Goal: Task Accomplishment & Management: Manage account settings

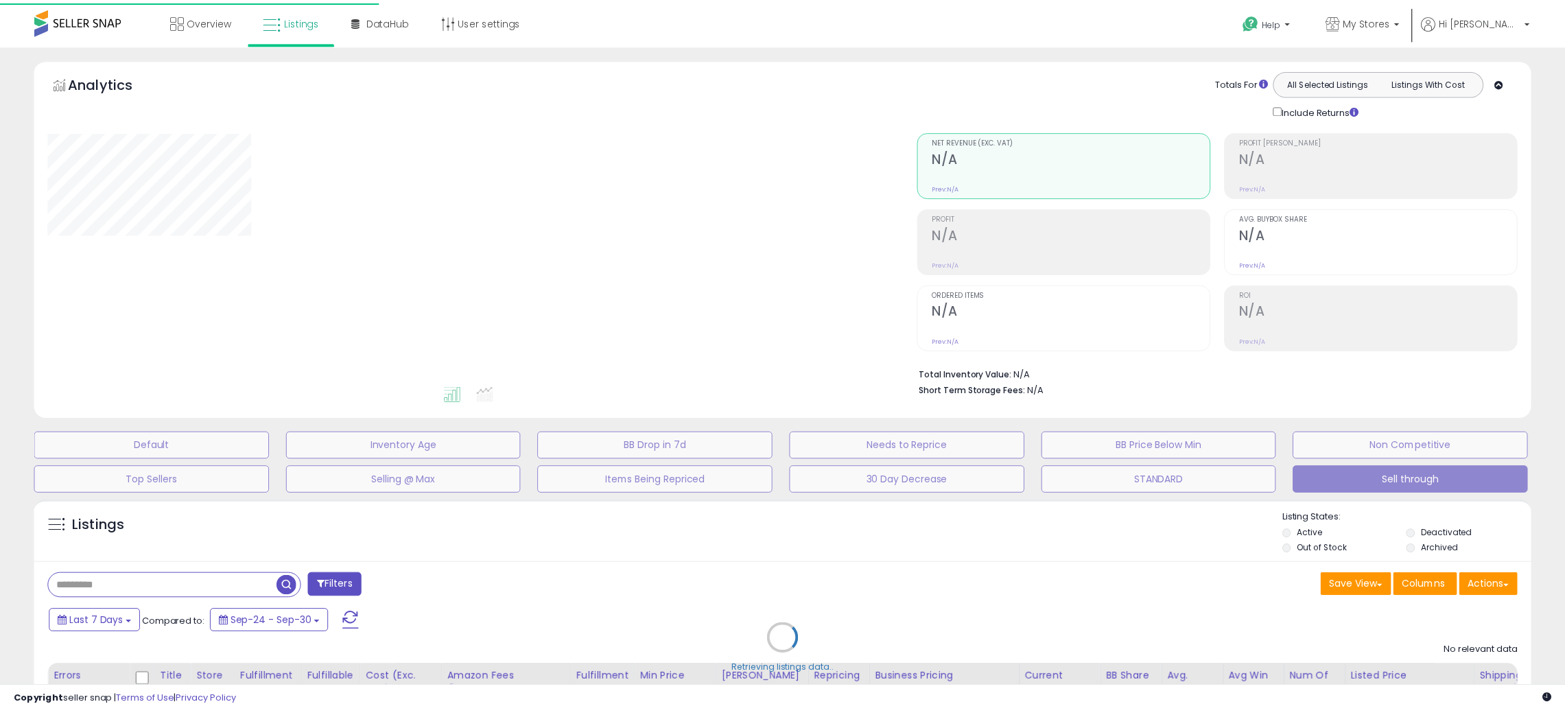
scroll to position [143, 0]
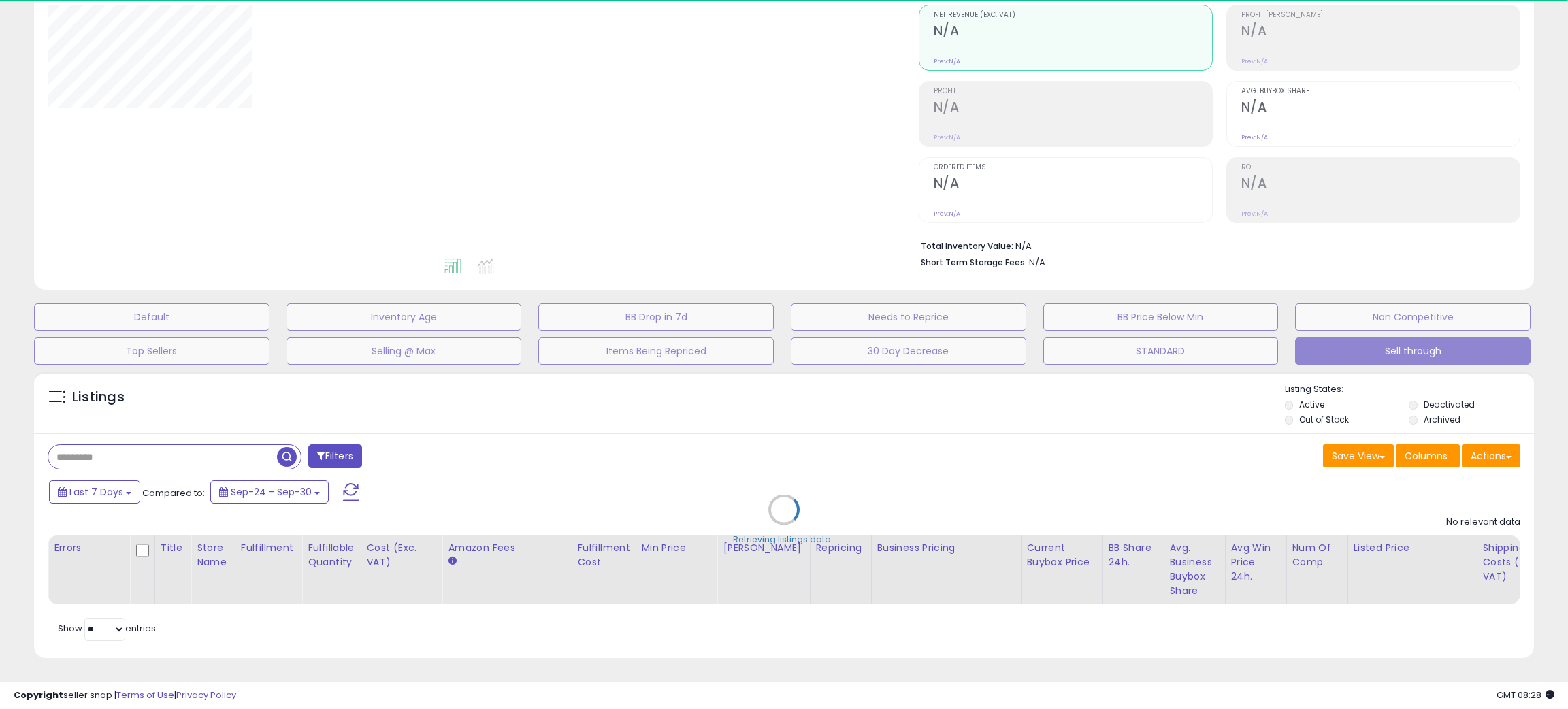
select select "**"
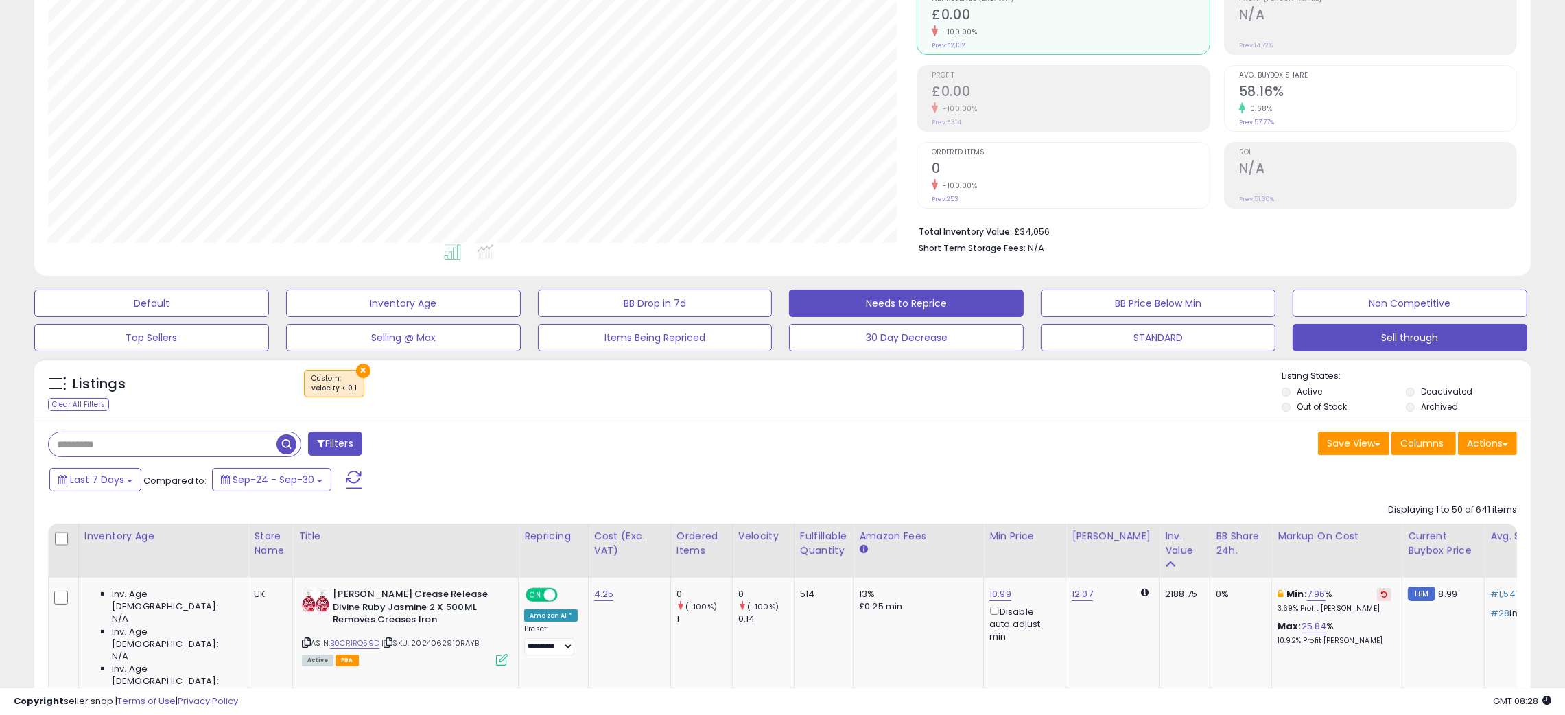
scroll to position [281, 869]
click at [753, 410] on div "Listings Clear All Filters × velocity < 0.1" at bounding box center [782, 393] width 1496 height 47
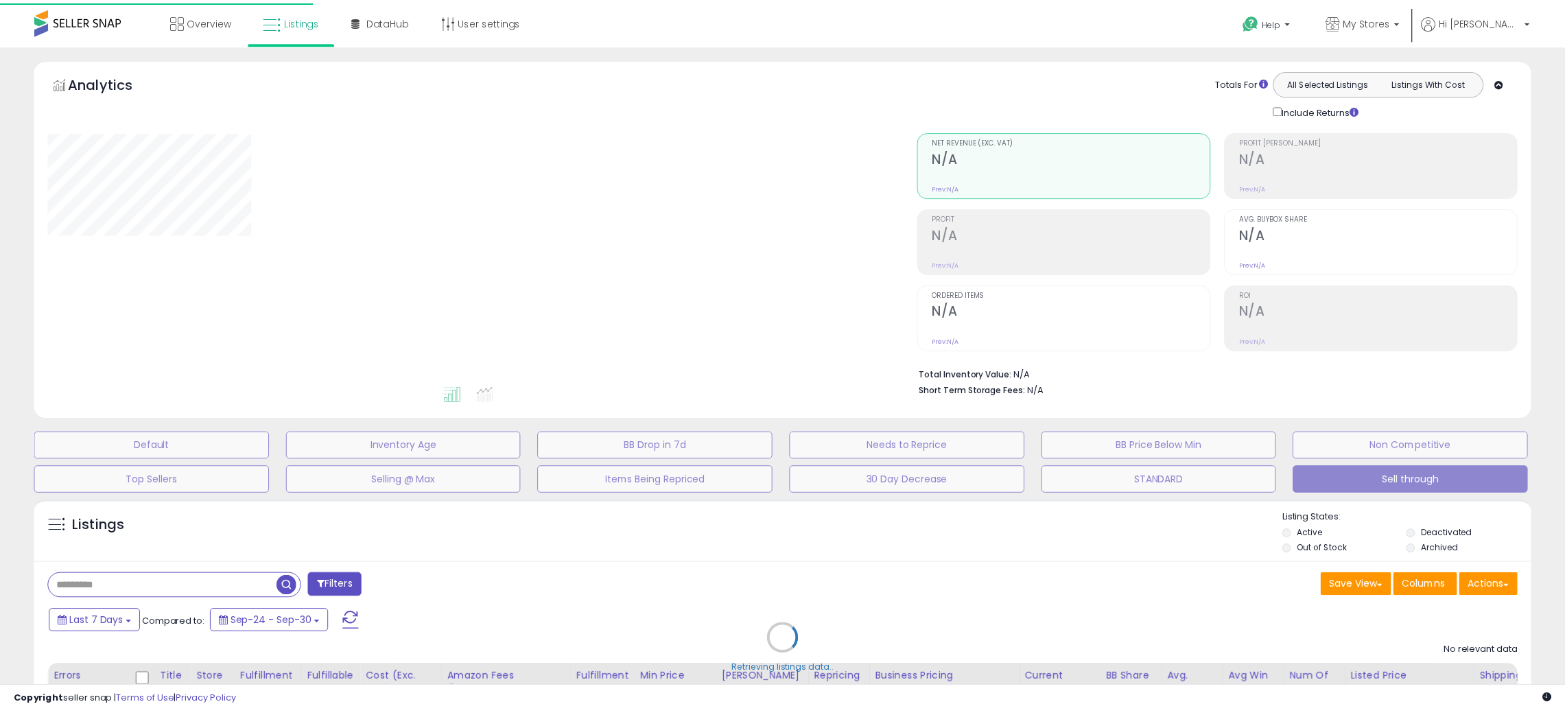
scroll to position [143, 0]
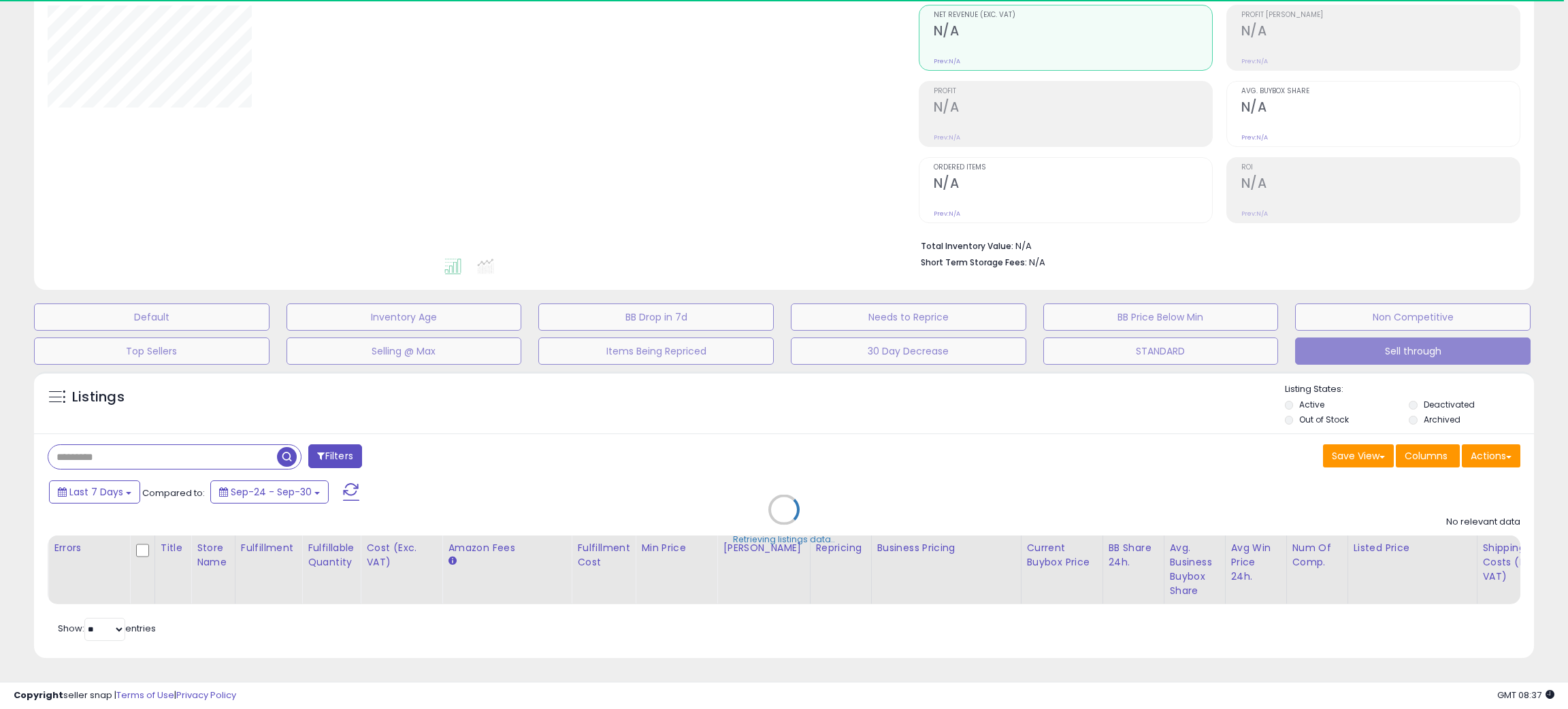
select select "**"
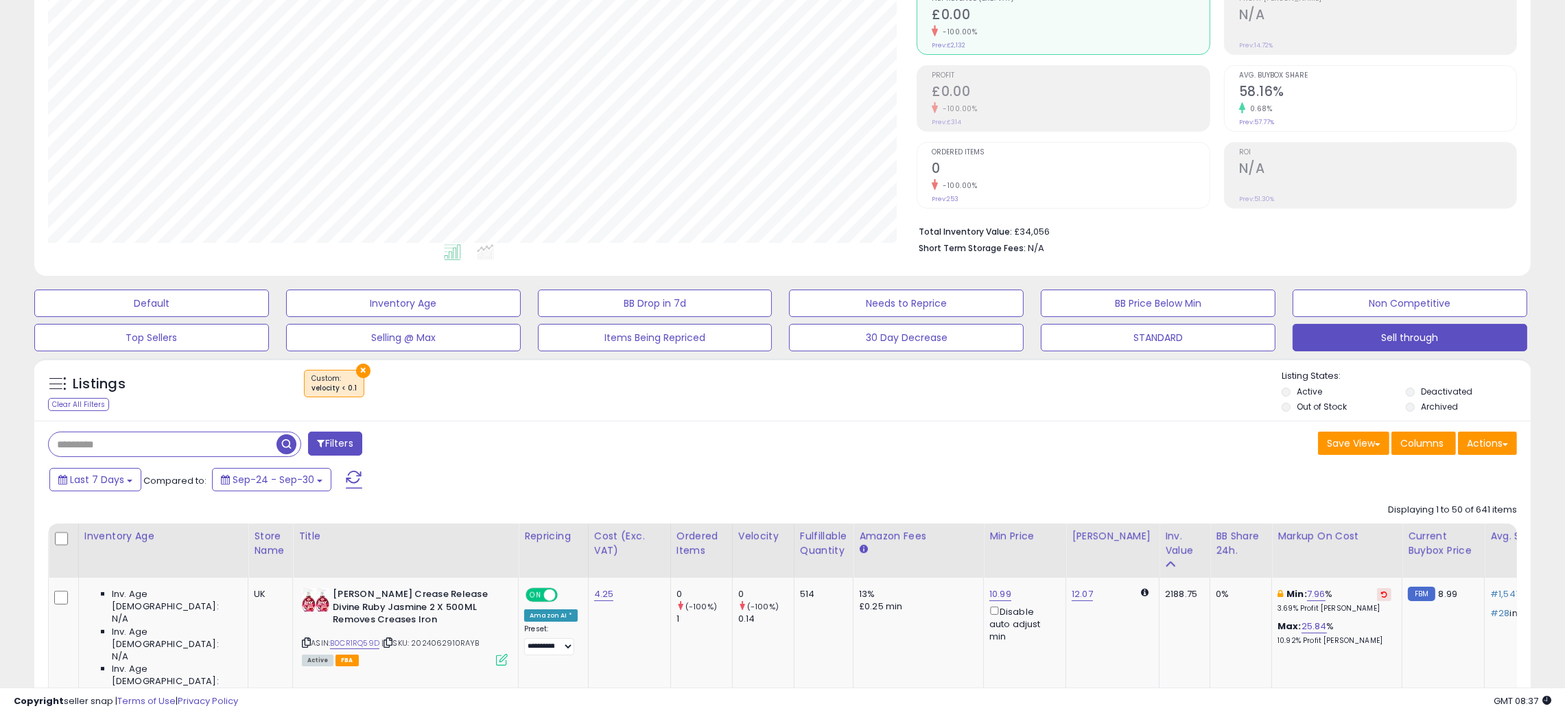
scroll to position [281, 869]
click at [832, 443] on div "Save View Save As New View Update Current View Columns Actions Import Export Vi…" at bounding box center [1155, 445] width 745 height 27
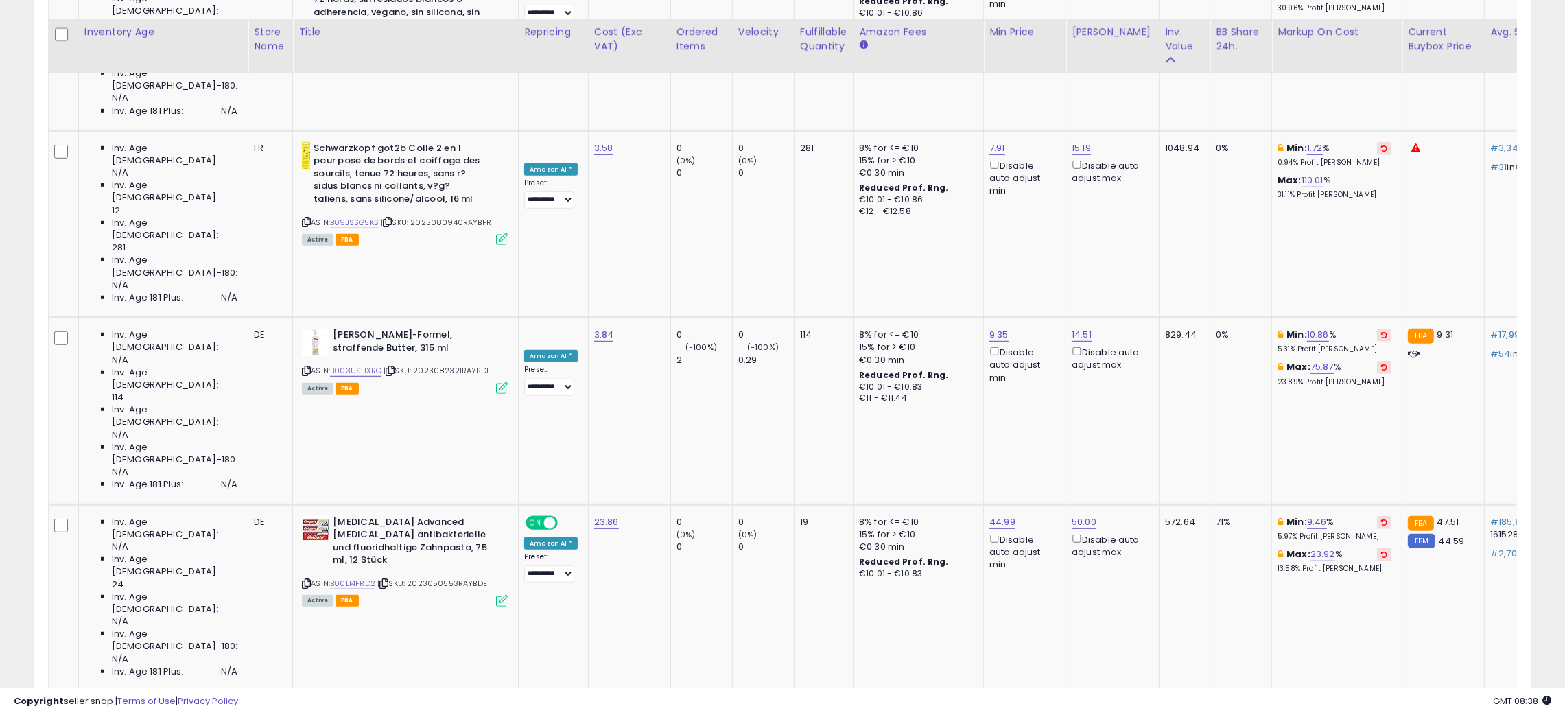
scroll to position [1378, 0]
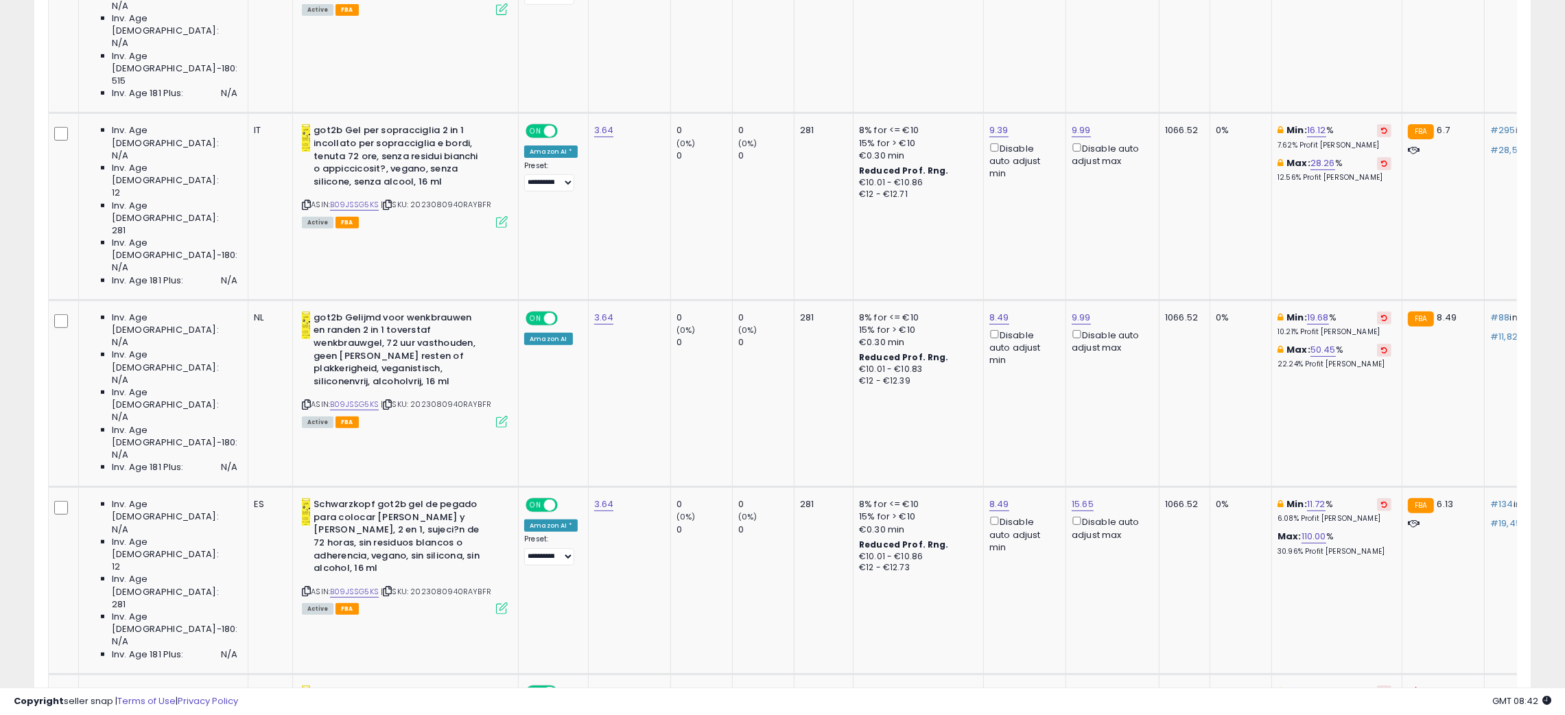
scroll to position [0, 0]
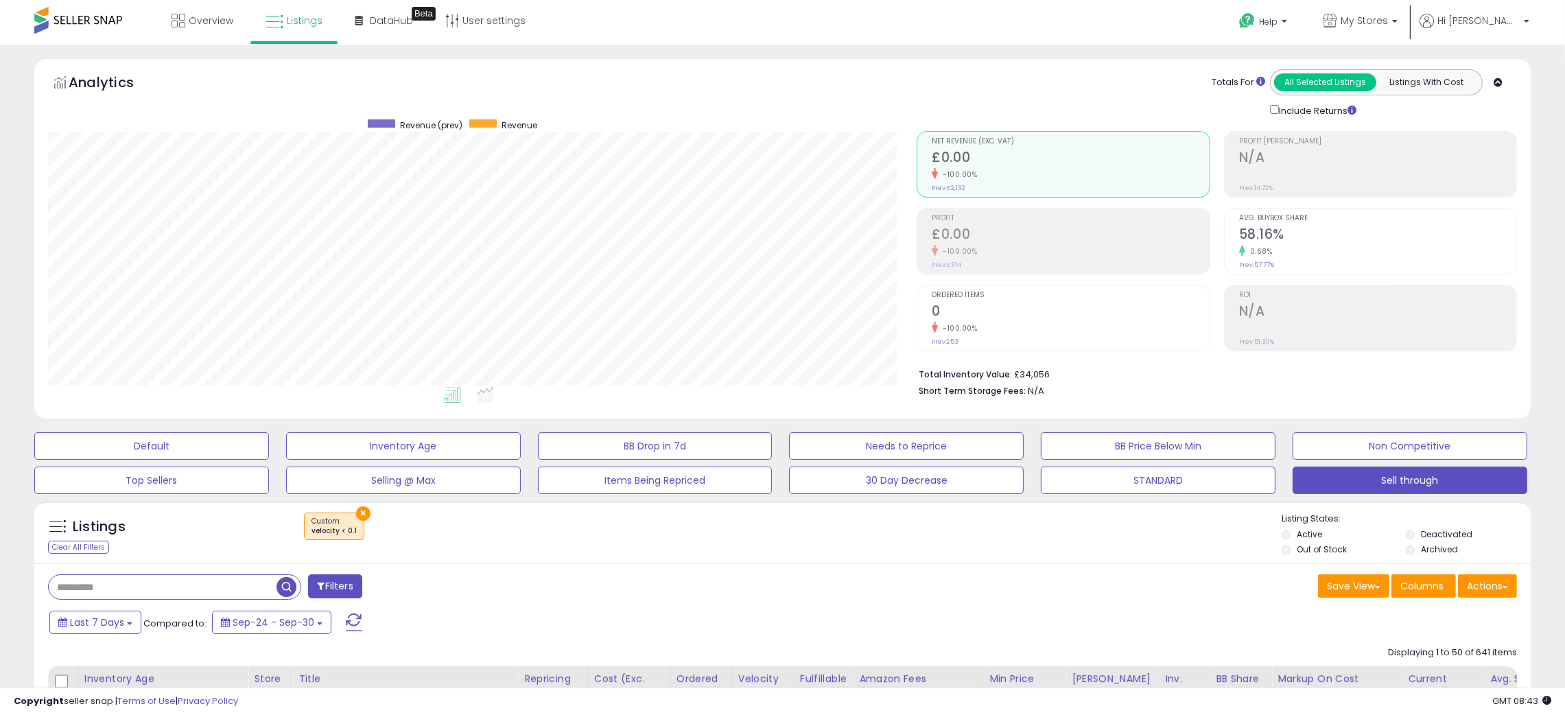
click at [648, 563] on div "Listings Clear All Filters × velocity < 0.1 Active" at bounding box center [782, 532] width 1496 height 63
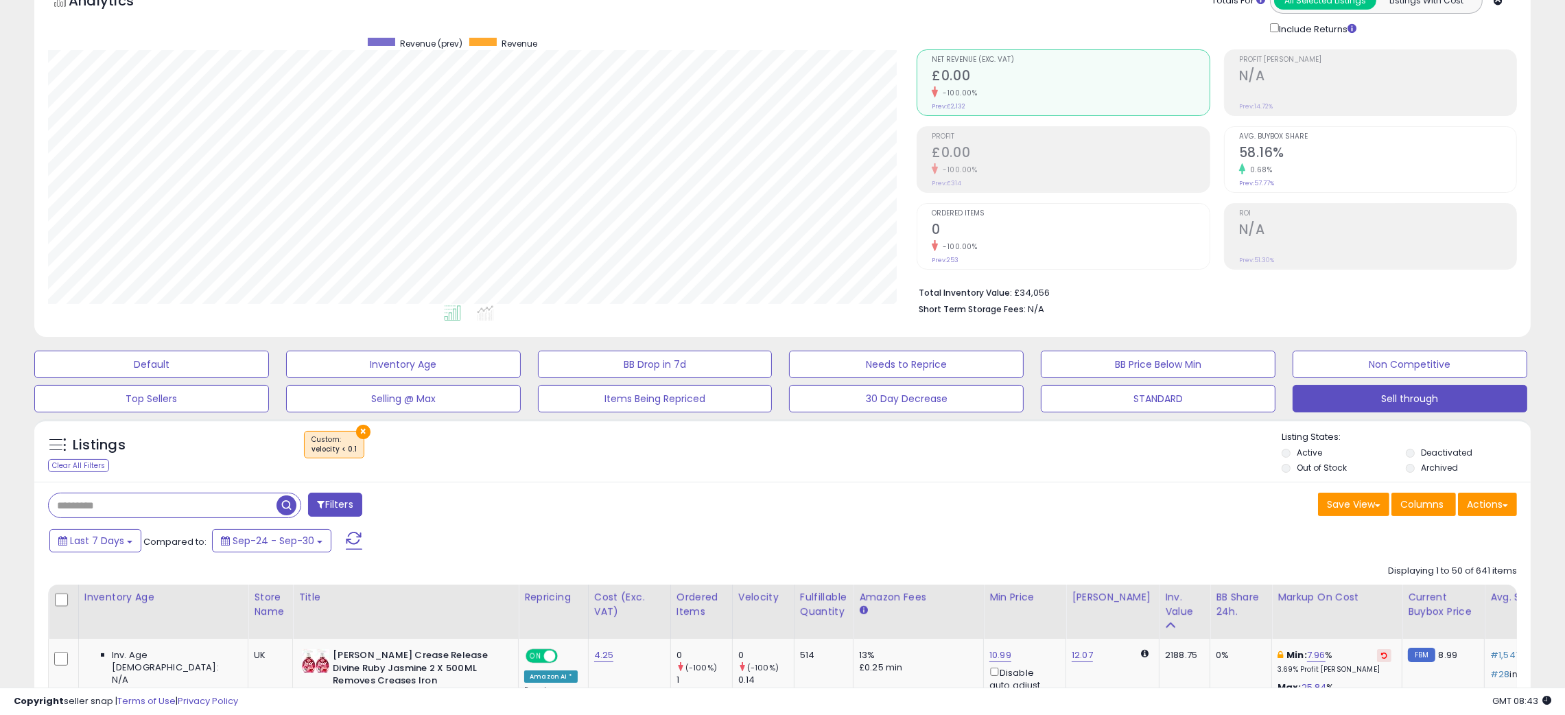
scroll to position [206, 0]
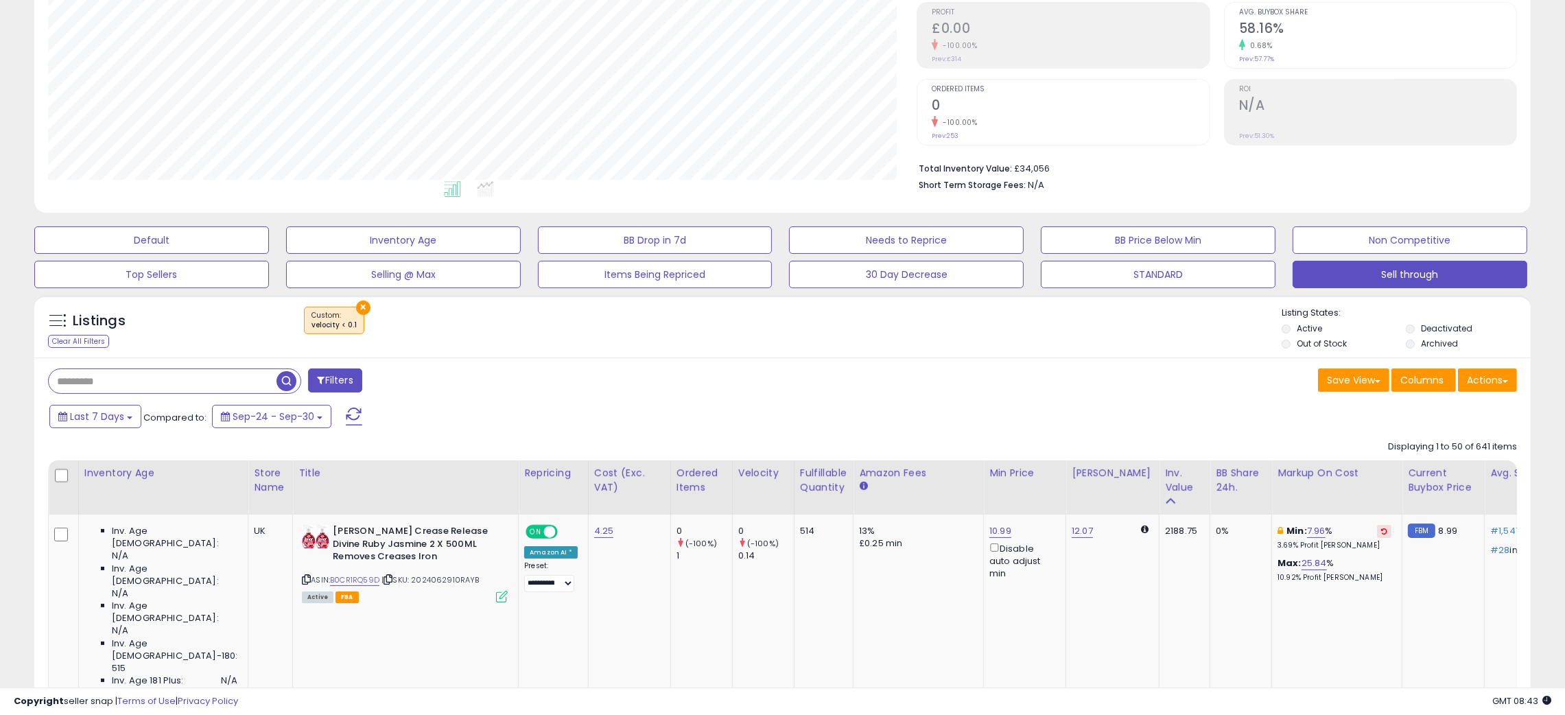
click at [60, 378] on input "text" at bounding box center [163, 381] width 228 height 24
paste input "**********"
type input "**********"
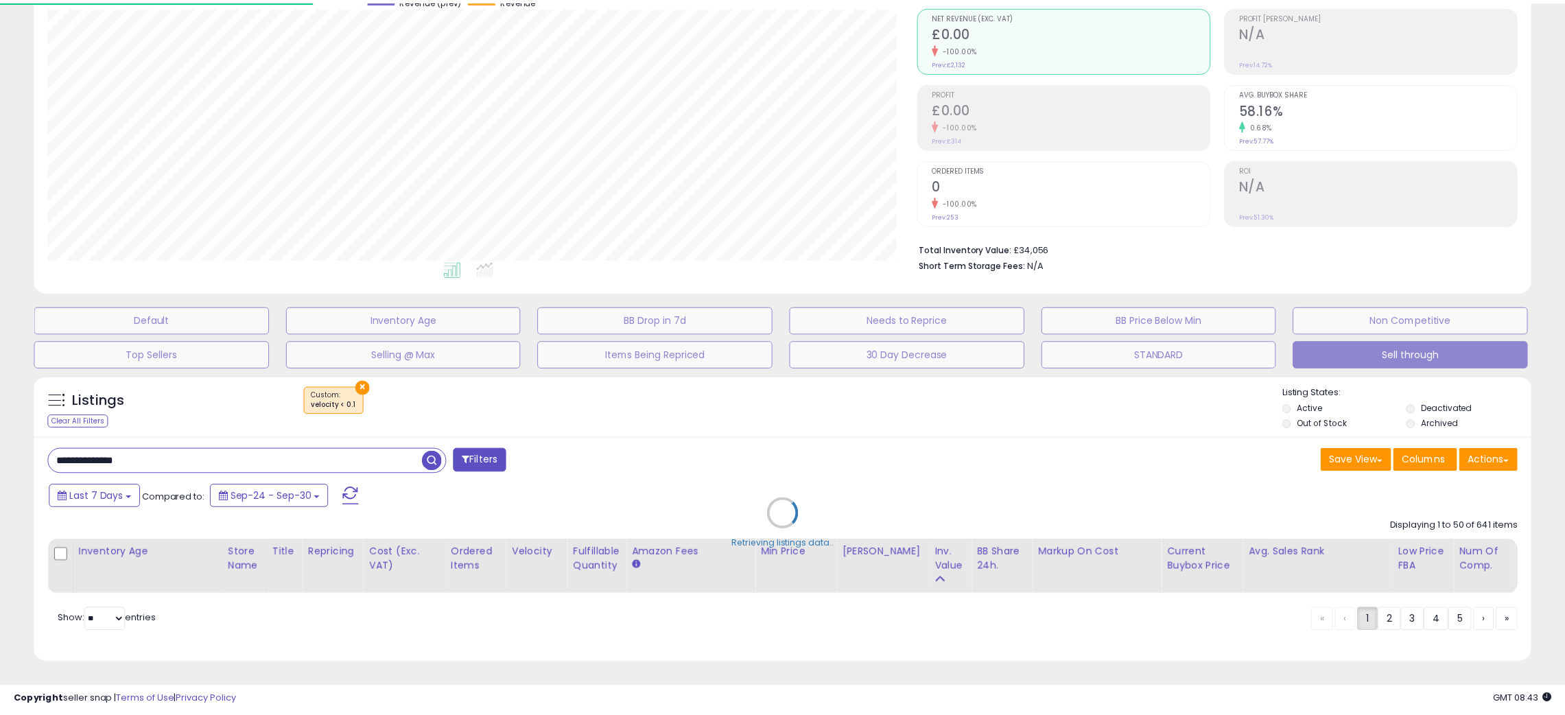
scroll to position [281, 878]
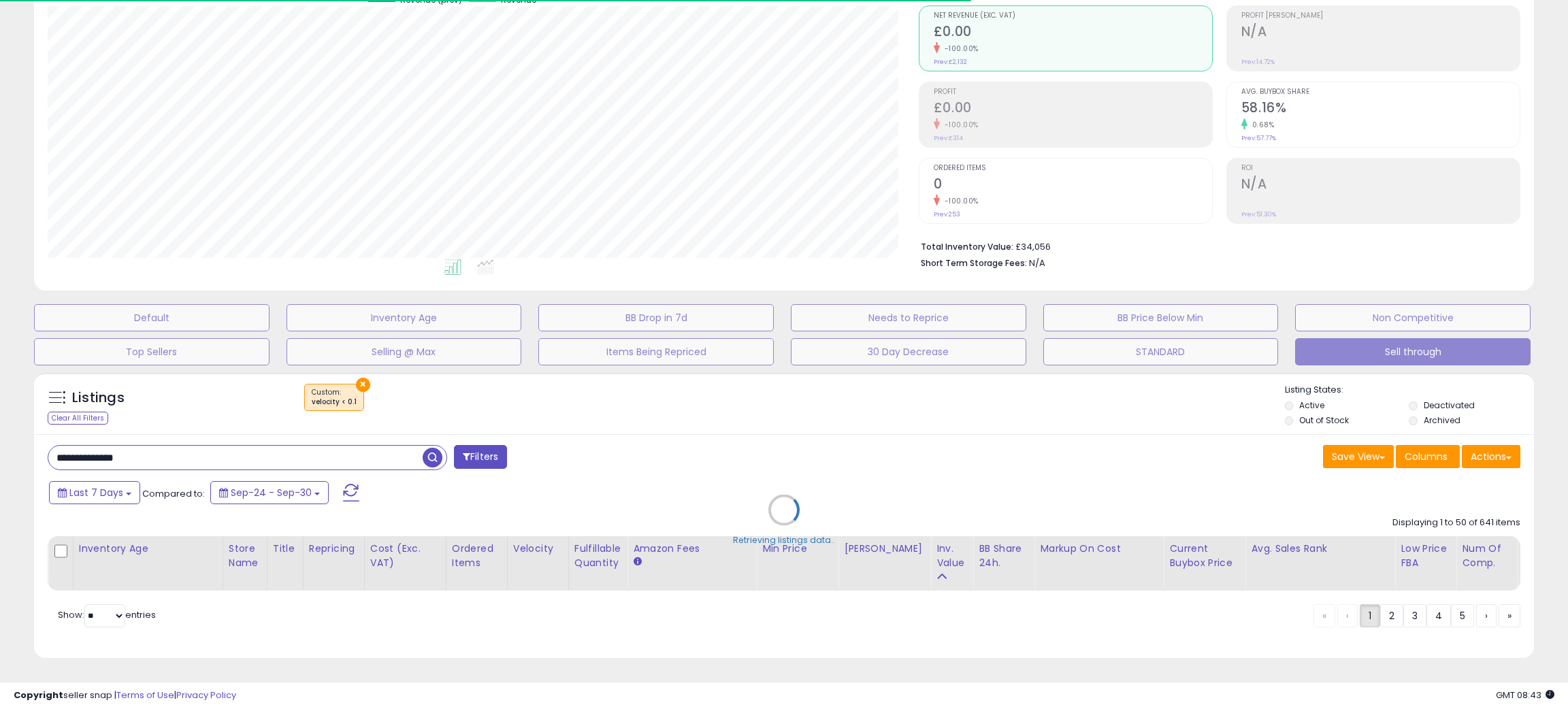
click at [708, 419] on div "Retrieving listings data.." at bounding box center [784, 520] width 1520 height 309
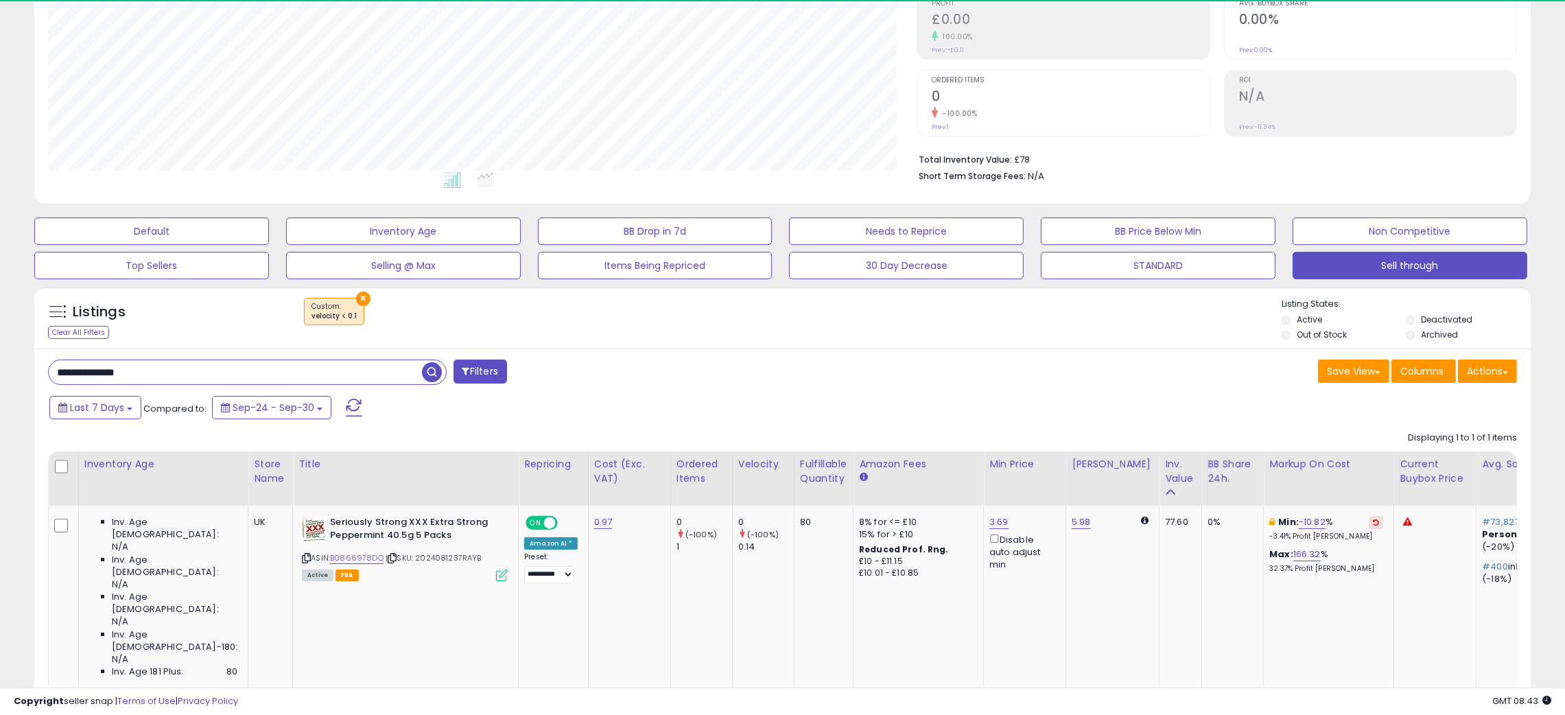
scroll to position [281, 869]
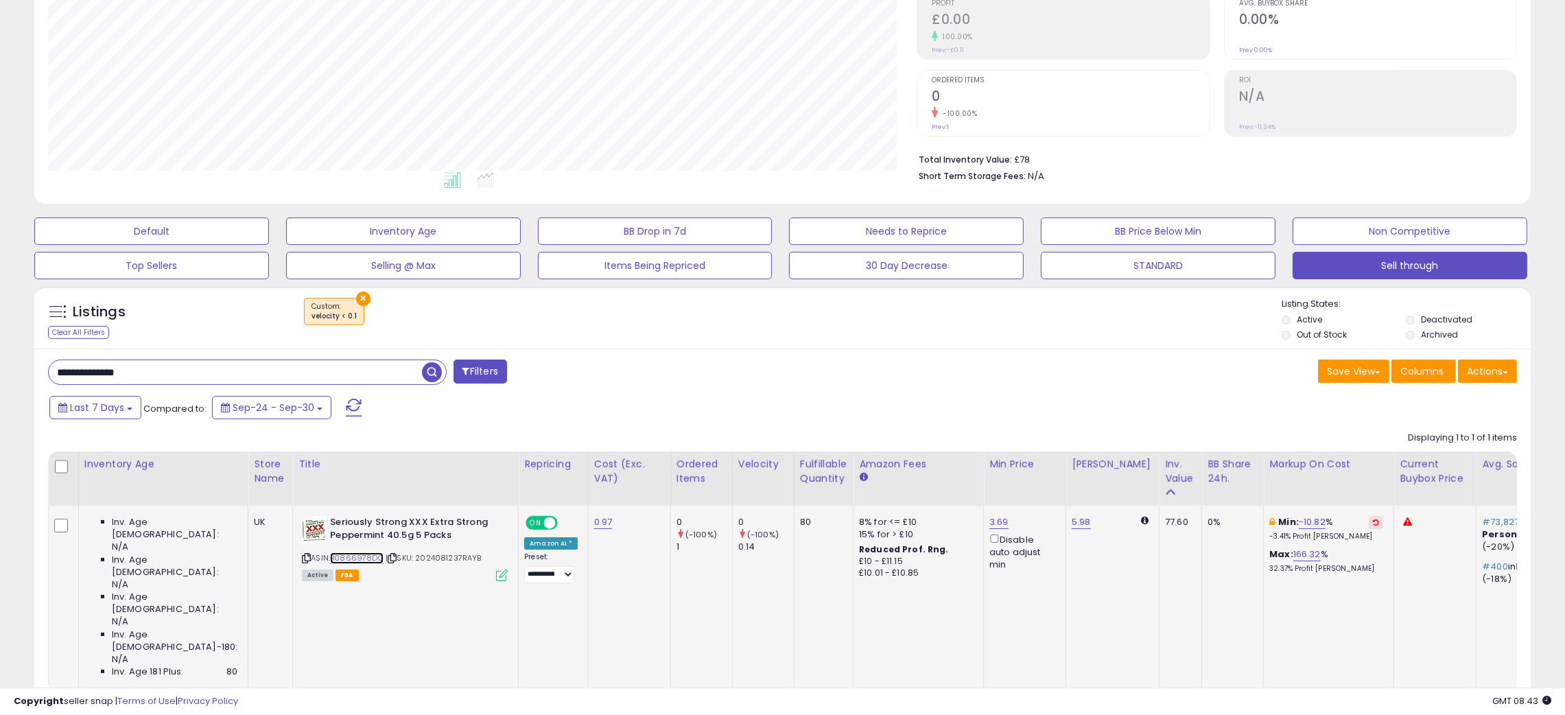
click at [331, 557] on link "B0866978DQ" at bounding box center [357, 558] width 54 height 12
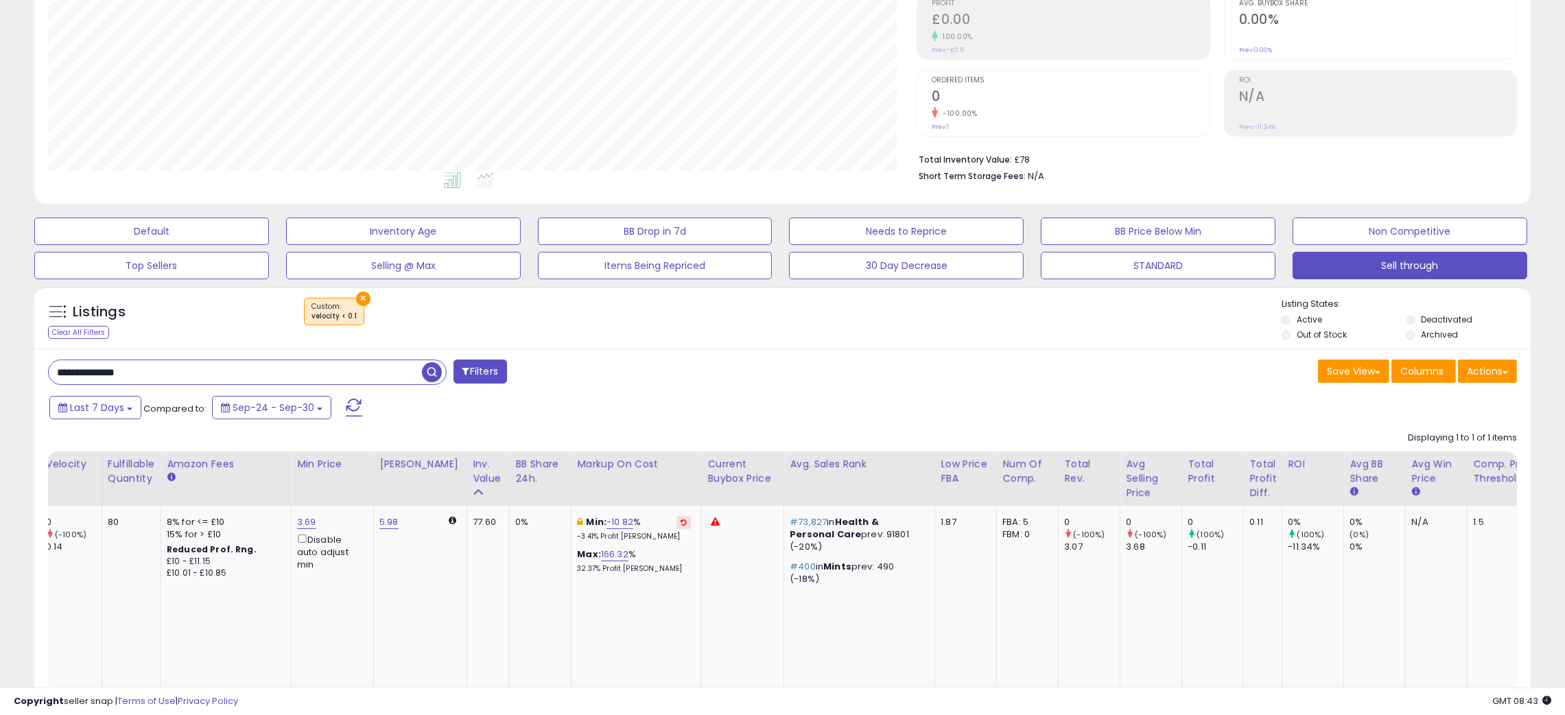
scroll to position [0, 0]
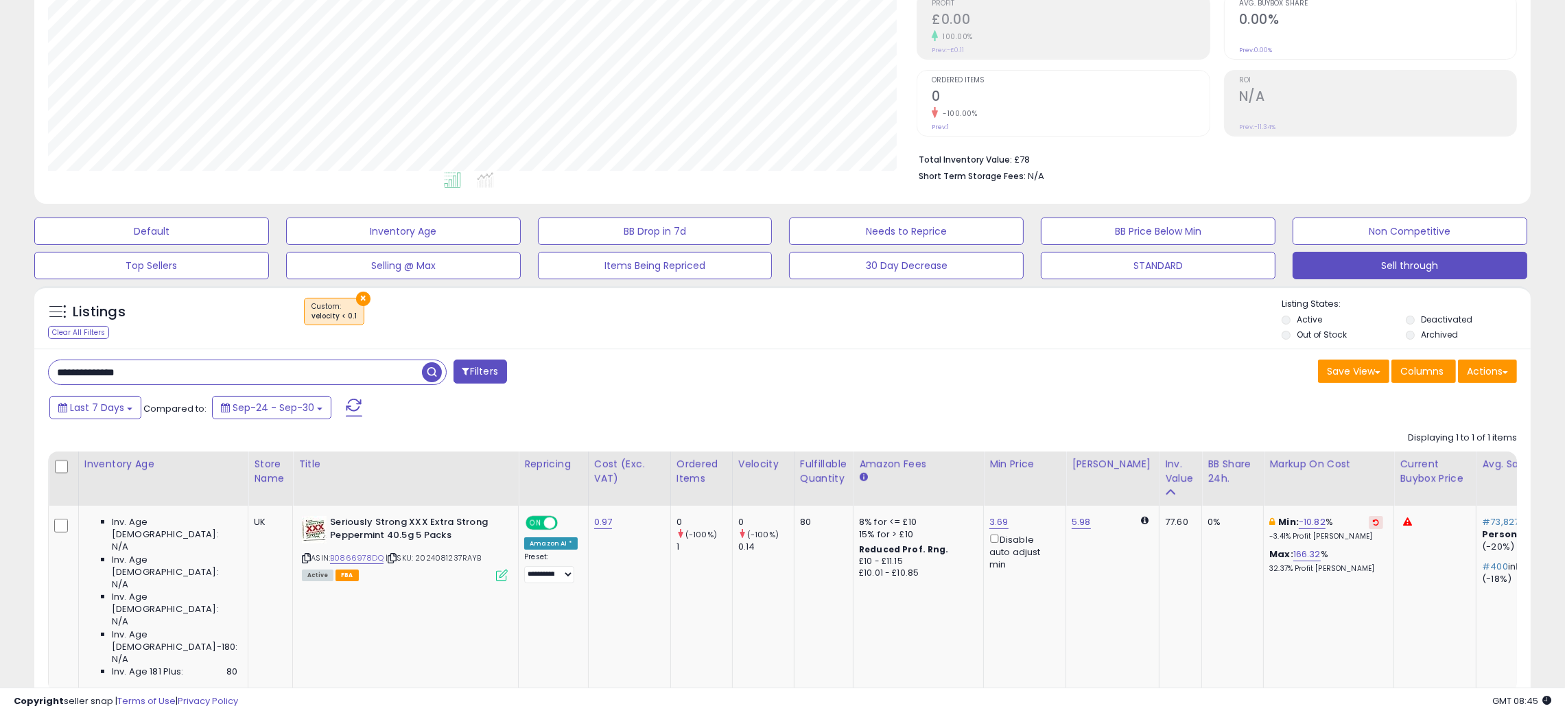
click at [682, 353] on div "**********" at bounding box center [782, 548] width 1496 height 398
click at [116, 372] on input "**********" at bounding box center [235, 372] width 373 height 24
click at [434, 377] on span "button" at bounding box center [432, 372] width 20 height 20
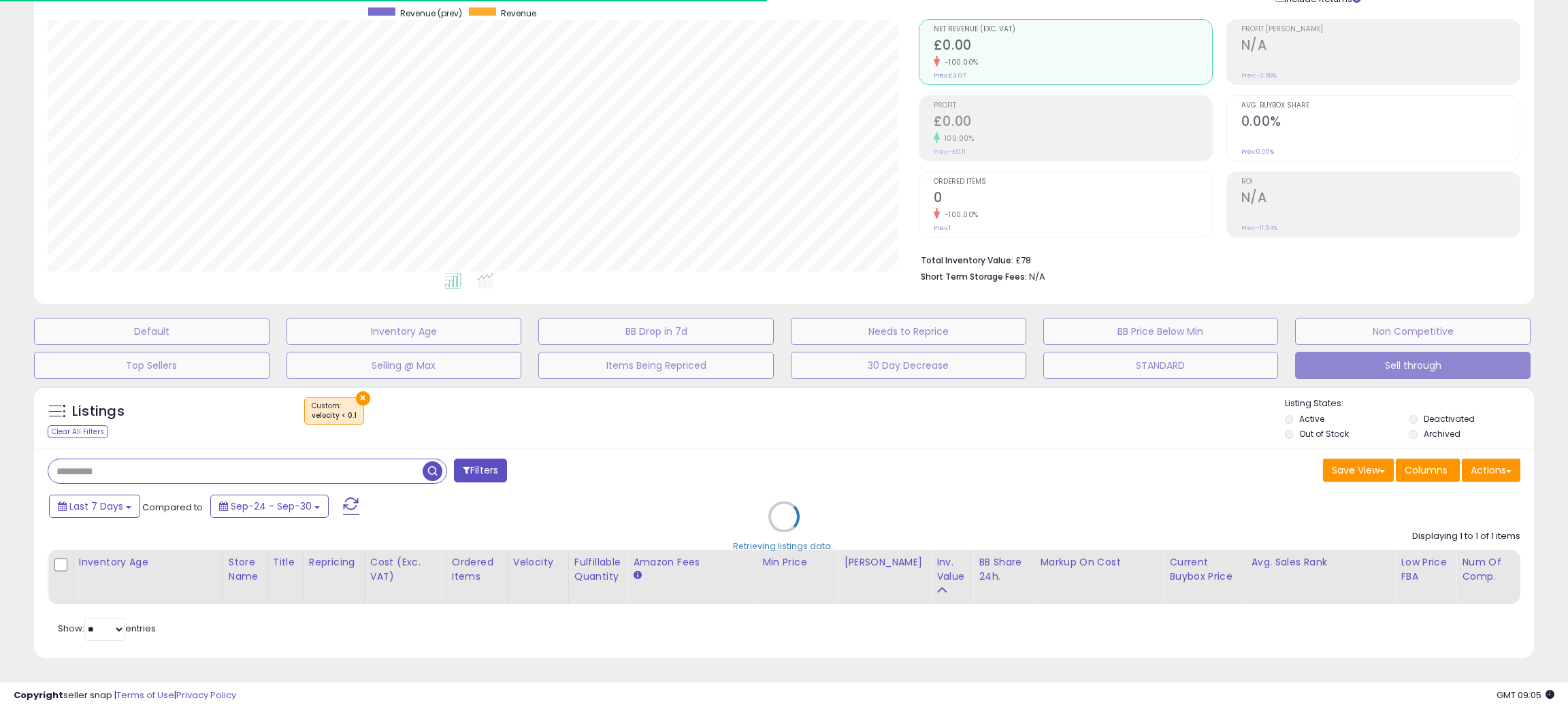
click at [763, 400] on div "Retrieving listings data.." at bounding box center [784, 527] width 1520 height 295
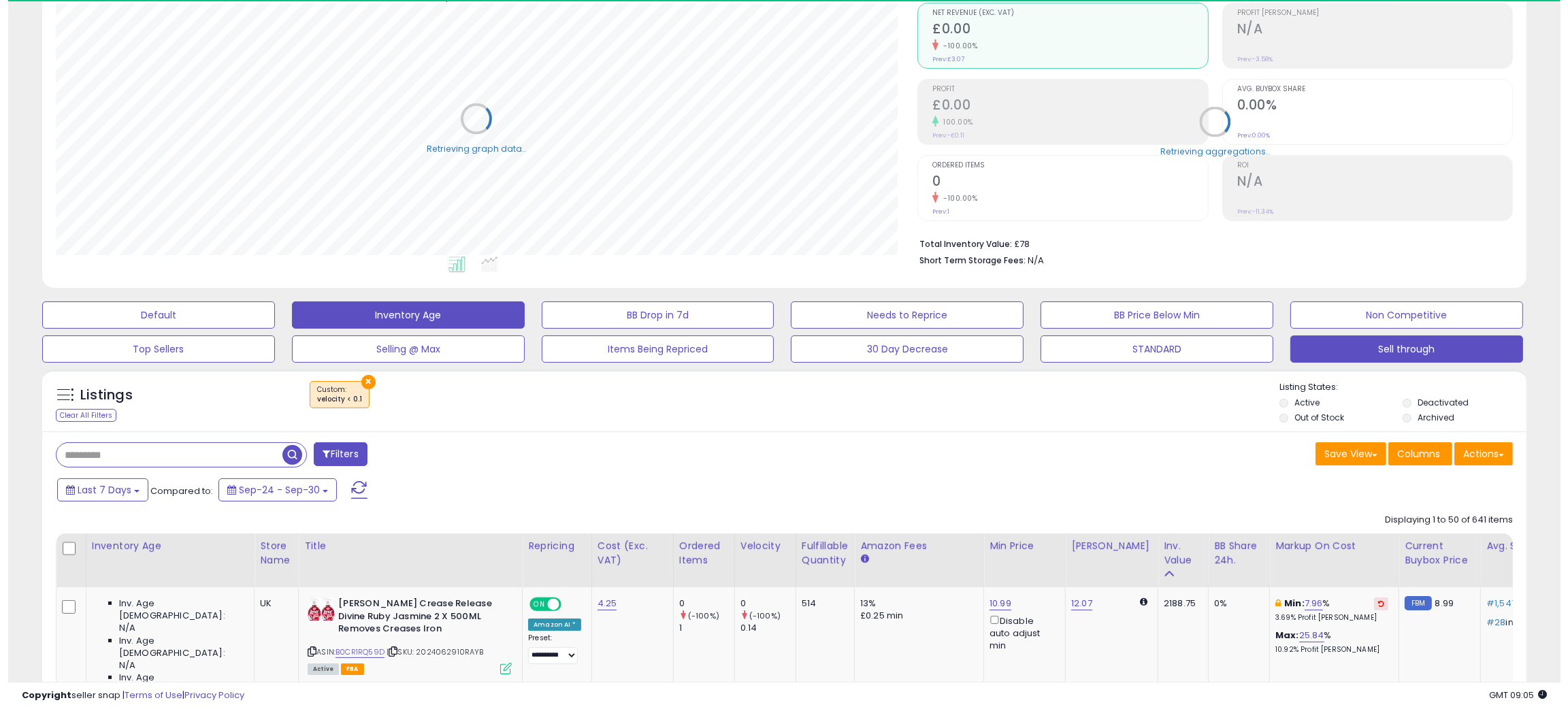
scroll to position [680064, 679598]
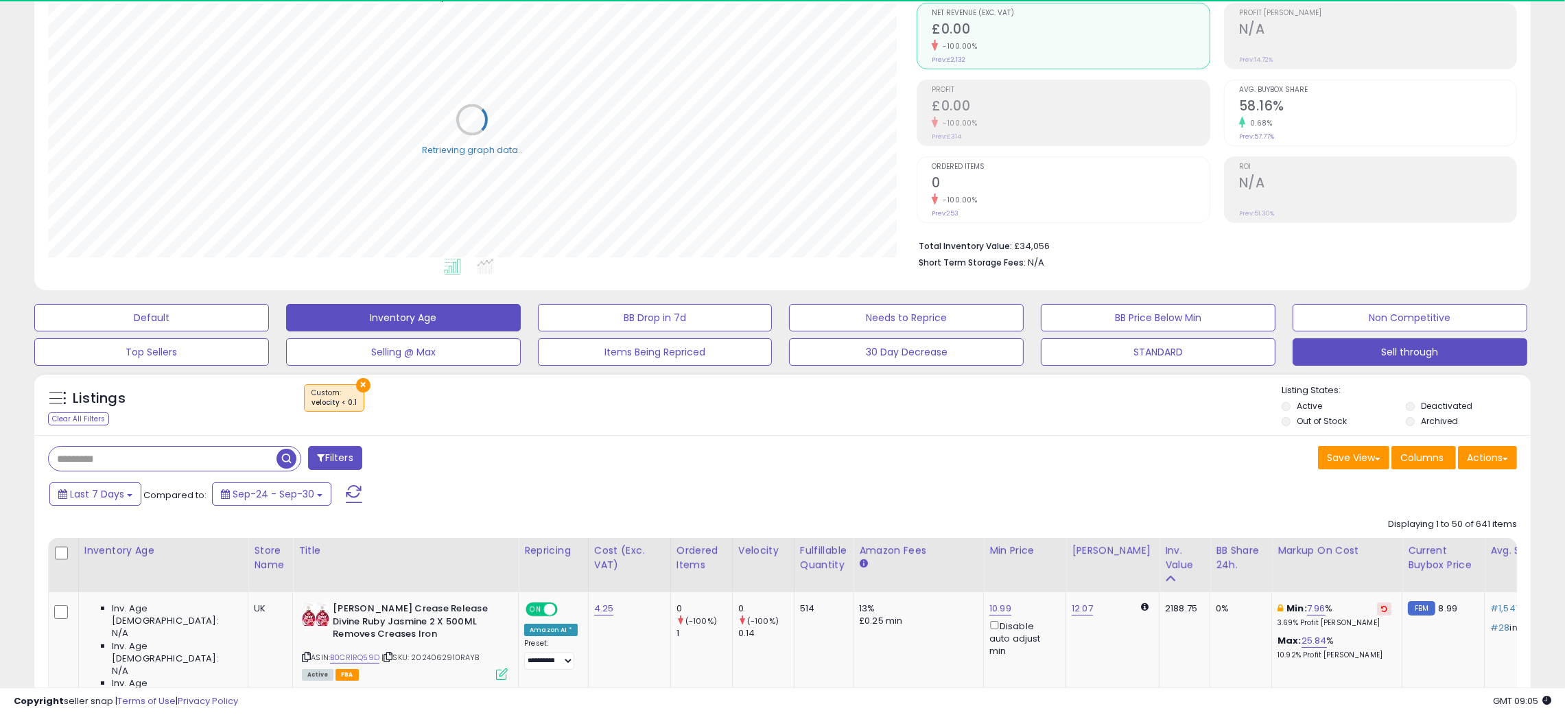
click at [413, 321] on button "Inventory Age" at bounding box center [403, 317] width 235 height 27
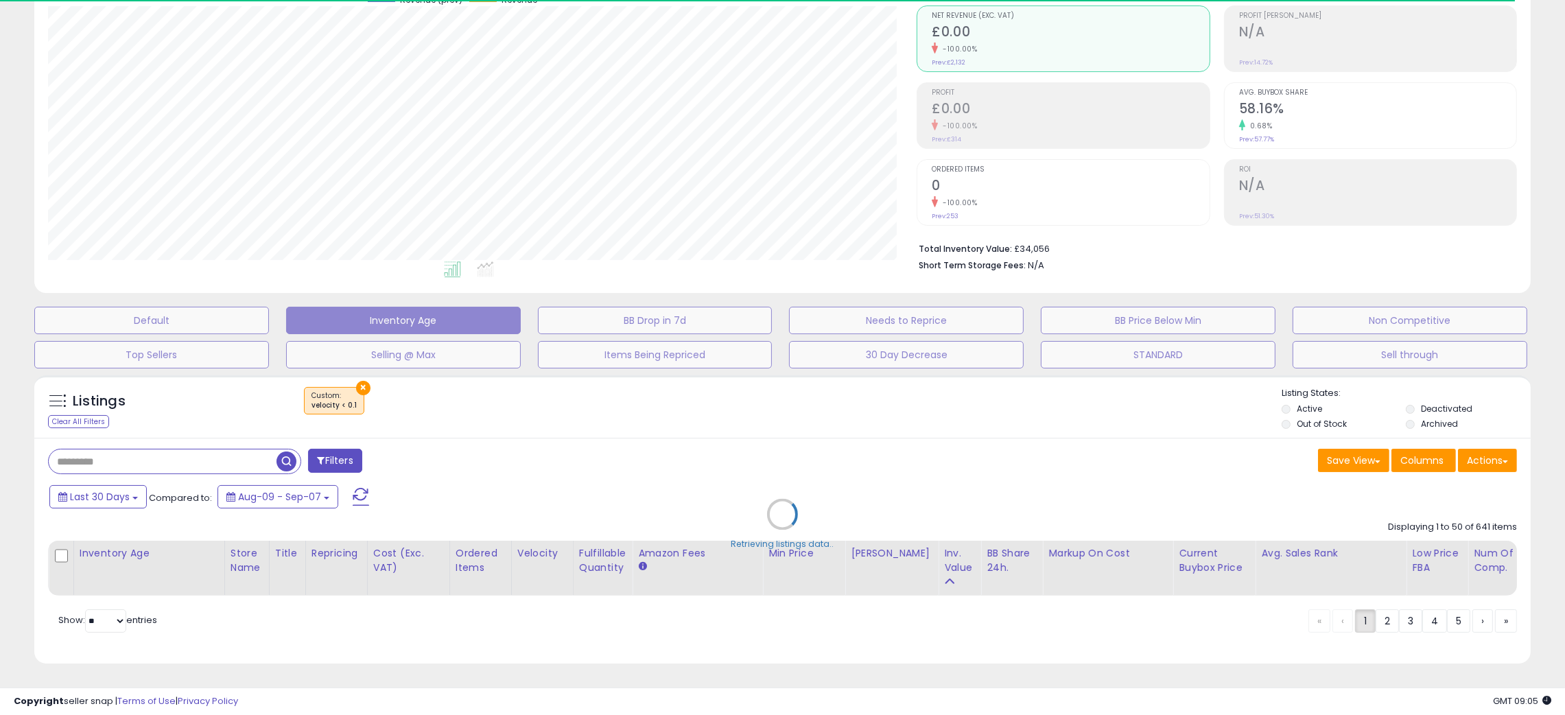
scroll to position [281, 869]
click at [652, 439] on div "Retrieving listings data.." at bounding box center [782, 524] width 1517 height 312
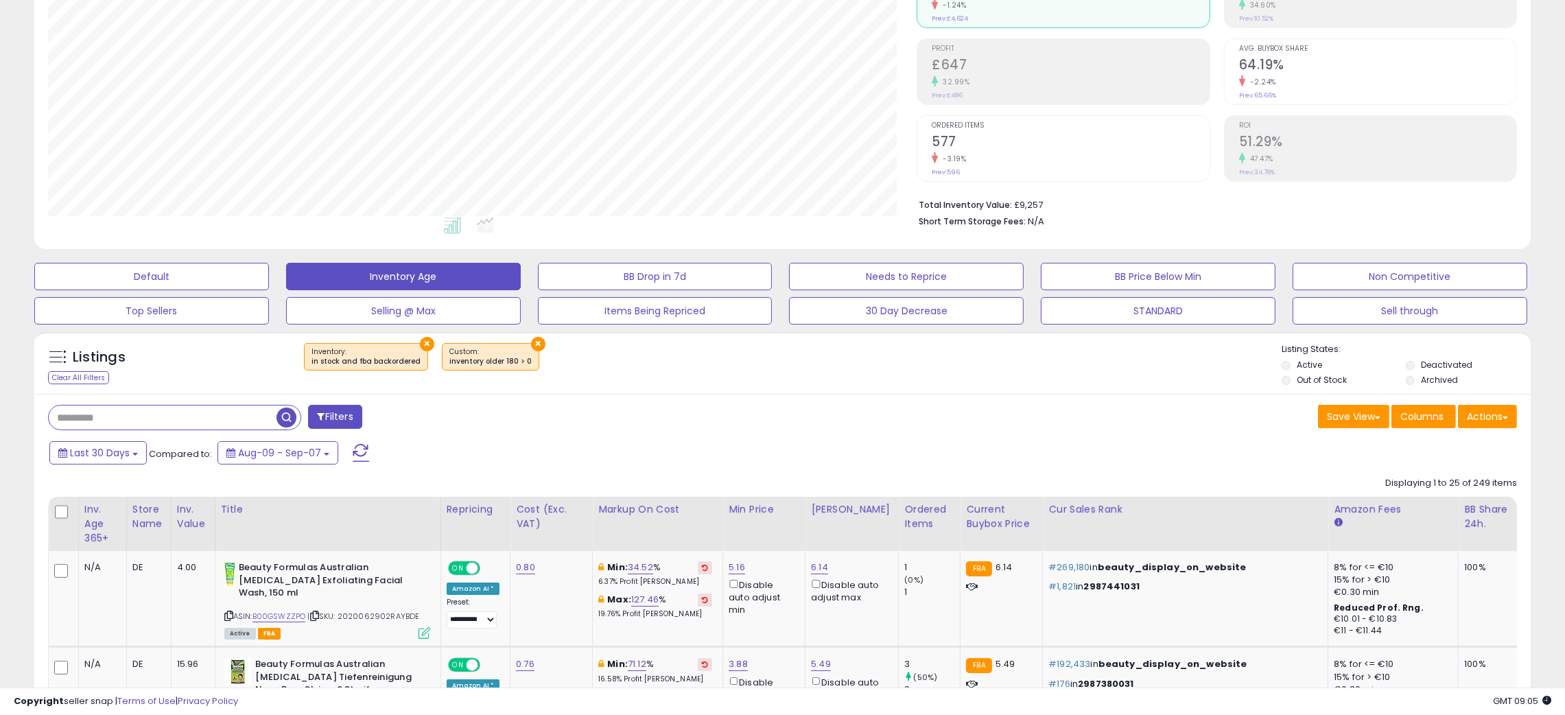
scroll to position [211, 0]
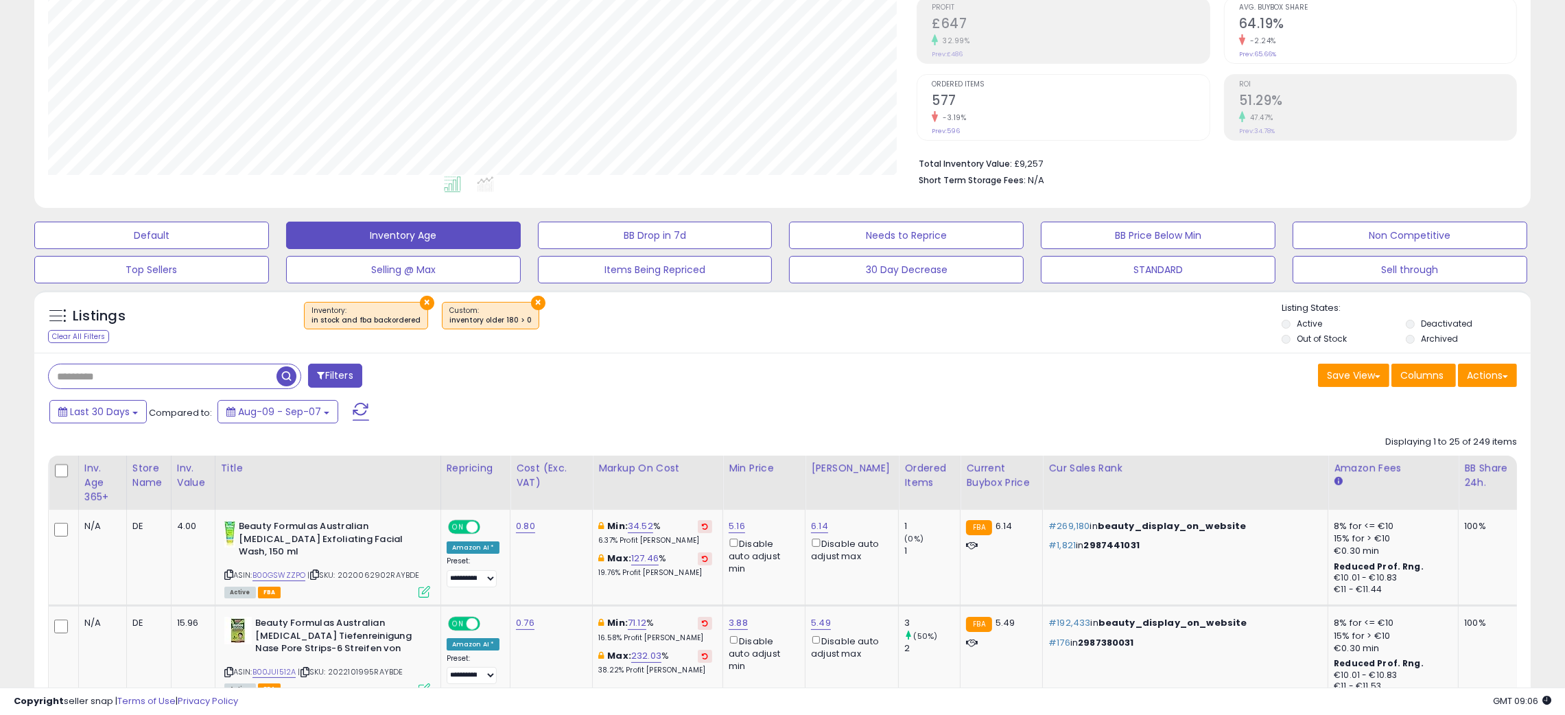
click at [792, 374] on div "Save View Save As New View Columns Actions Import" at bounding box center [1155, 377] width 745 height 27
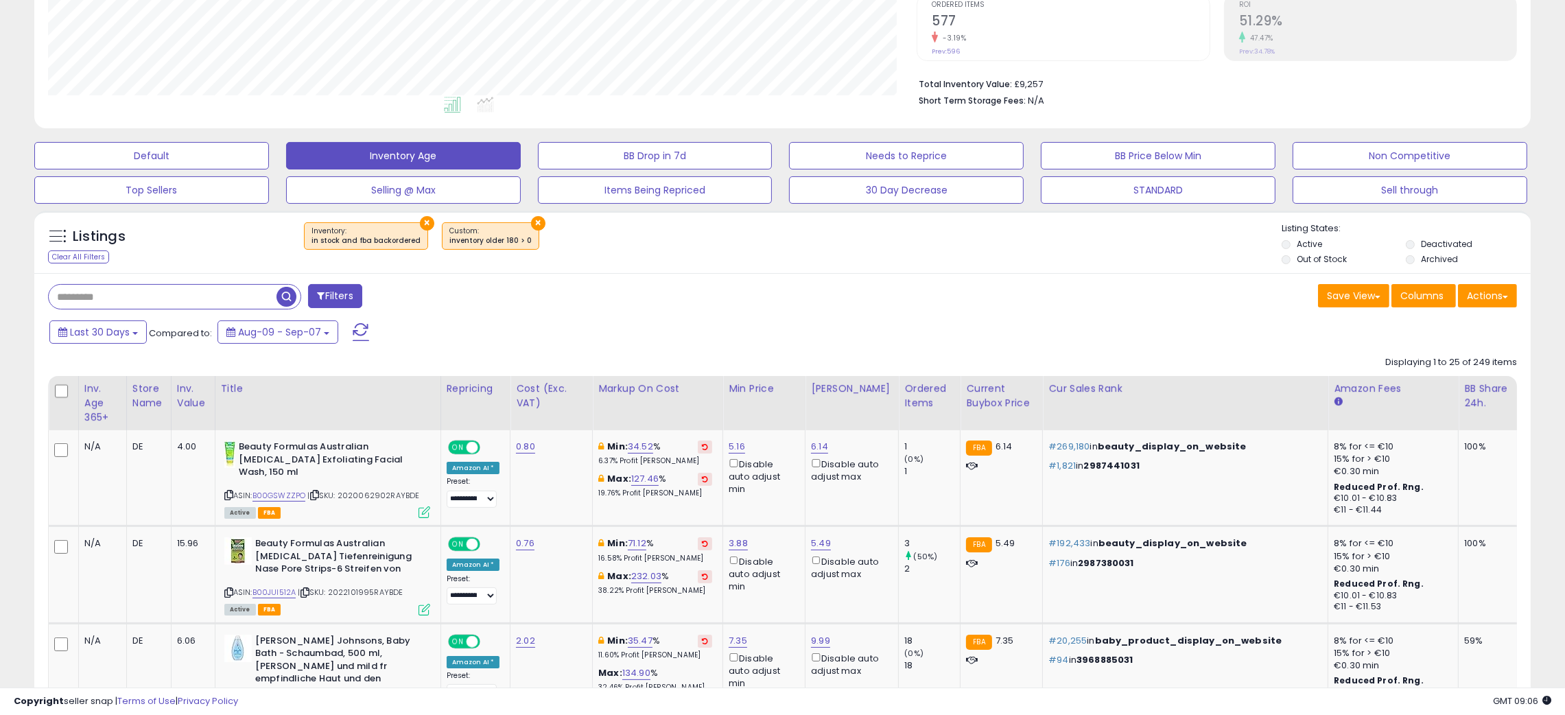
scroll to position [293, 0]
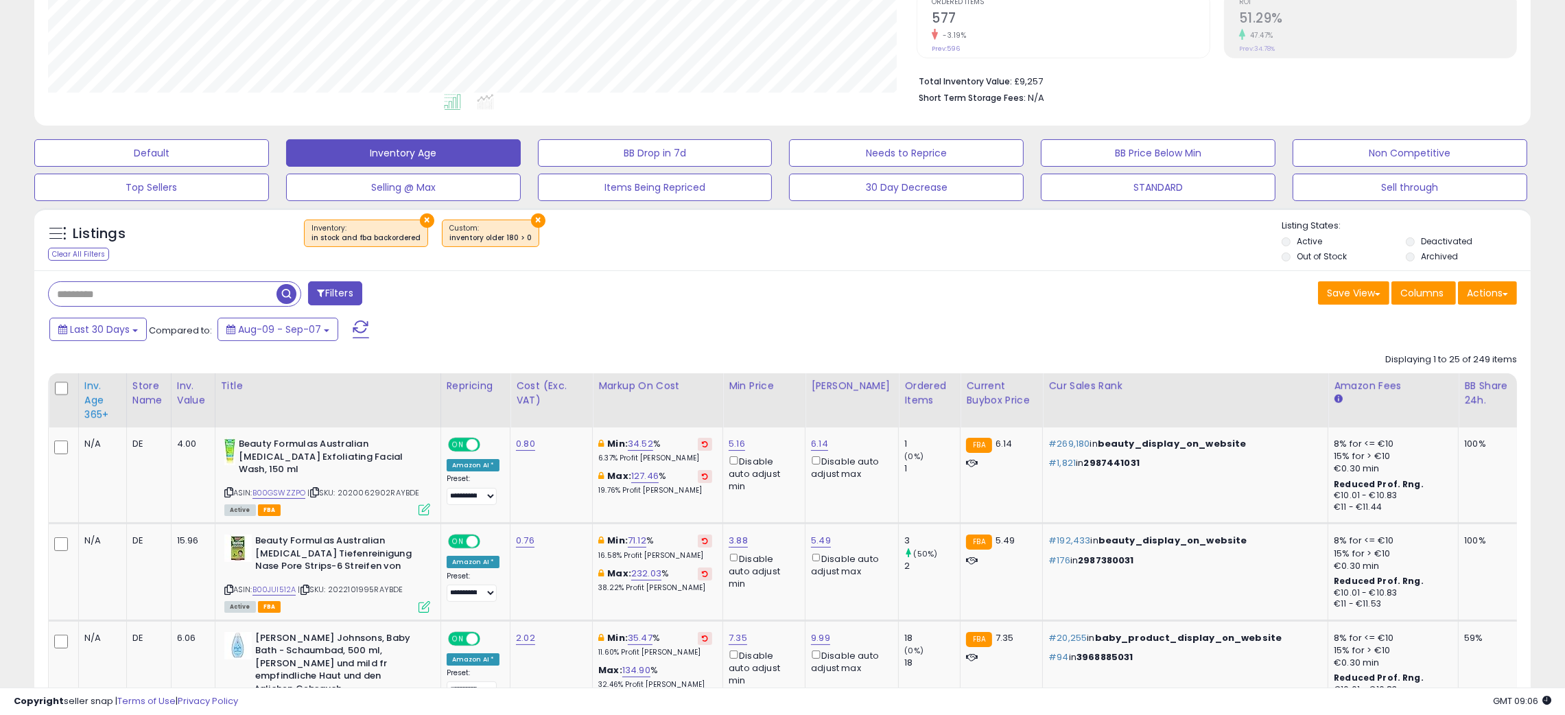
click at [92, 403] on div "Inv. Age 365+" at bounding box center [102, 400] width 36 height 43
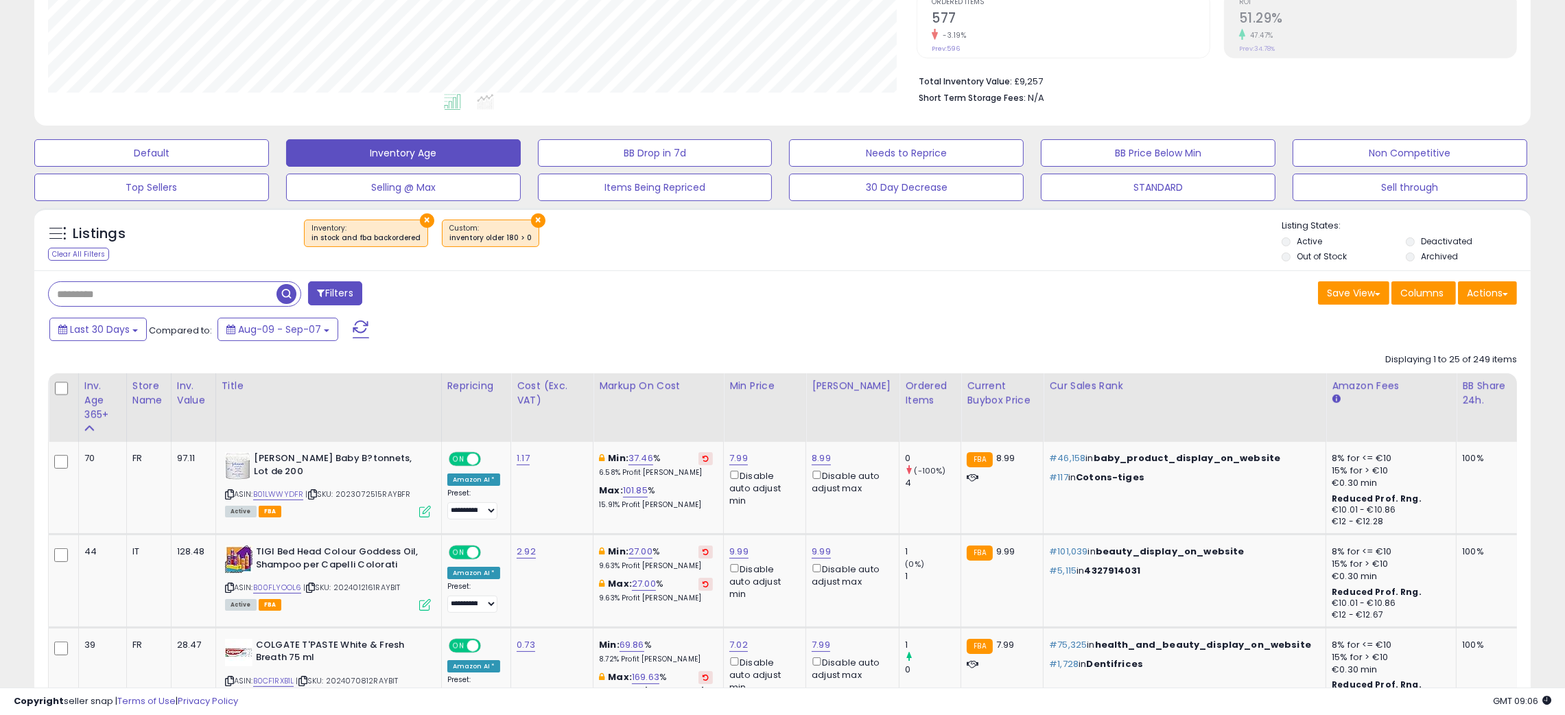
click at [674, 308] on div "Filters" at bounding box center [410, 294] width 745 height 27
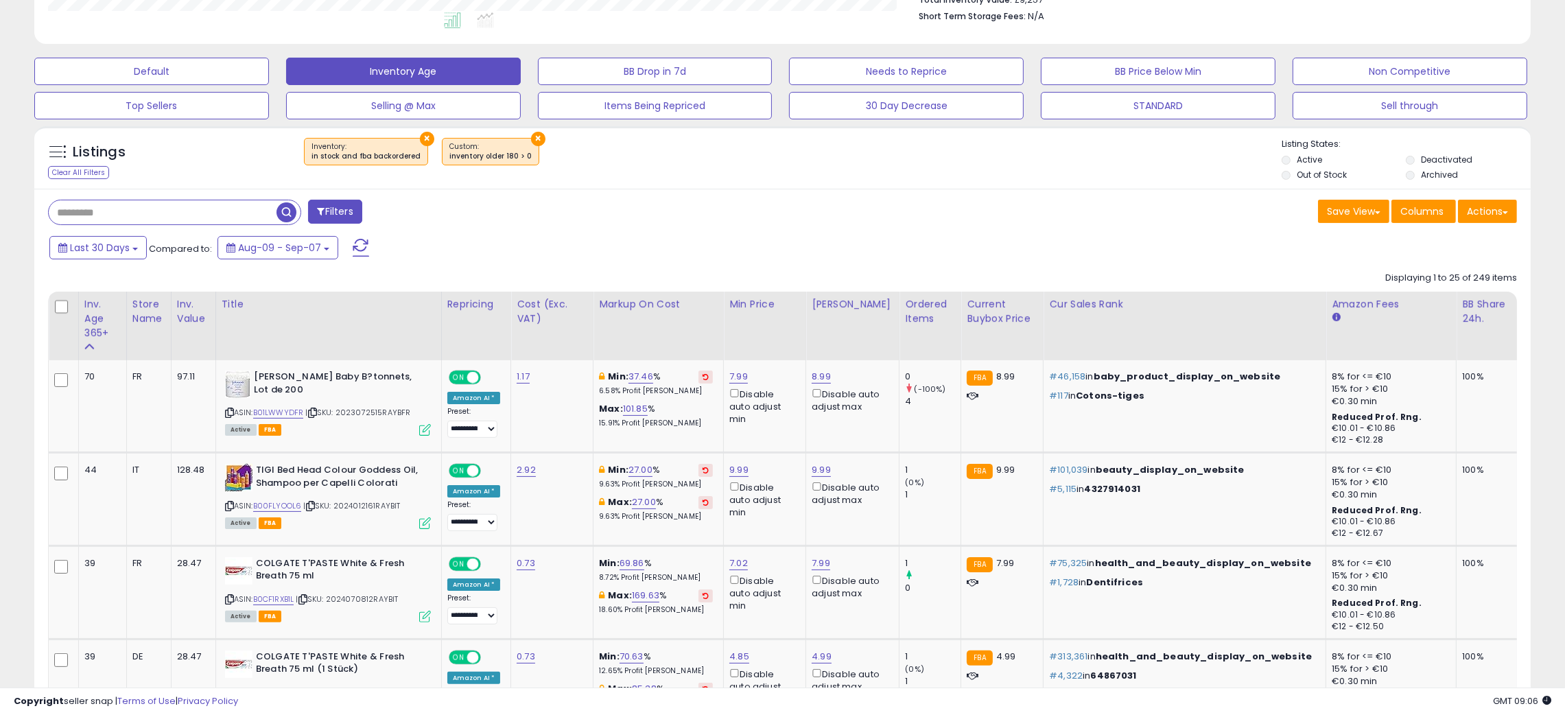
scroll to position [375, 0]
click at [316, 413] on icon at bounding box center [312, 412] width 9 height 8
click at [314, 410] on icon at bounding box center [312, 412] width 9 height 8
click at [732, 203] on div "Filters" at bounding box center [410, 212] width 745 height 27
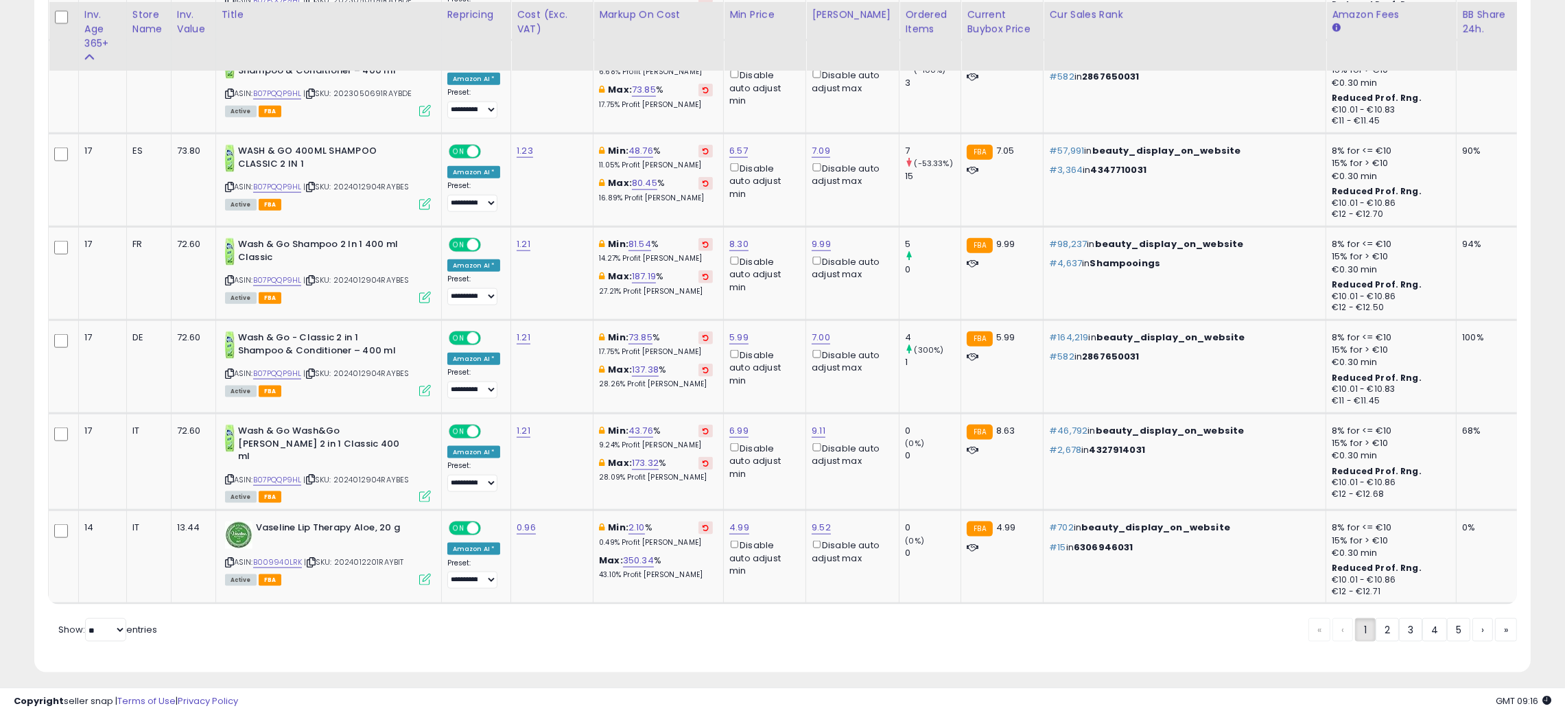
scroll to position [2555, 0]
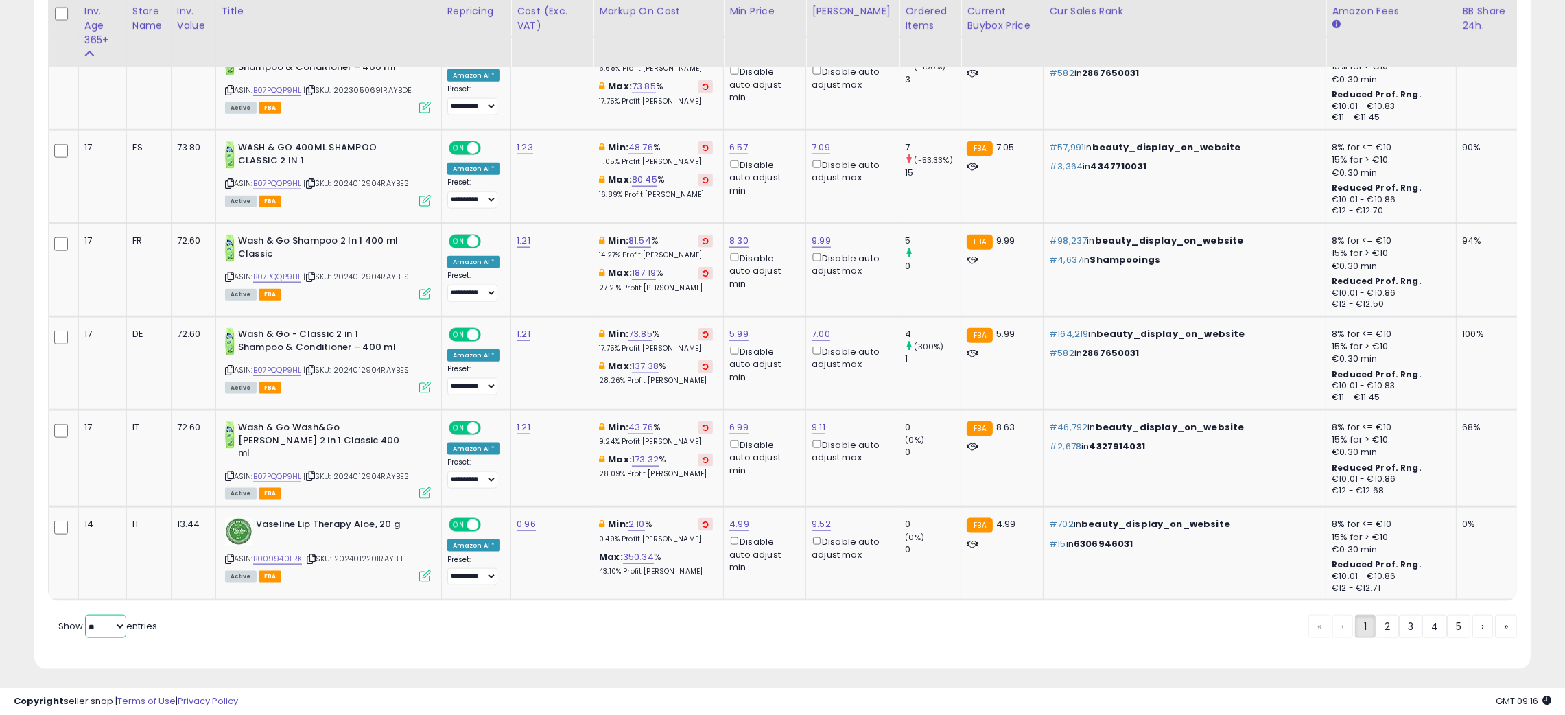
click at [112, 624] on select "** **" at bounding box center [105, 626] width 41 height 23
select select "**"
click at [86, 615] on select "** **" at bounding box center [105, 626] width 41 height 23
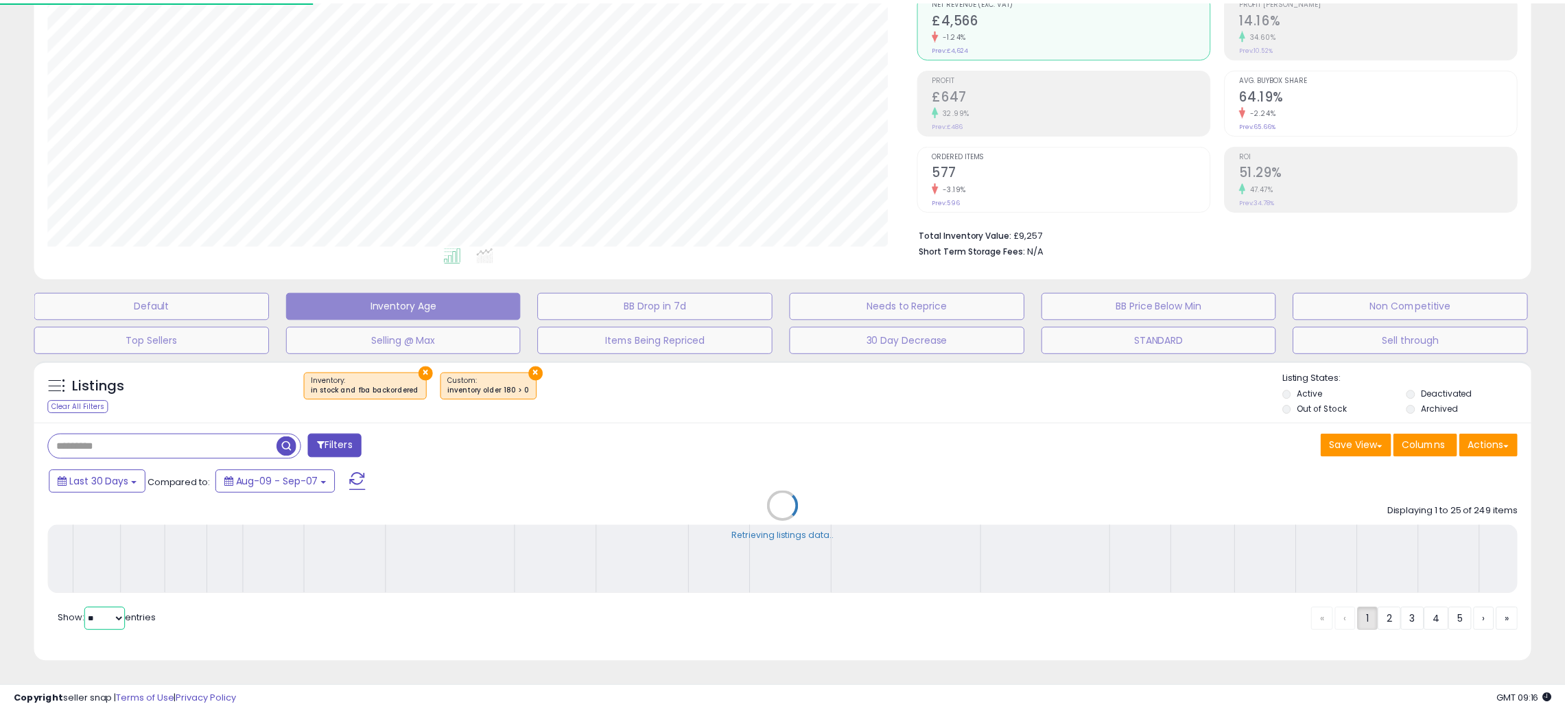
scroll to position [281, 878]
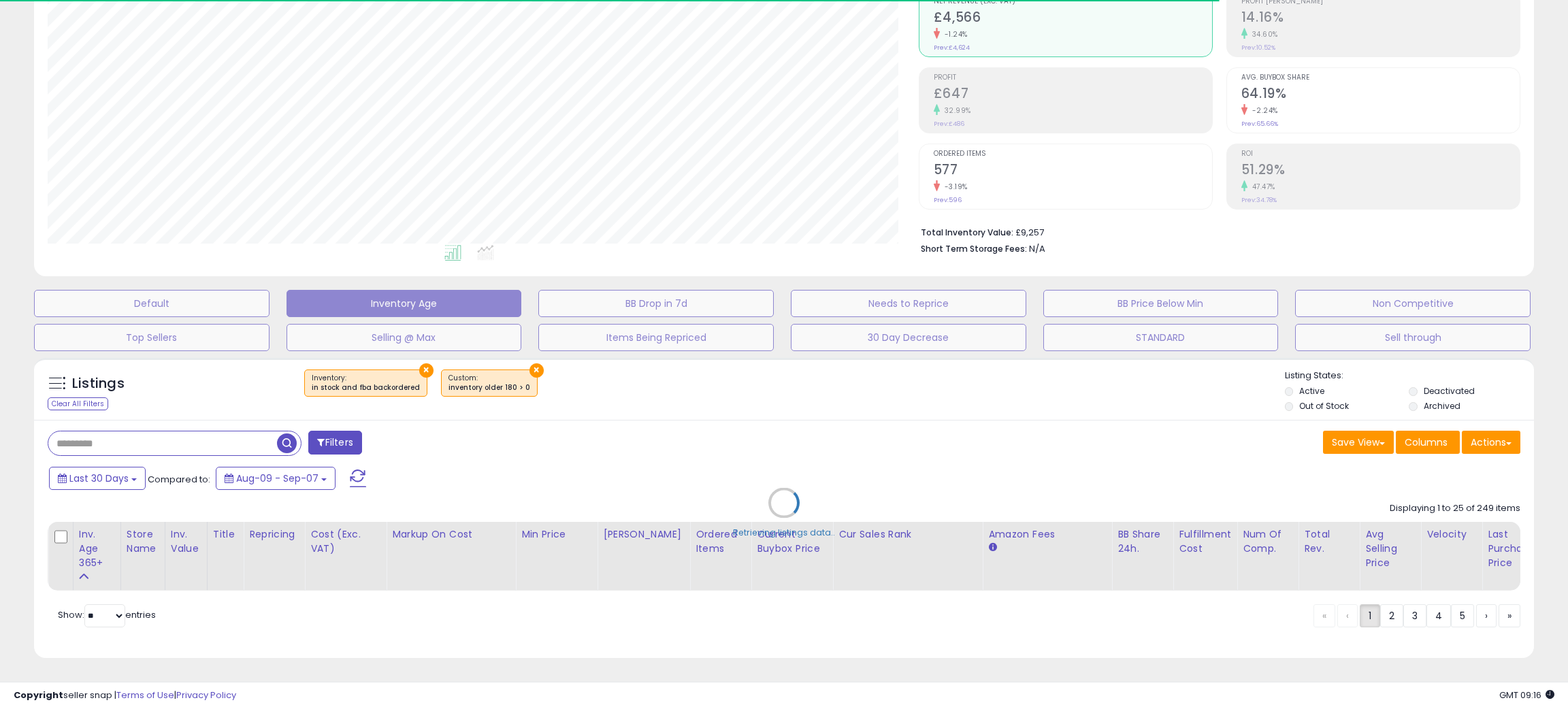
click at [34, 551] on div "Retrieving listings data.." at bounding box center [784, 513] width 1520 height 324
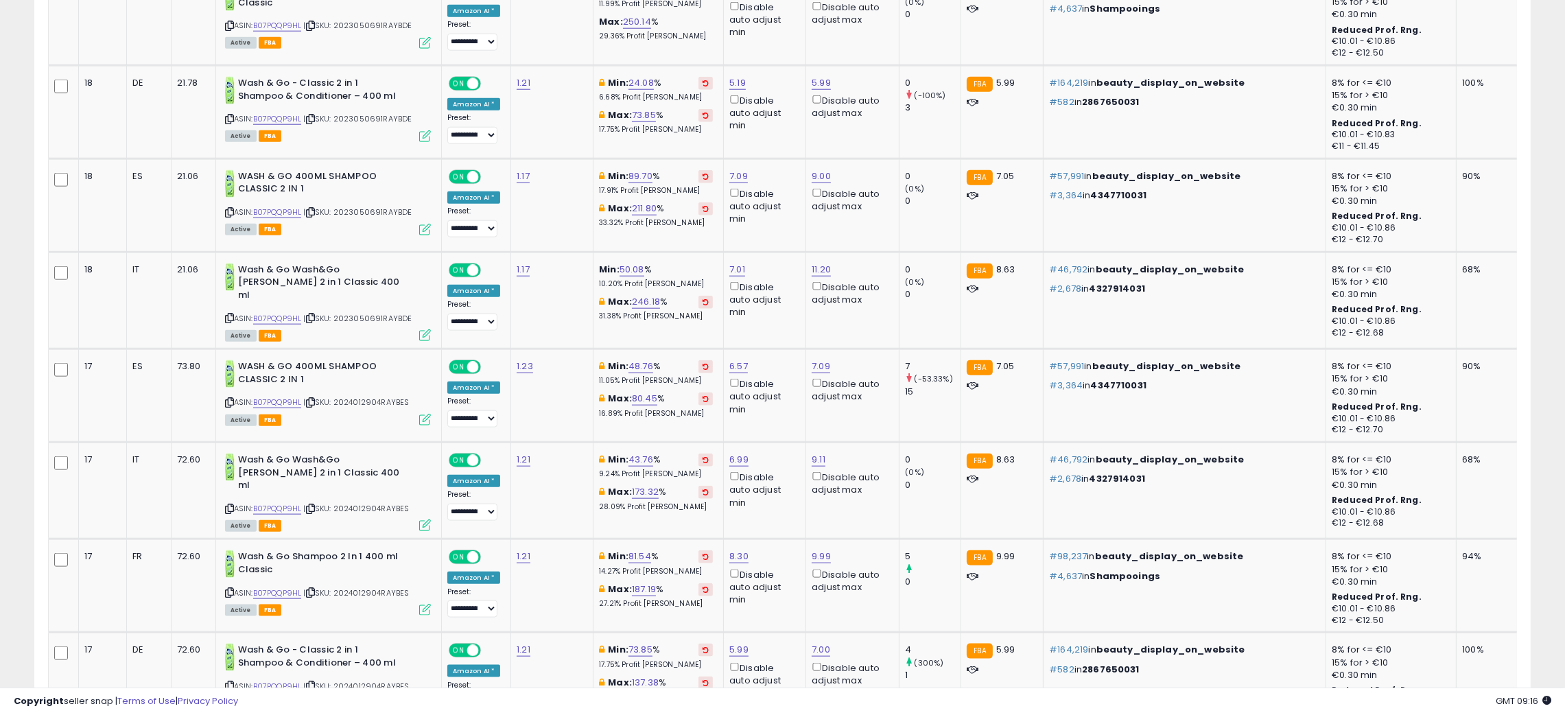
scroll to position [44, 0]
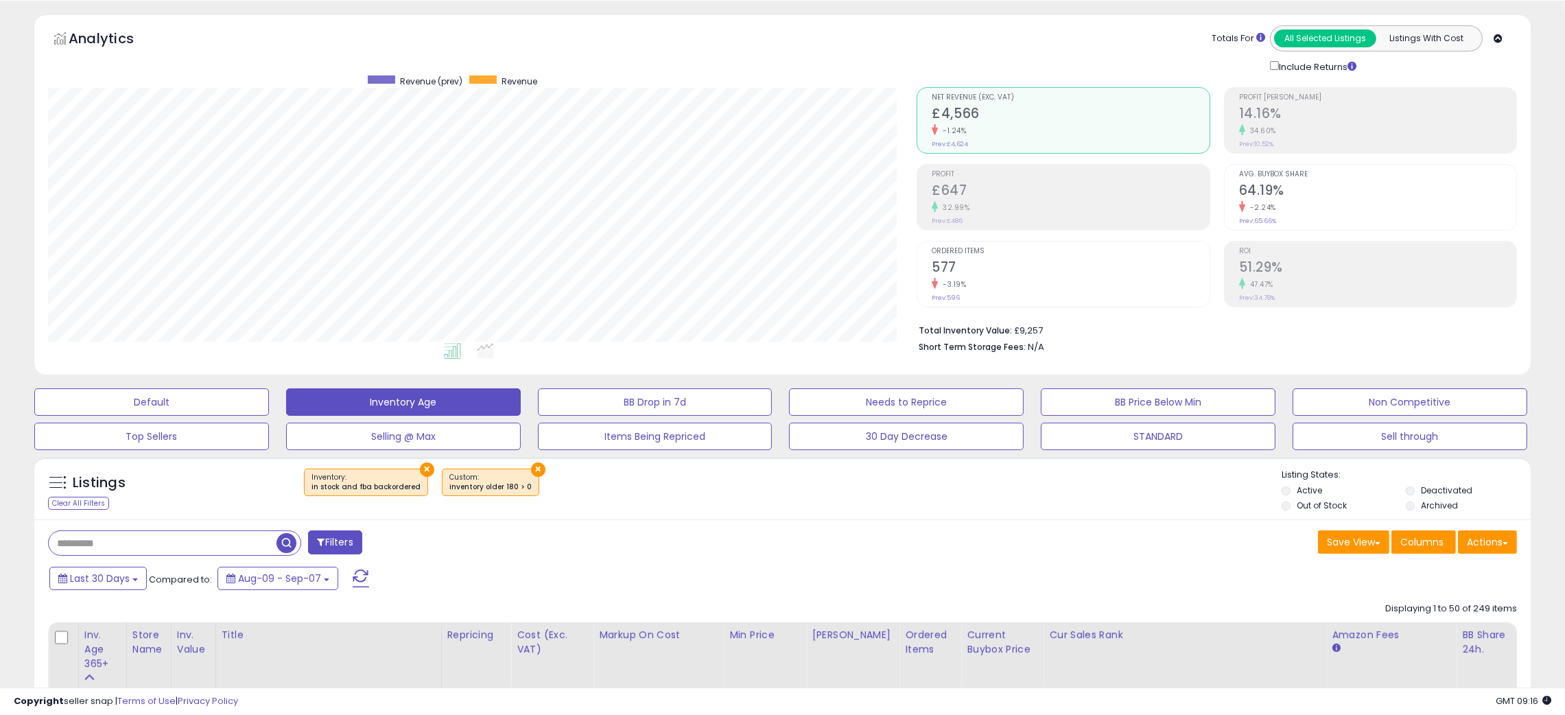
click at [805, 512] on div "Listings Clear All Filters × Inventory ×" at bounding box center [782, 492] width 1496 height 47
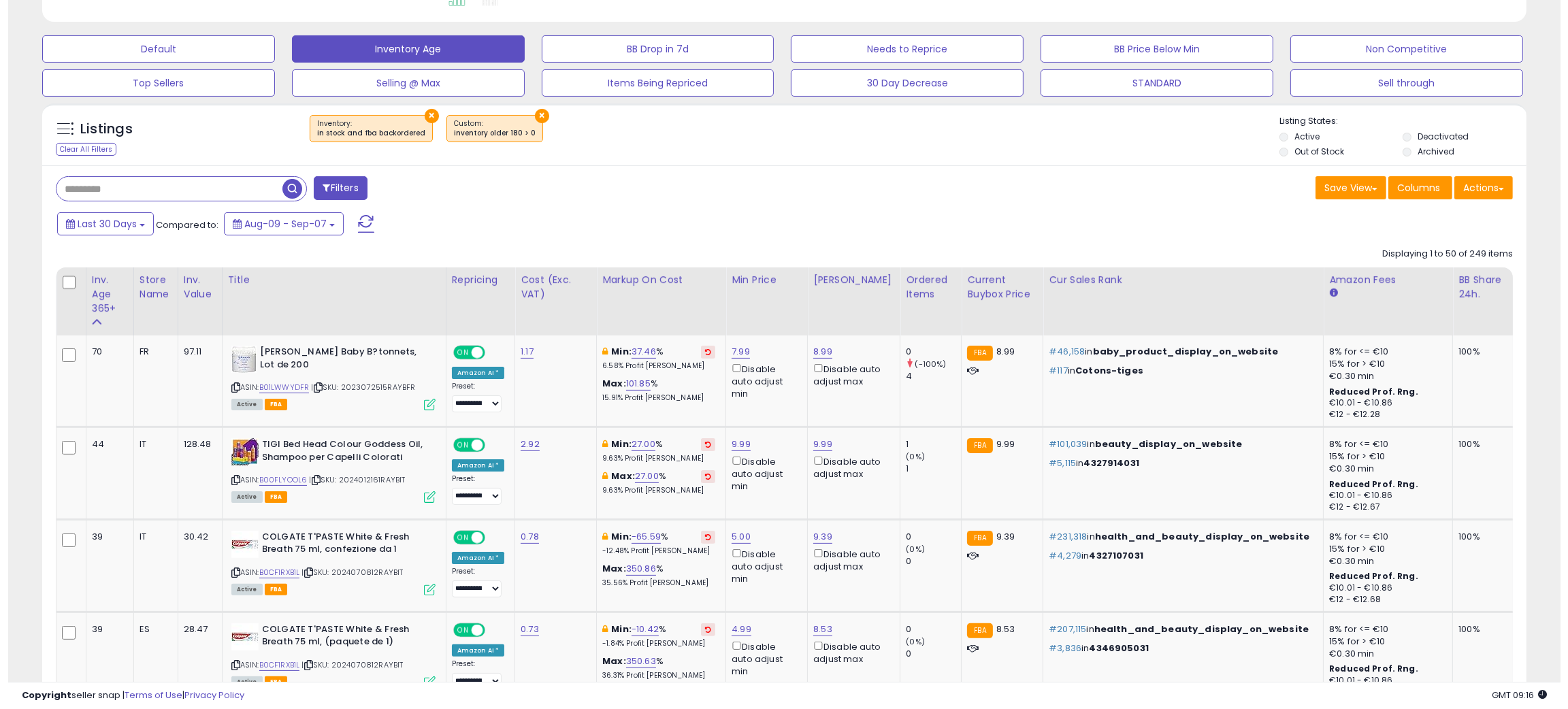
scroll to position [493, 0]
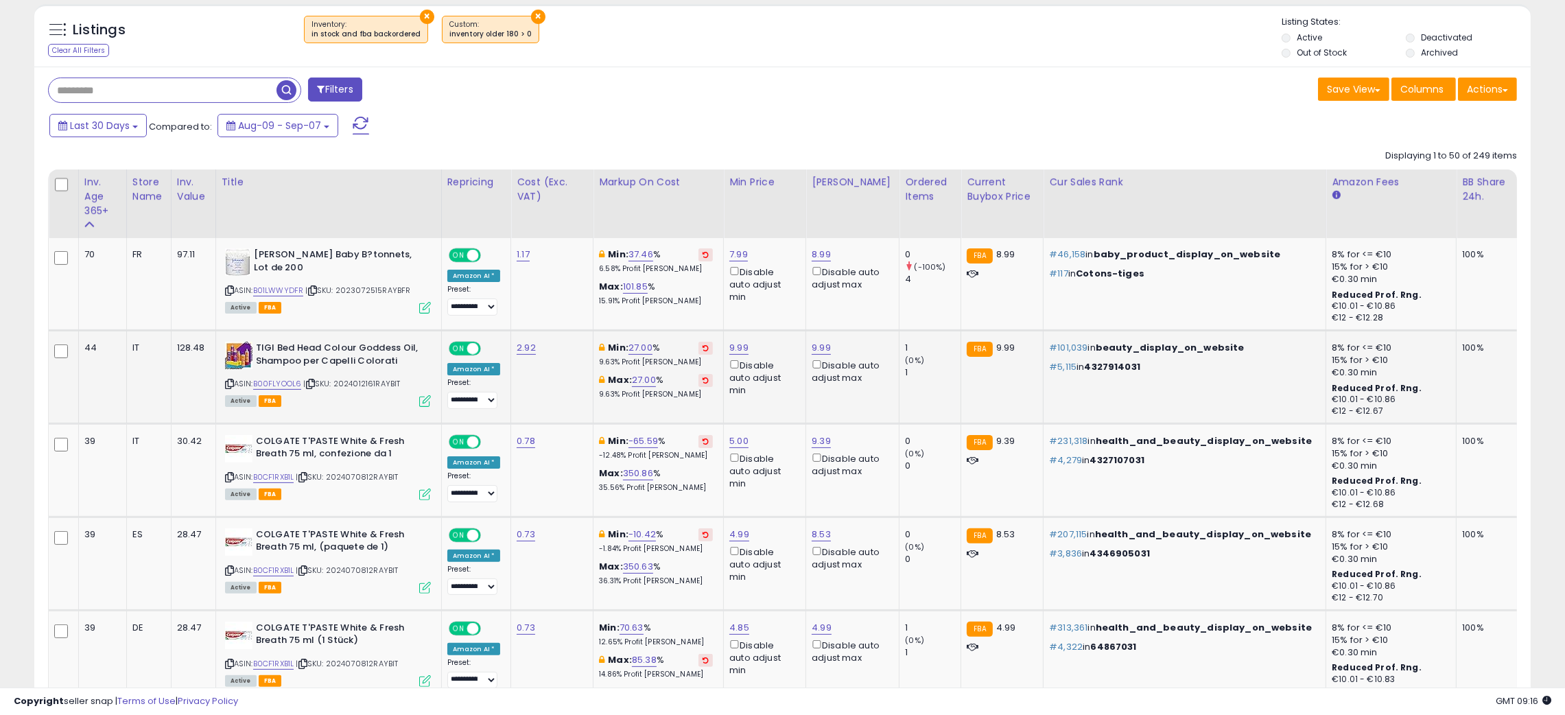
click at [226, 381] on icon at bounding box center [229, 384] width 9 height 8
click at [226, 382] on icon at bounding box center [229, 384] width 9 height 8
click at [276, 385] on link "B00FLYOOL6" at bounding box center [277, 384] width 49 height 12
click at [274, 381] on link "B00FLYOOL6" at bounding box center [277, 384] width 49 height 12
click at [1418, 78] on button "Columns" at bounding box center [1423, 89] width 64 height 23
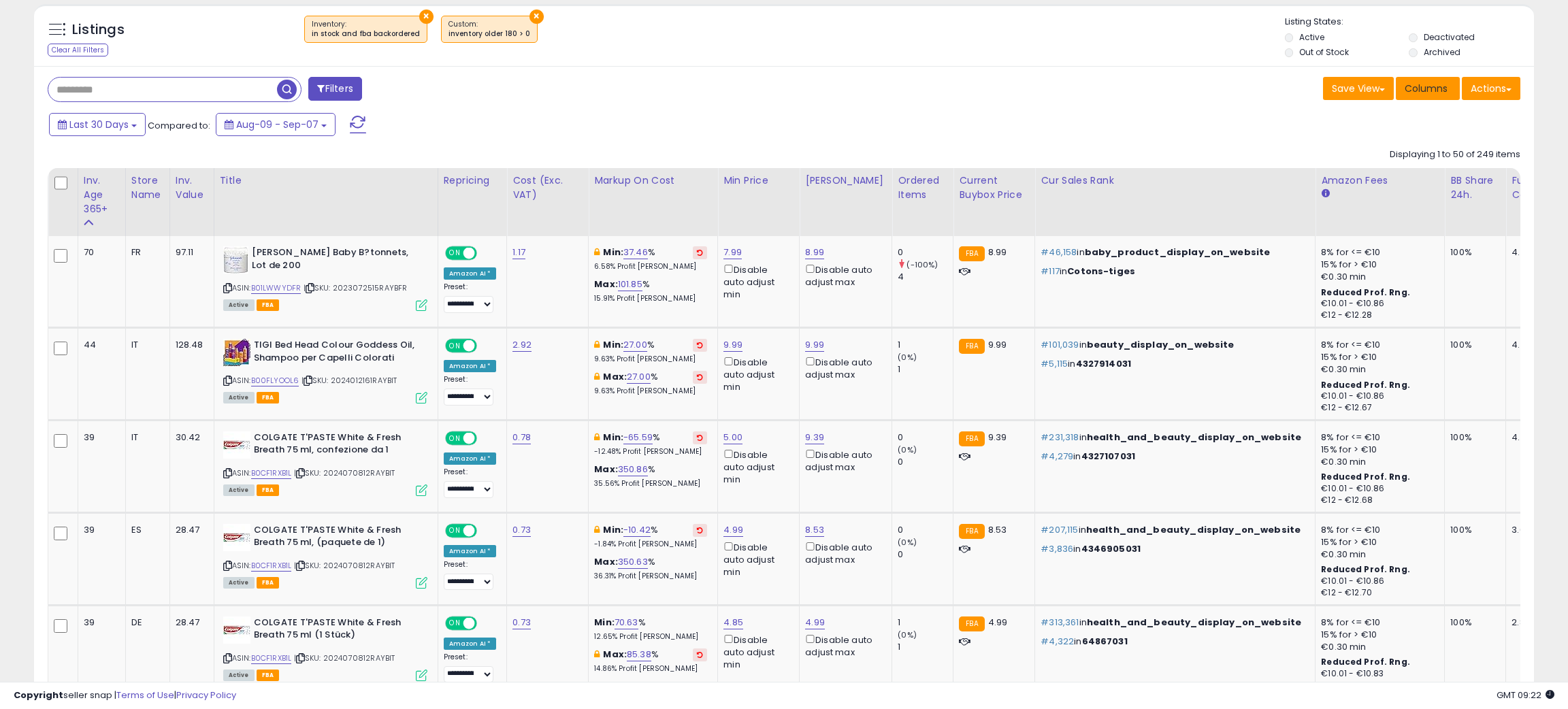
scroll to position [279, 871]
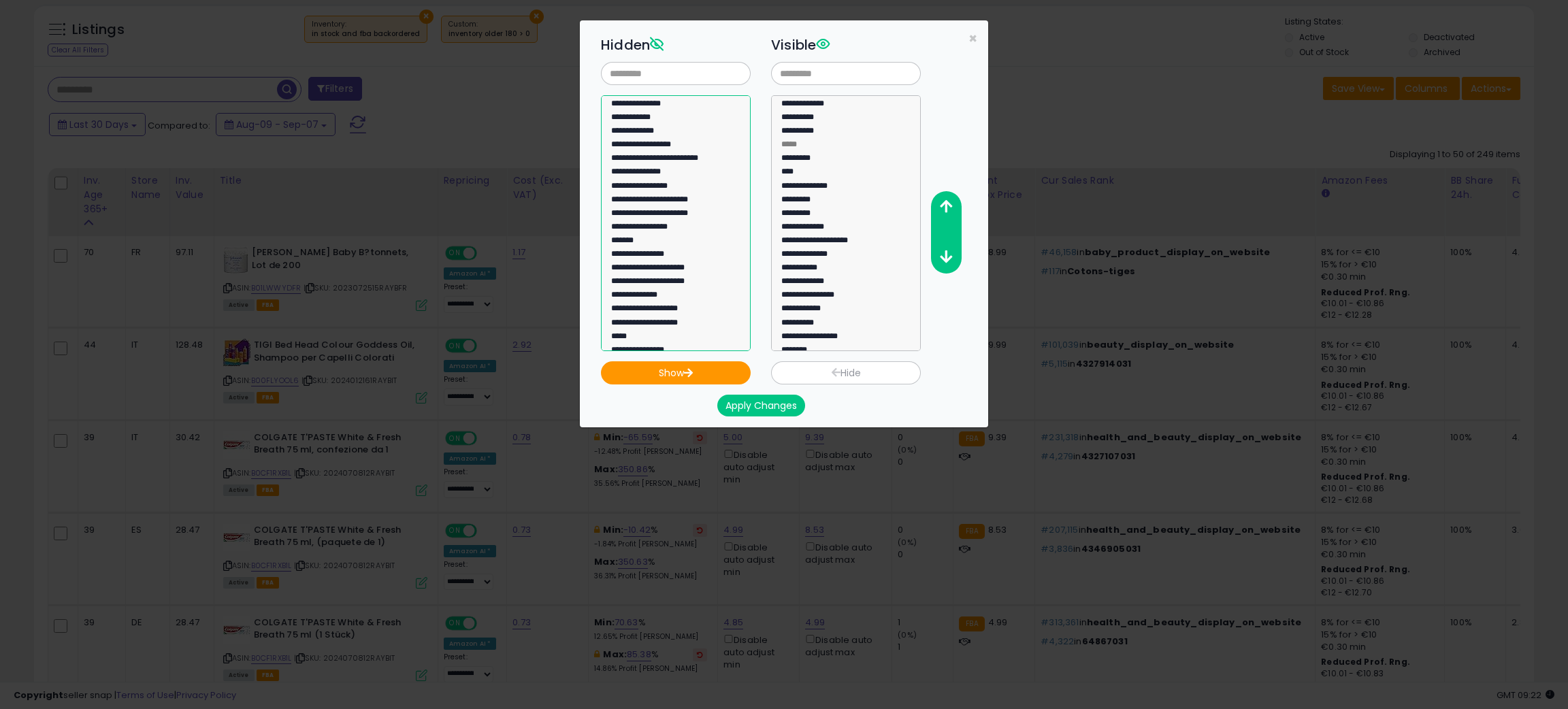
click at [732, 267] on select "**********" at bounding box center [675, 223] width 150 height 256
select select "**********"
click at [668, 322] on option "**********" at bounding box center [667, 326] width 116 height 14
click at [690, 369] on icon "button" at bounding box center [688, 372] width 10 height 9
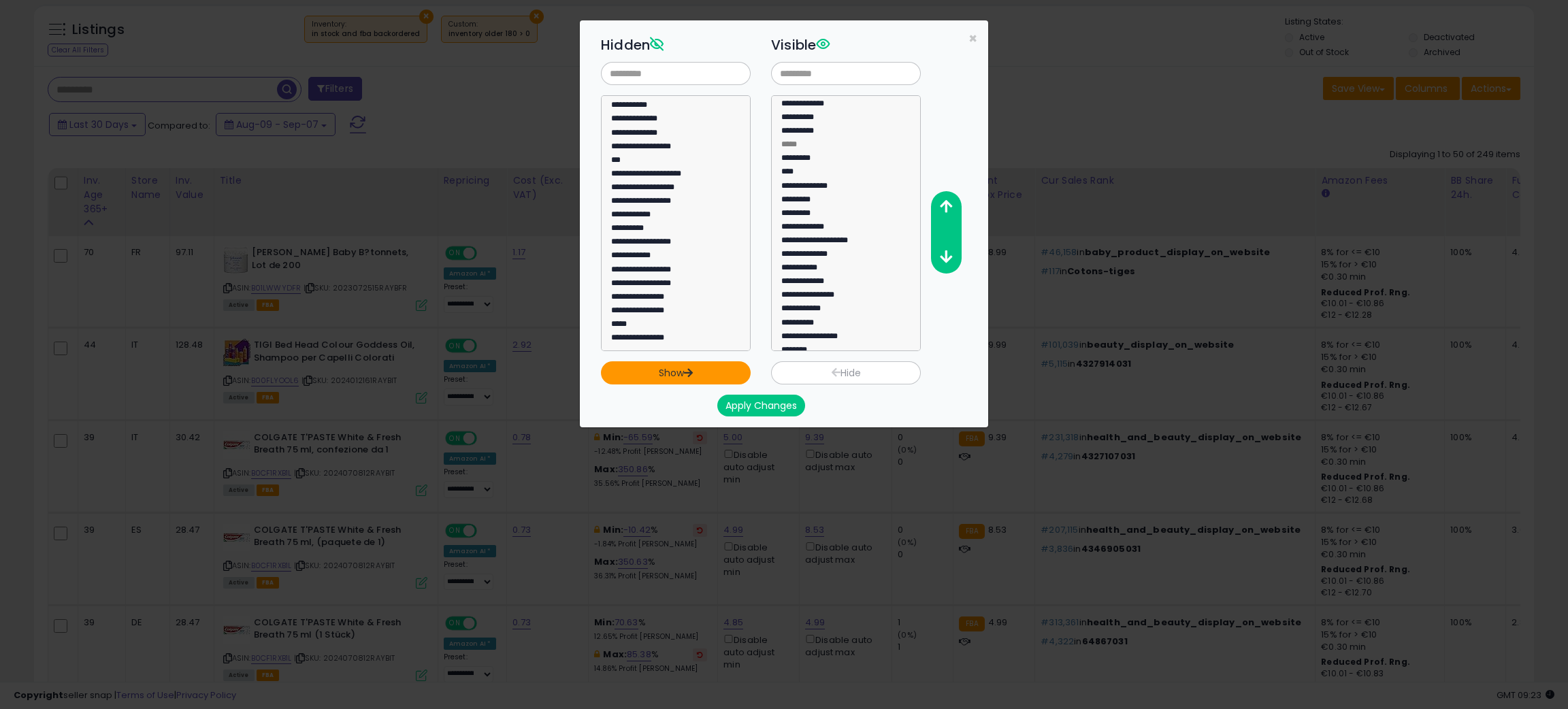
scroll to position [51, 0]
select select "**********"
click at [836, 342] on option "**********" at bounding box center [837, 342] width 116 height 14
click at [849, 361] on button "Hide" at bounding box center [845, 372] width 150 height 23
select select
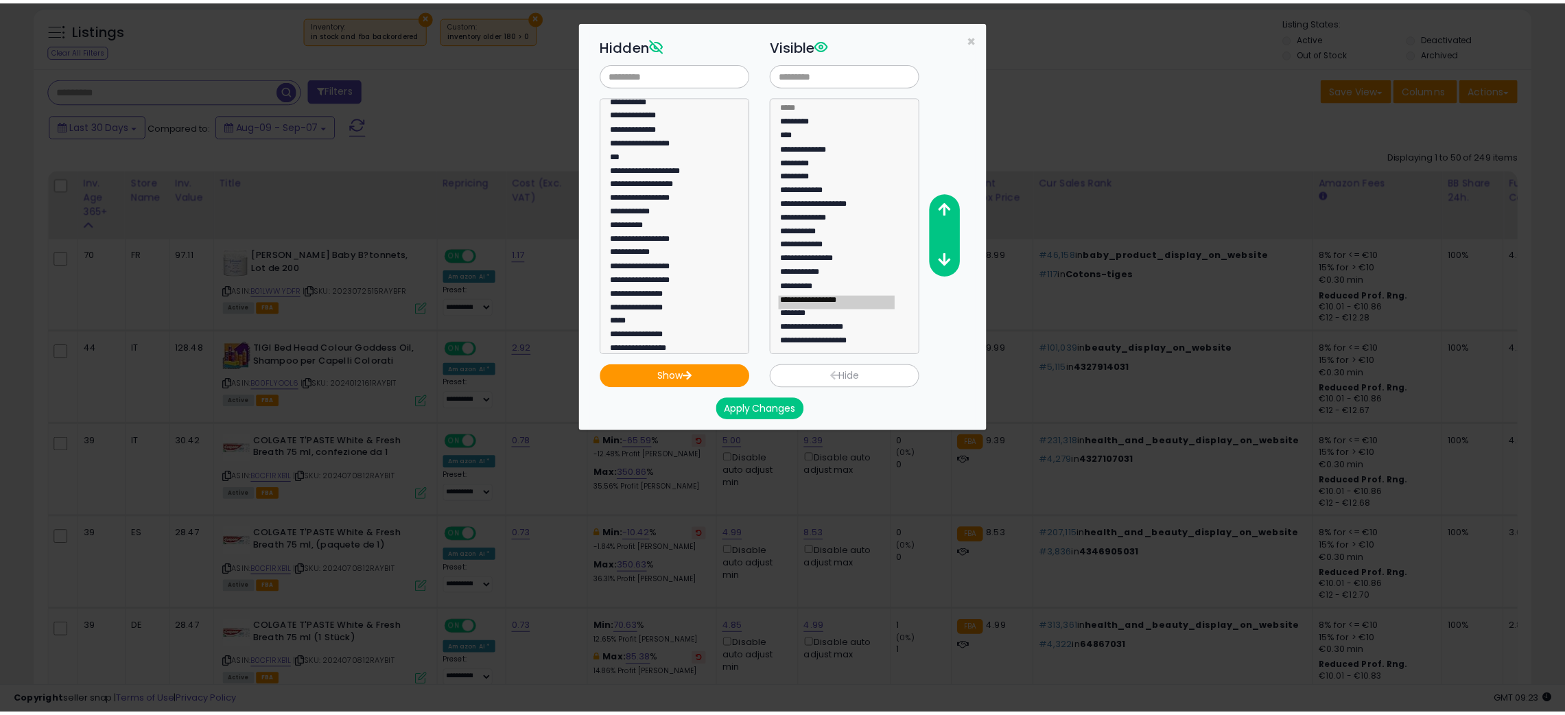
scroll to position [956, 0]
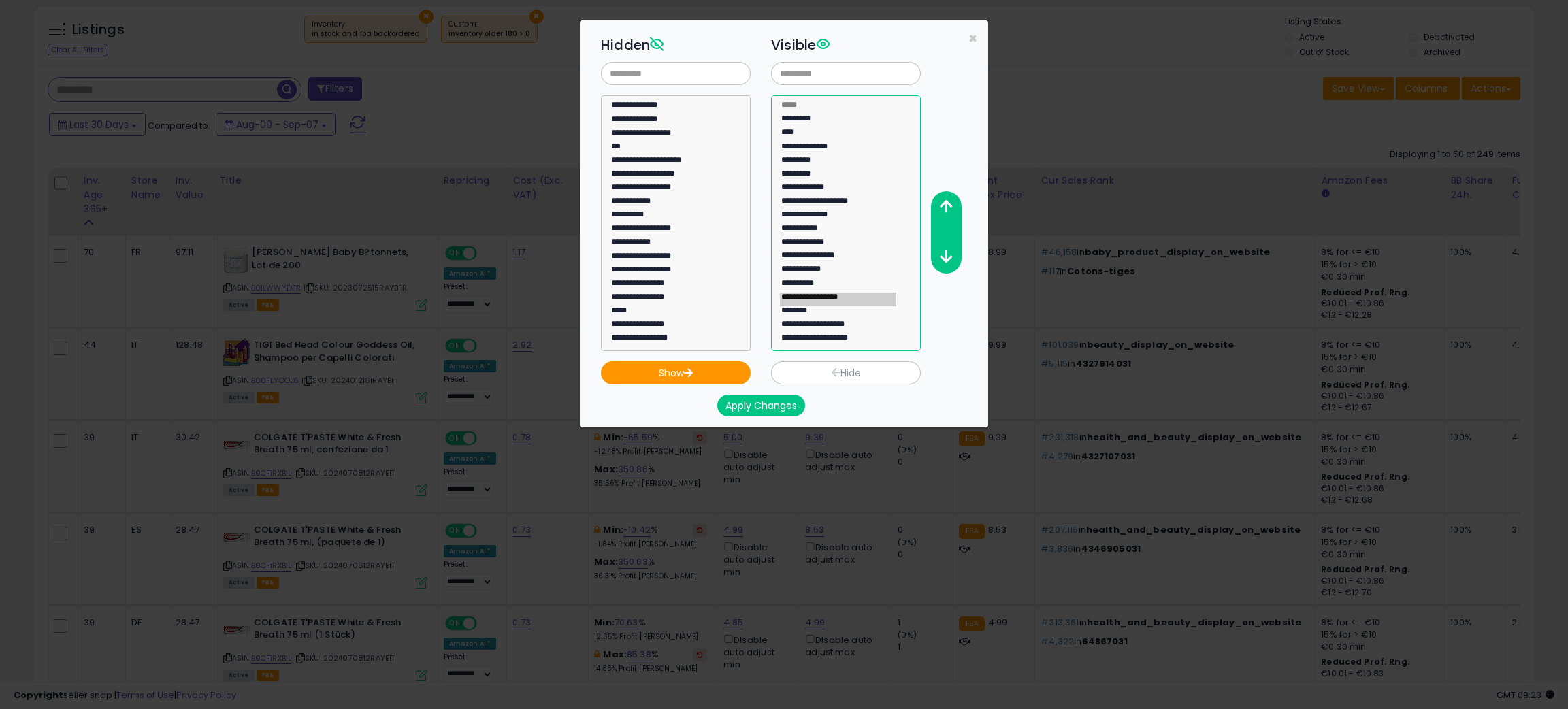
select select "********"
click at [813, 315] on option "********" at bounding box center [837, 313] width 116 height 14
click at [944, 202] on icon "button" at bounding box center [946, 206] width 12 height 14
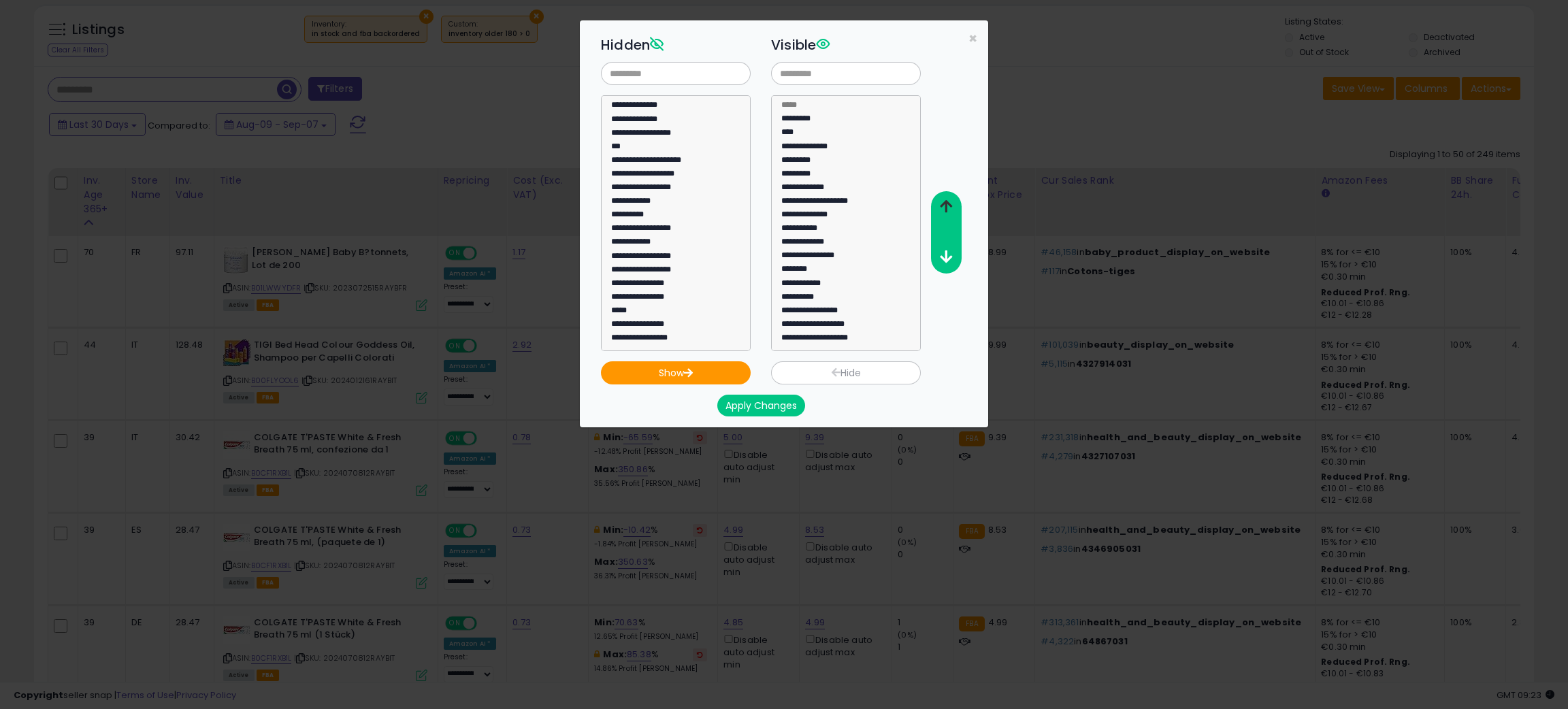
click at [944, 202] on icon "button" at bounding box center [946, 206] width 12 height 14
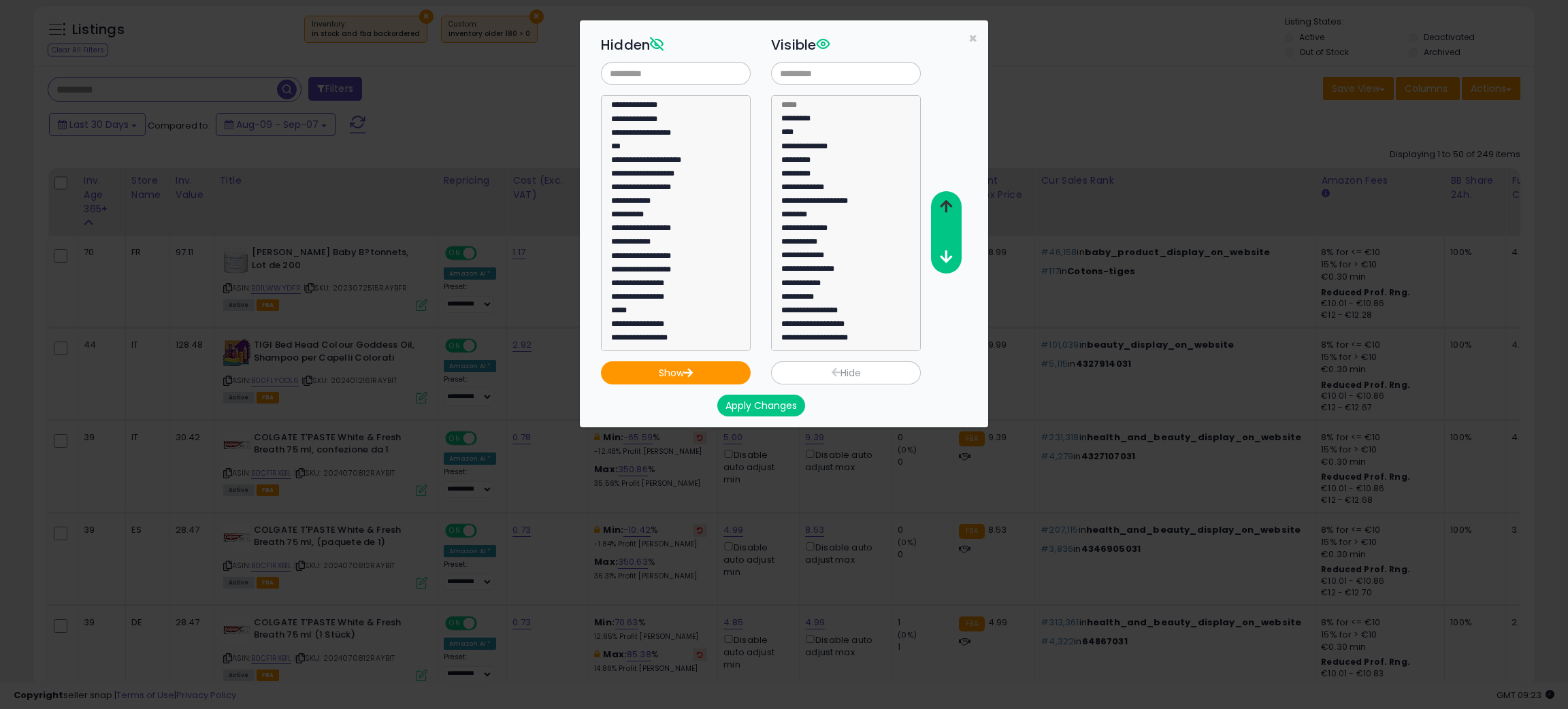
click at [944, 202] on icon "button" at bounding box center [946, 206] width 12 height 14
click at [769, 414] on button "Apply Changes" at bounding box center [761, 406] width 88 height 22
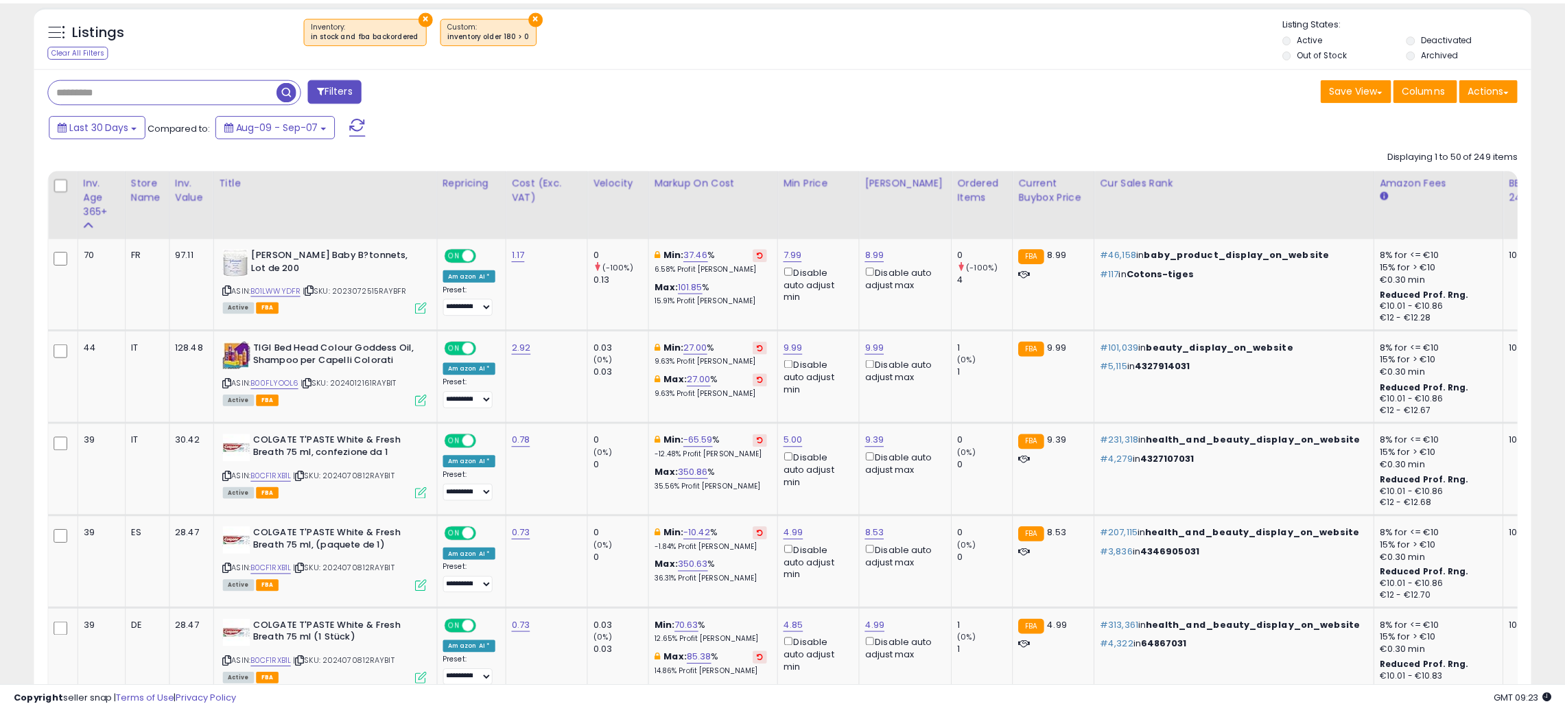
scroll to position [685819, 685232]
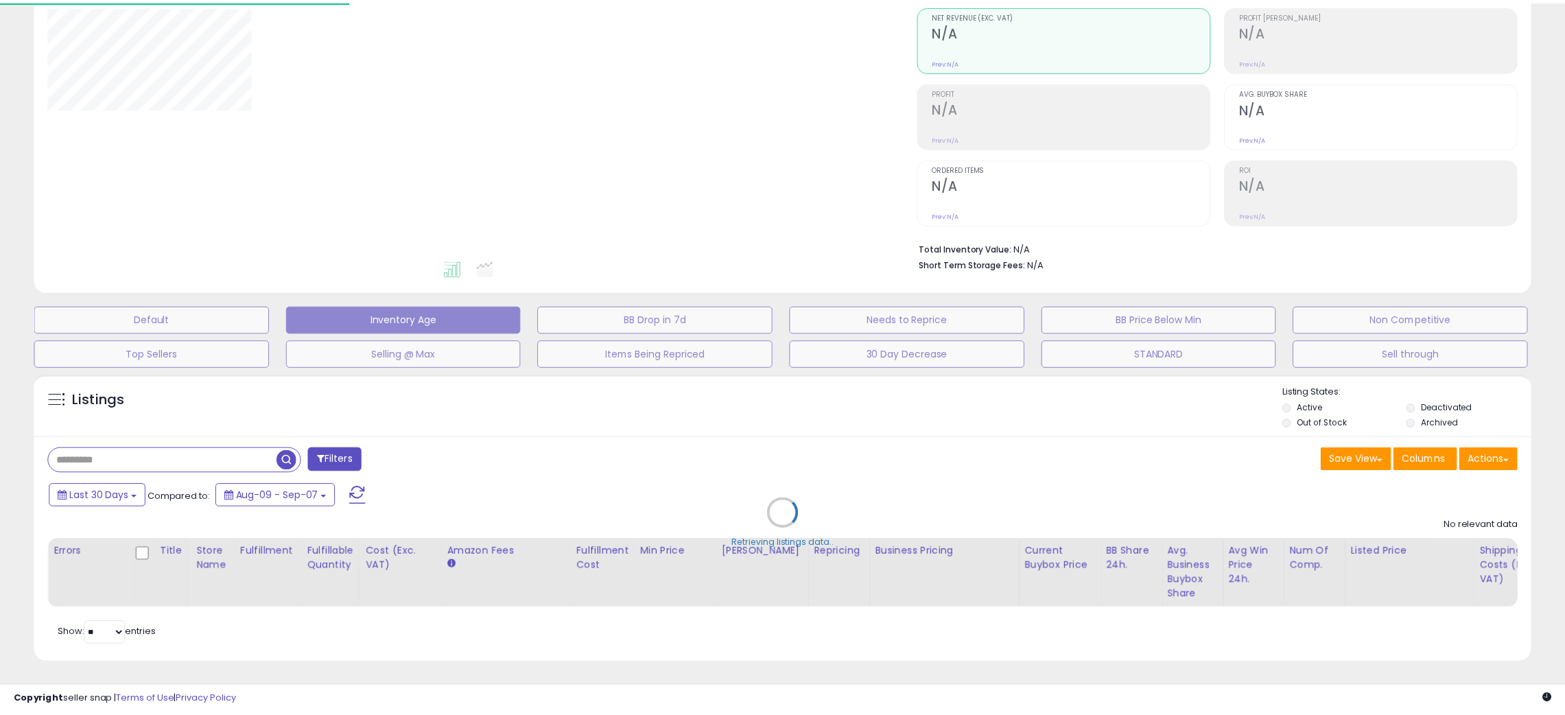
scroll to position [143, 0]
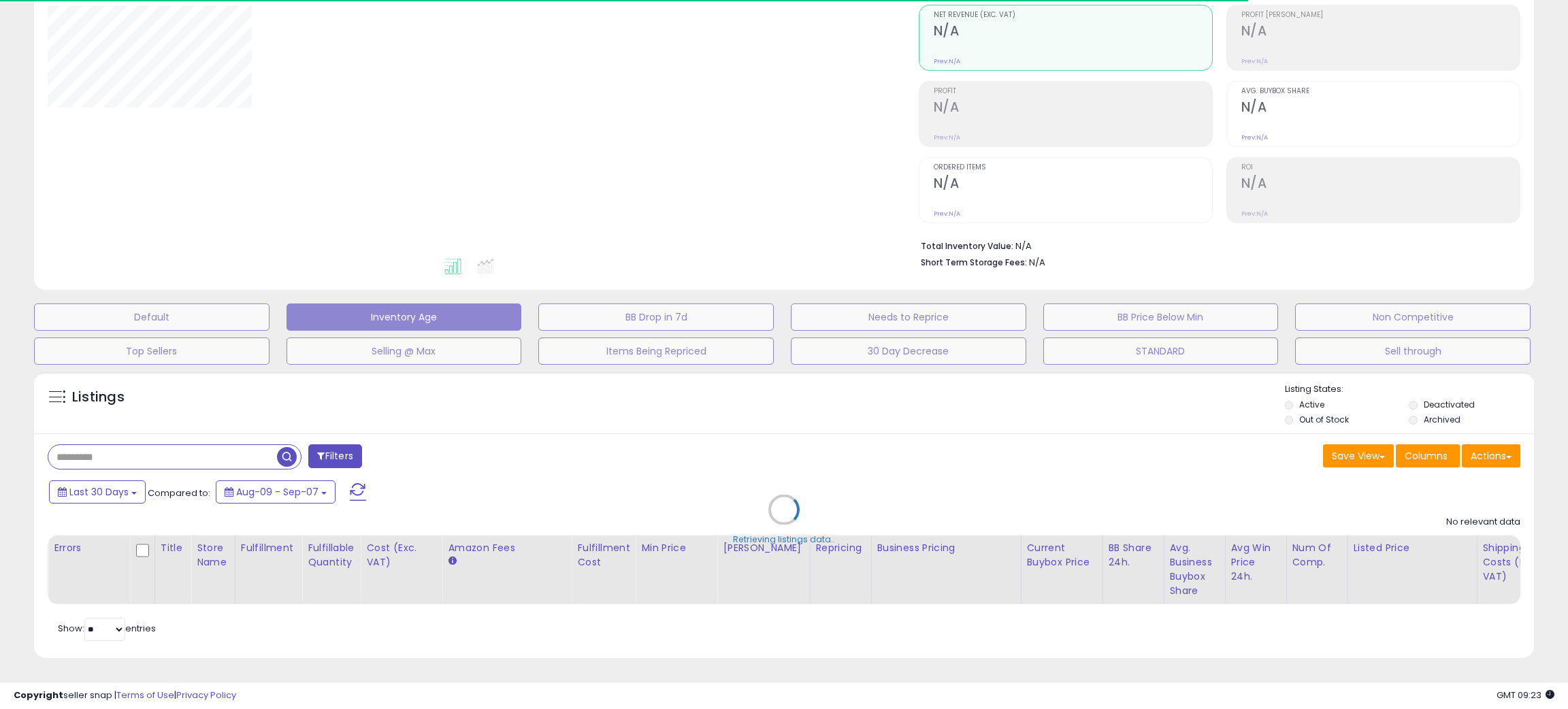
click at [940, 402] on div "Retrieving listings data.." at bounding box center [784, 520] width 1520 height 310
click at [1105, 405] on div "Retrieving listings data.." at bounding box center [784, 520] width 1520 height 310
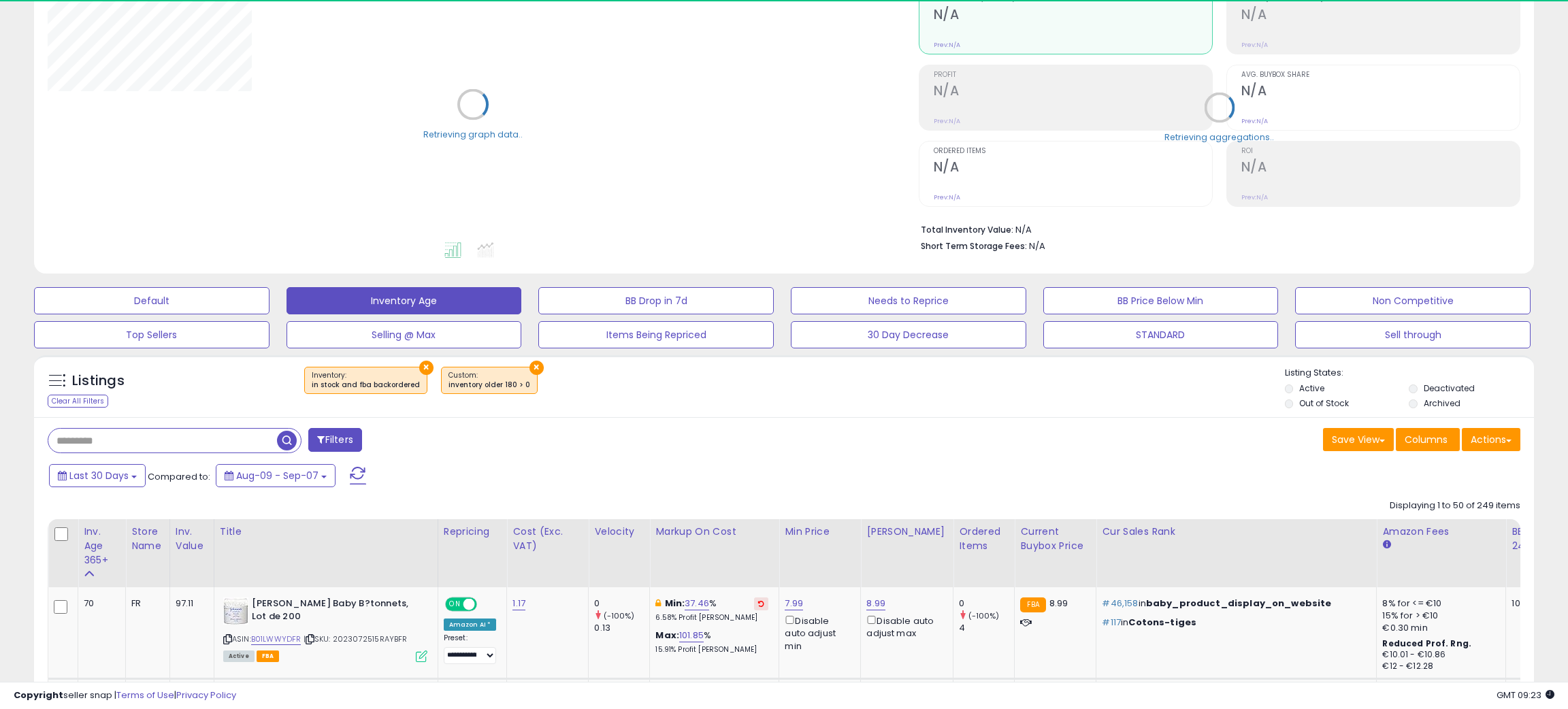
select select "**"
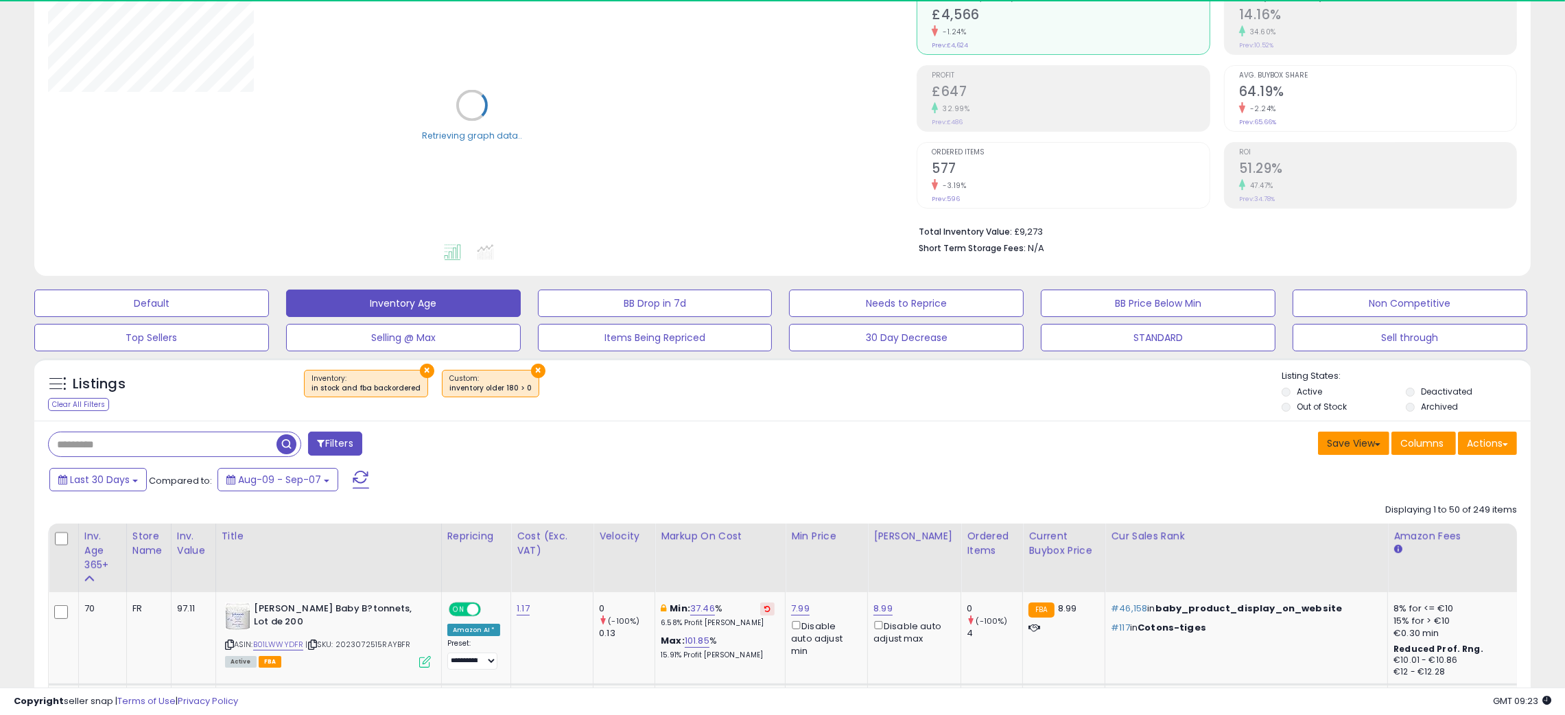
click at [1353, 446] on button "Save View" at bounding box center [1353, 443] width 71 height 23
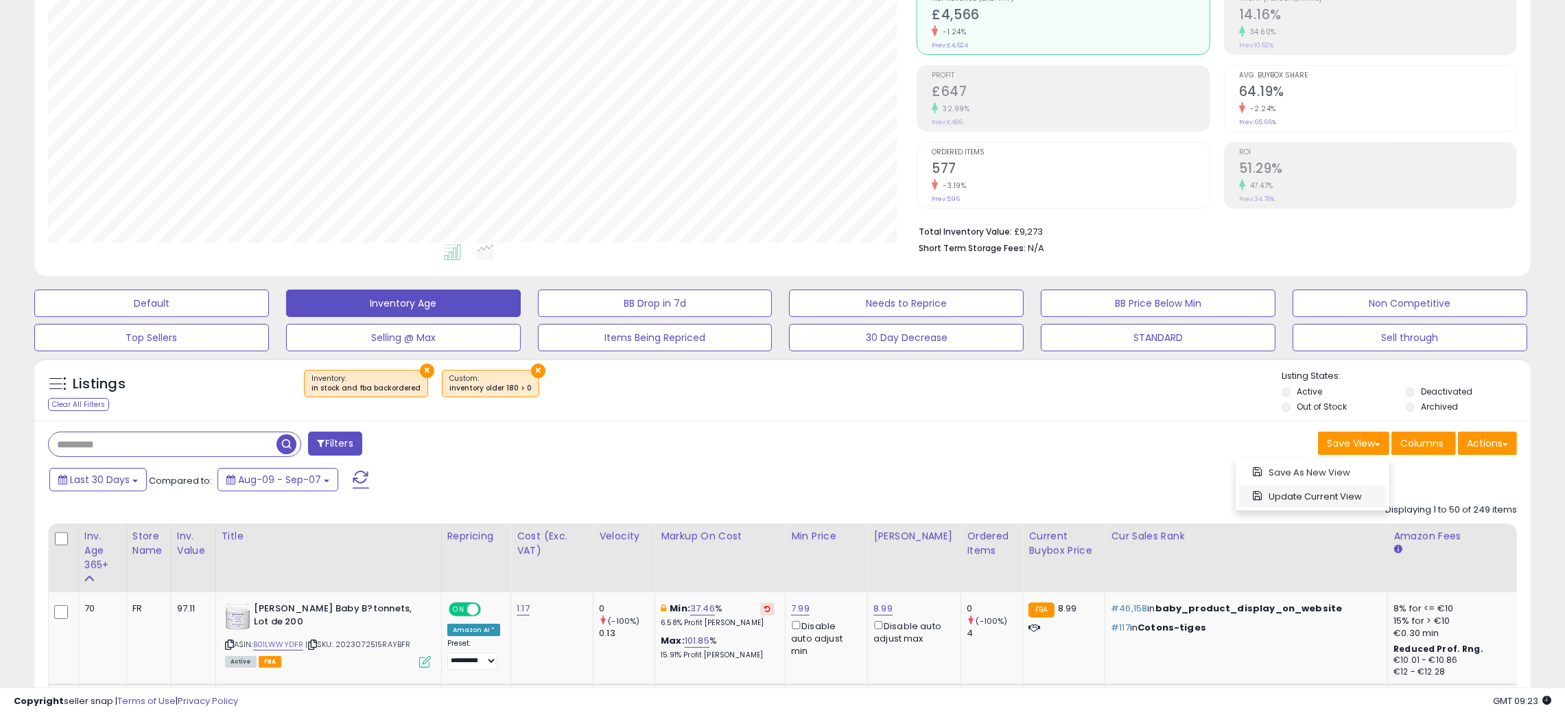
click at [1295, 493] on link "Update Current View" at bounding box center [1312, 496] width 147 height 21
click at [1082, 436] on div "Save View Save As New View Columns Actions Import" at bounding box center [1155, 445] width 745 height 27
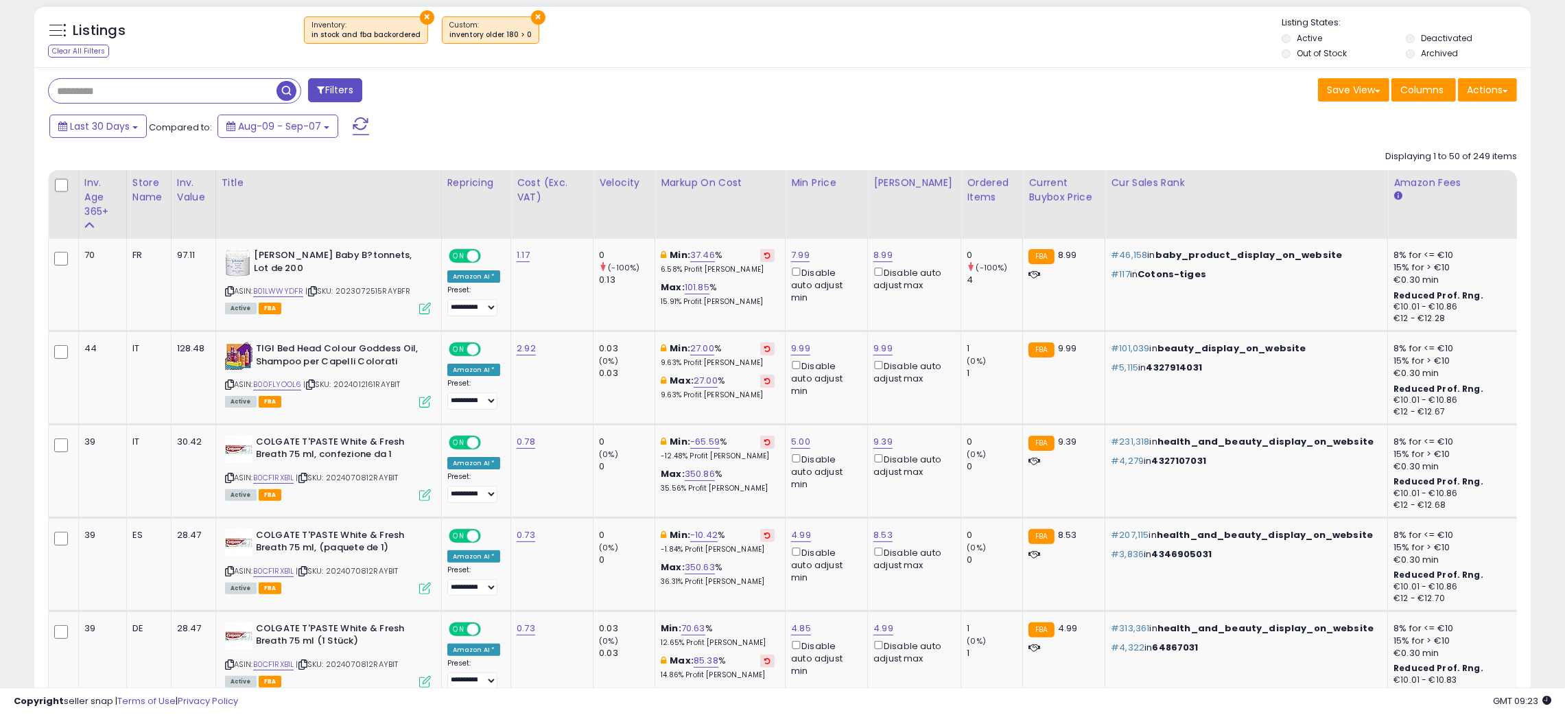
scroll to position [513, 0]
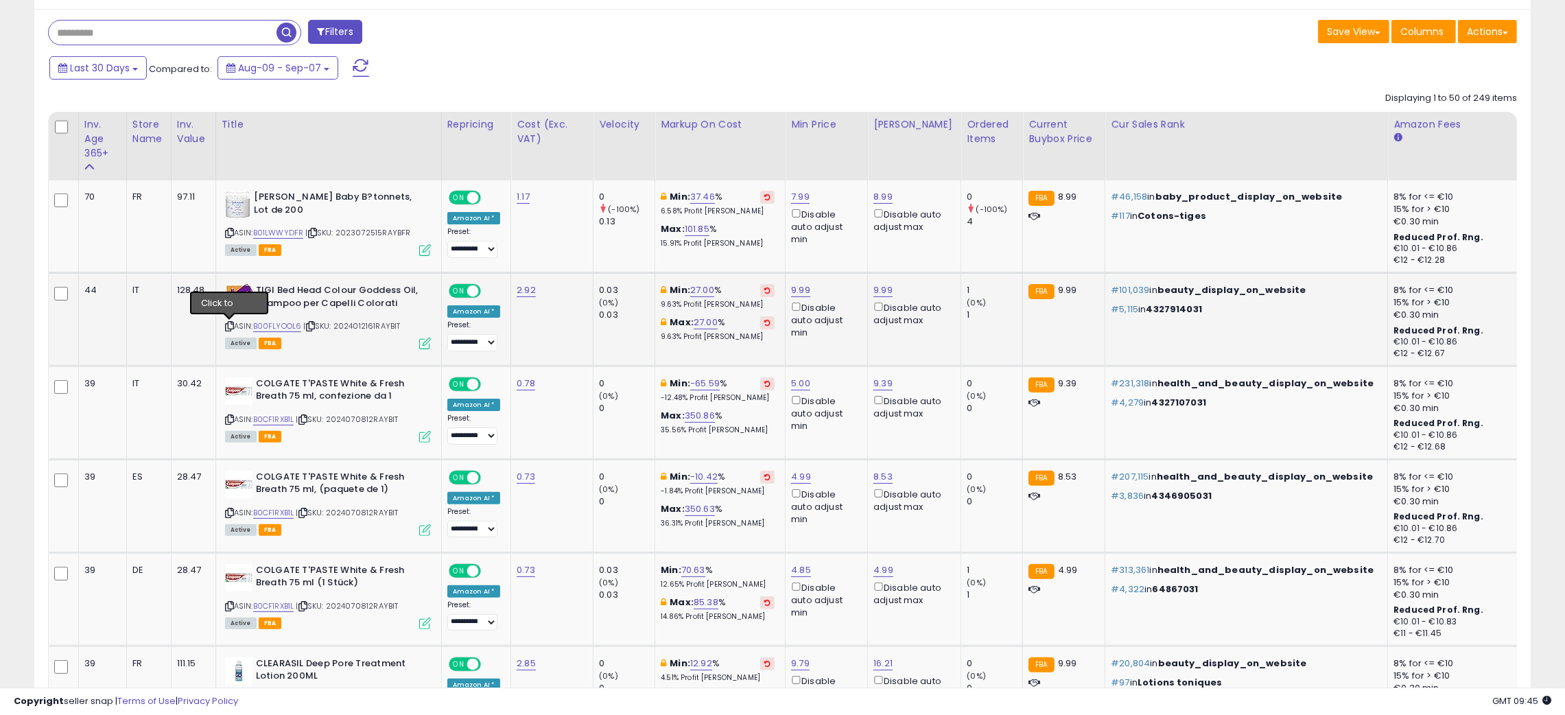
click at [227, 325] on icon at bounding box center [229, 326] width 9 height 8
click at [227, 327] on icon at bounding box center [229, 326] width 9 height 8
click at [277, 328] on link "B00FLYOOL6" at bounding box center [277, 326] width 49 height 12
click at [310, 327] on icon at bounding box center [310, 326] width 9 height 8
click at [228, 418] on icon at bounding box center [229, 420] width 9 height 8
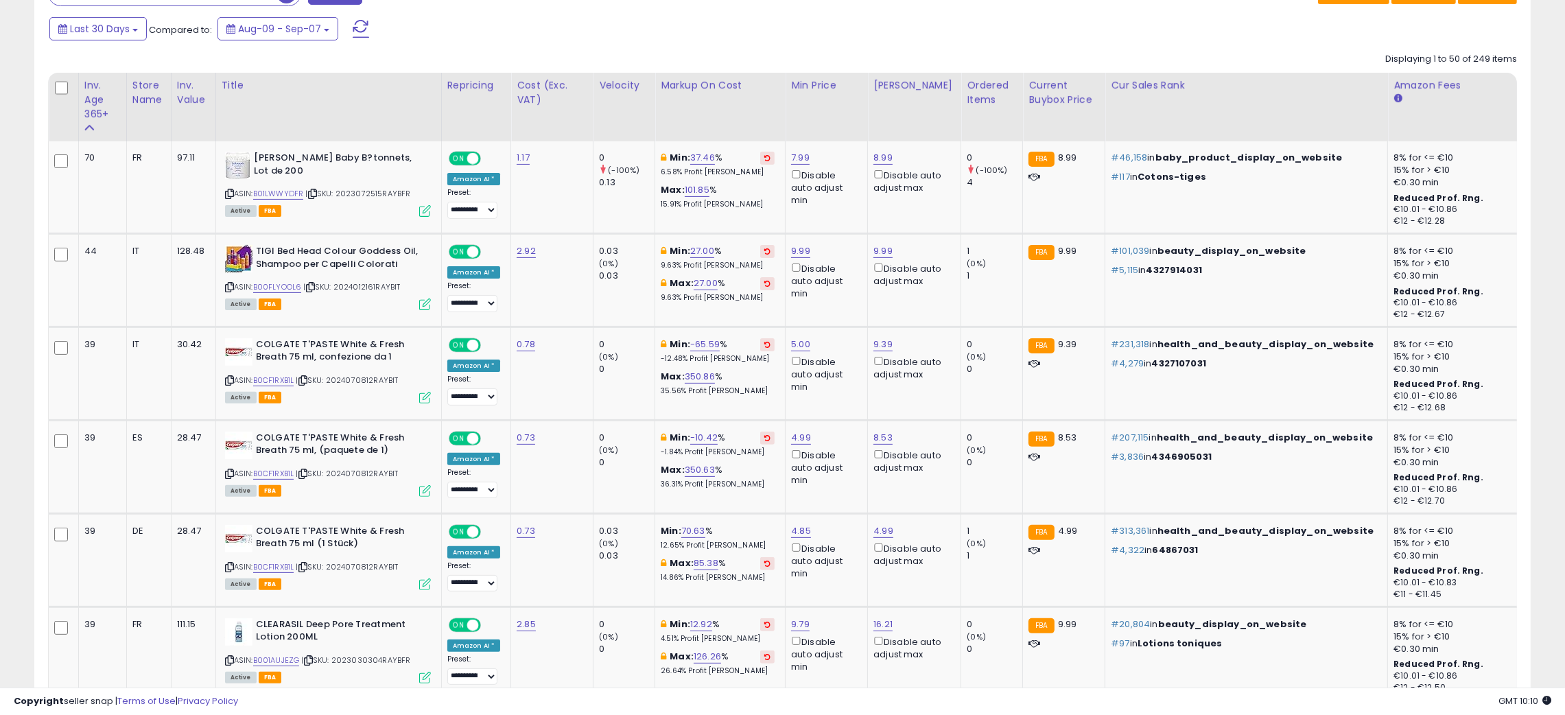
scroll to position [596, 0]
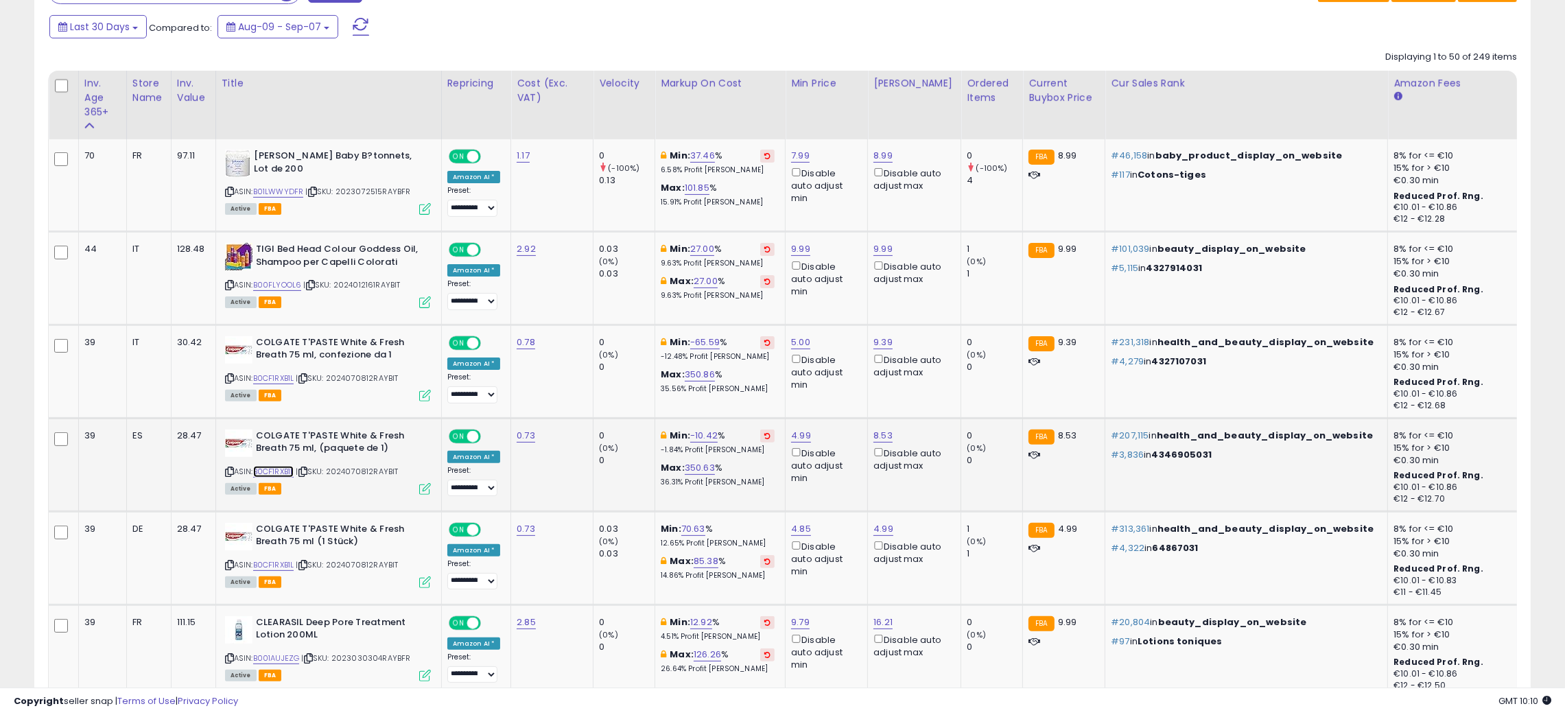
click at [270, 471] on link "B0CF1RXB1L" at bounding box center [273, 472] width 41 height 12
click at [795, 344] on link "5.00" at bounding box center [800, 343] width 19 height 14
type input "****"
click at [839, 294] on icon "submit" at bounding box center [835, 292] width 8 height 8
click at [880, 343] on link "9.39" at bounding box center [882, 343] width 19 height 14
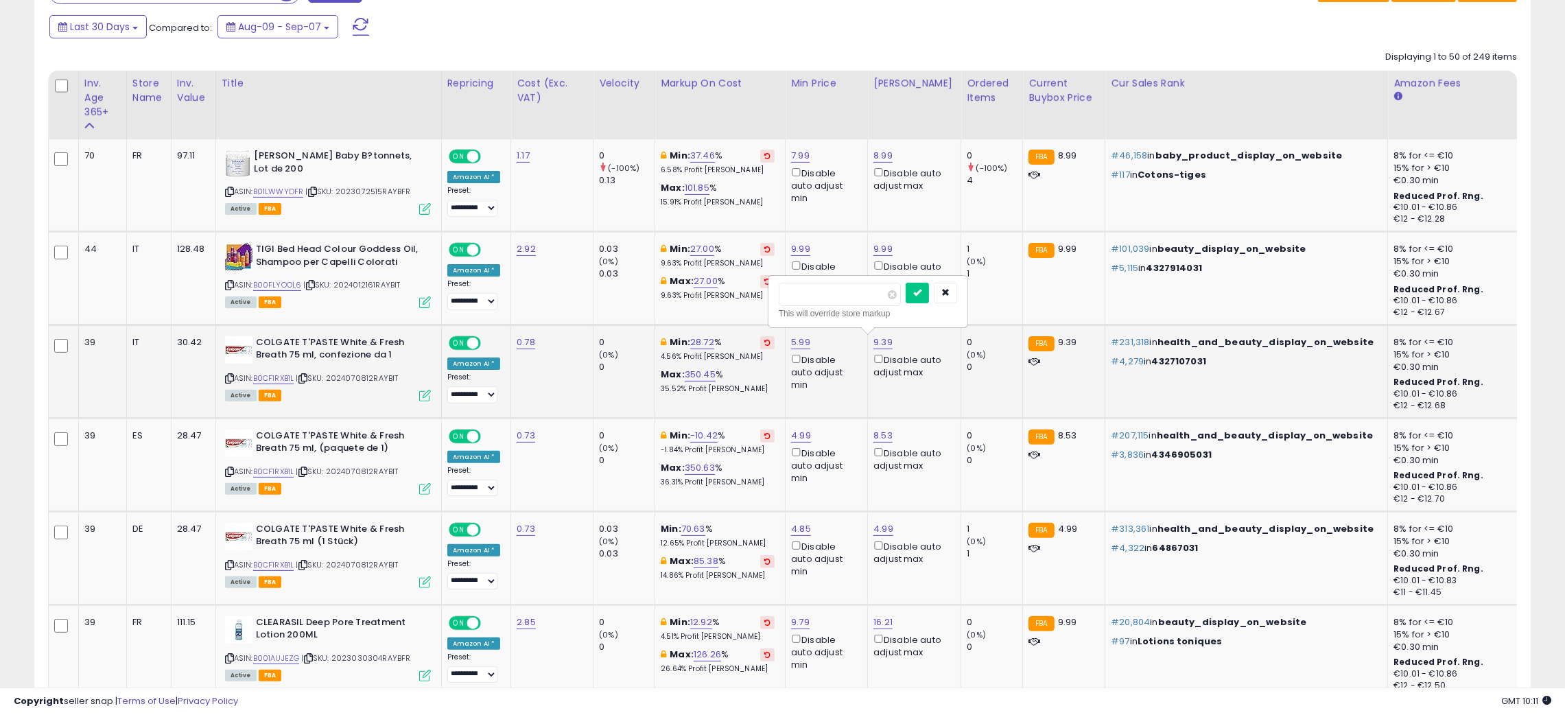
type input "*"
type input "****"
click at [921, 292] on icon "submit" at bounding box center [917, 292] width 8 height 8
click at [796, 434] on link "4.99" at bounding box center [801, 436] width 20 height 14
type input "*"
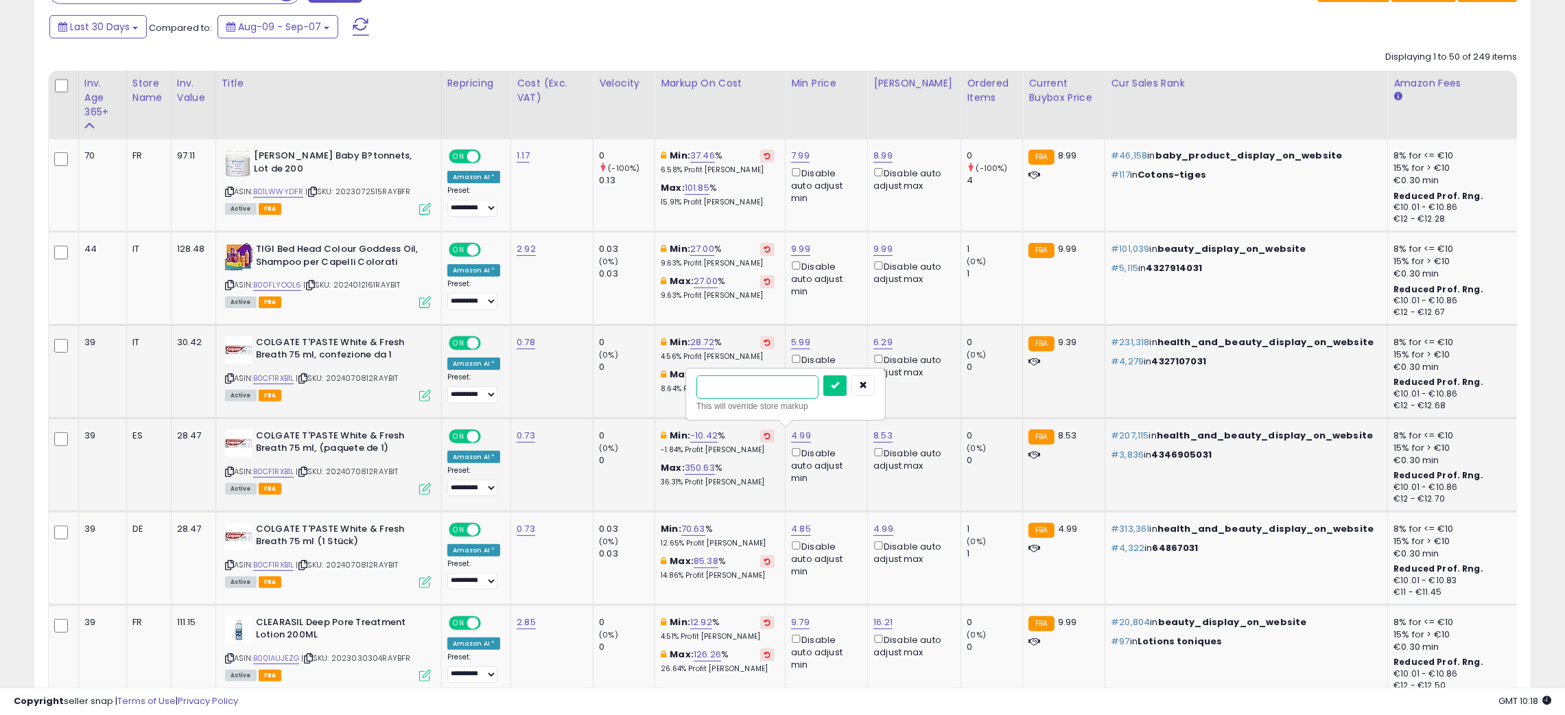
type input "*"
type input "**"
type input "****"
click at [847, 392] on button "submit" at bounding box center [834, 385] width 23 height 21
click at [794, 432] on link "5.99" at bounding box center [800, 436] width 19 height 14
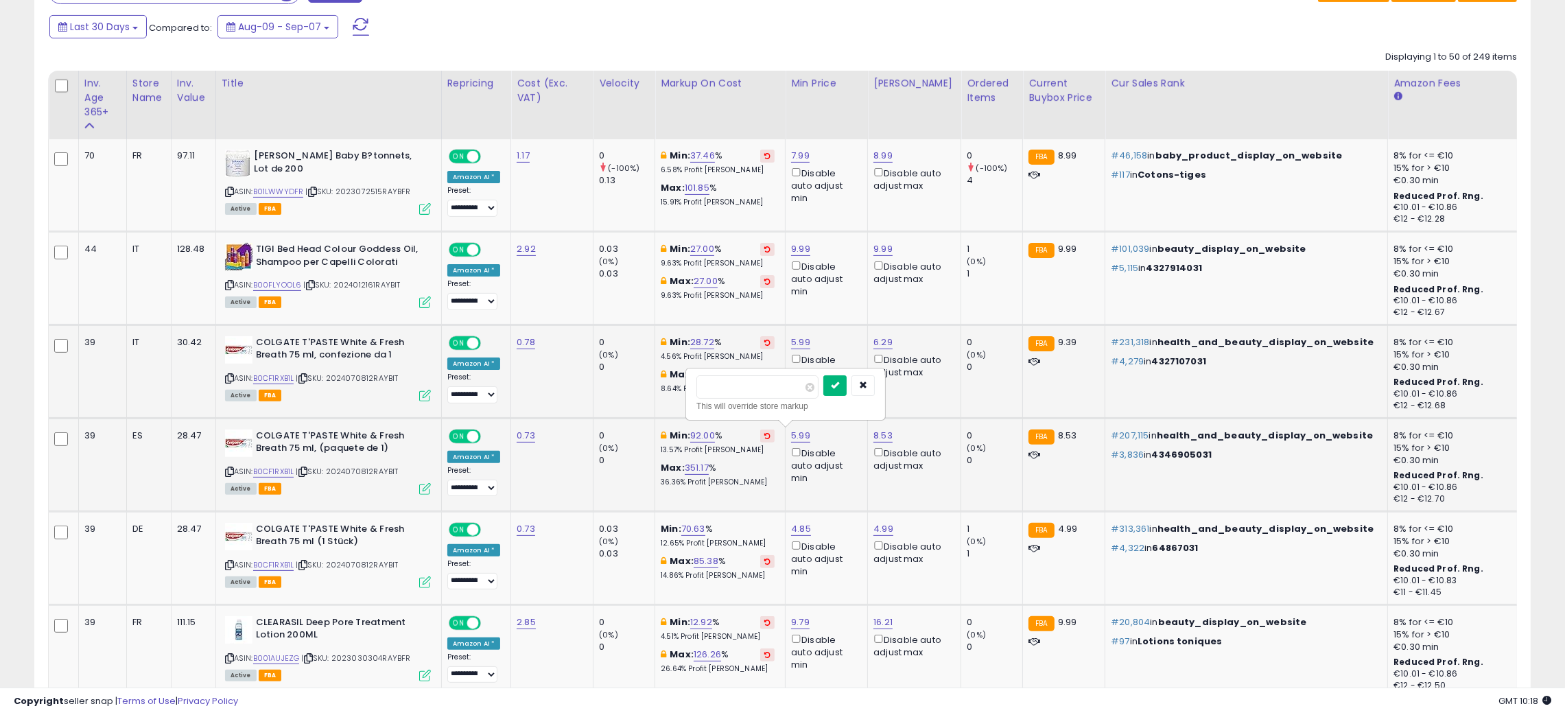
type input "****"
click at [839, 389] on icon "submit" at bounding box center [835, 385] width 8 height 8
click at [879, 432] on link "8.53" at bounding box center [882, 436] width 19 height 14
type input "*"
type input "****"
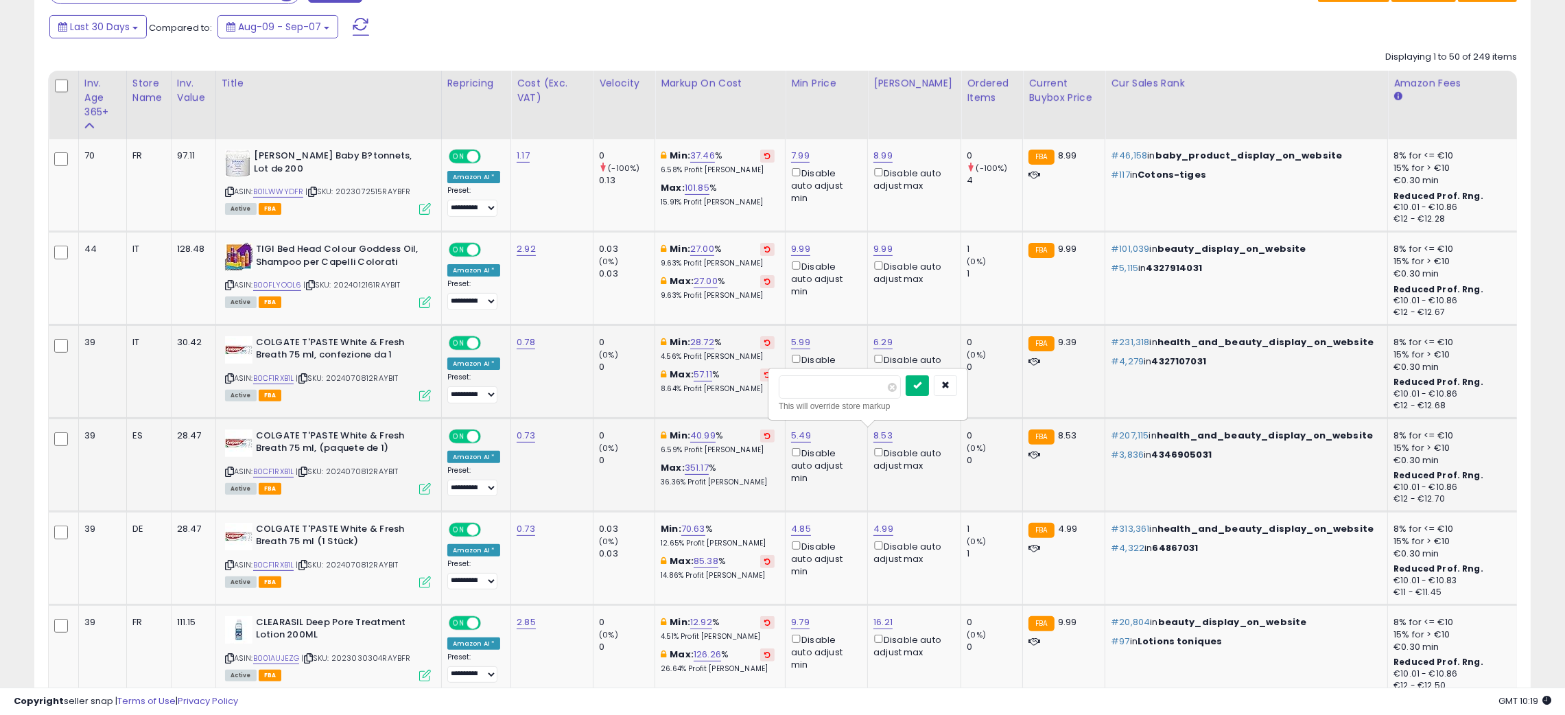
click at [929, 384] on button "submit" at bounding box center [917, 385] width 23 height 21
click at [274, 562] on link "B0CF1RXB1L" at bounding box center [273, 565] width 41 height 12
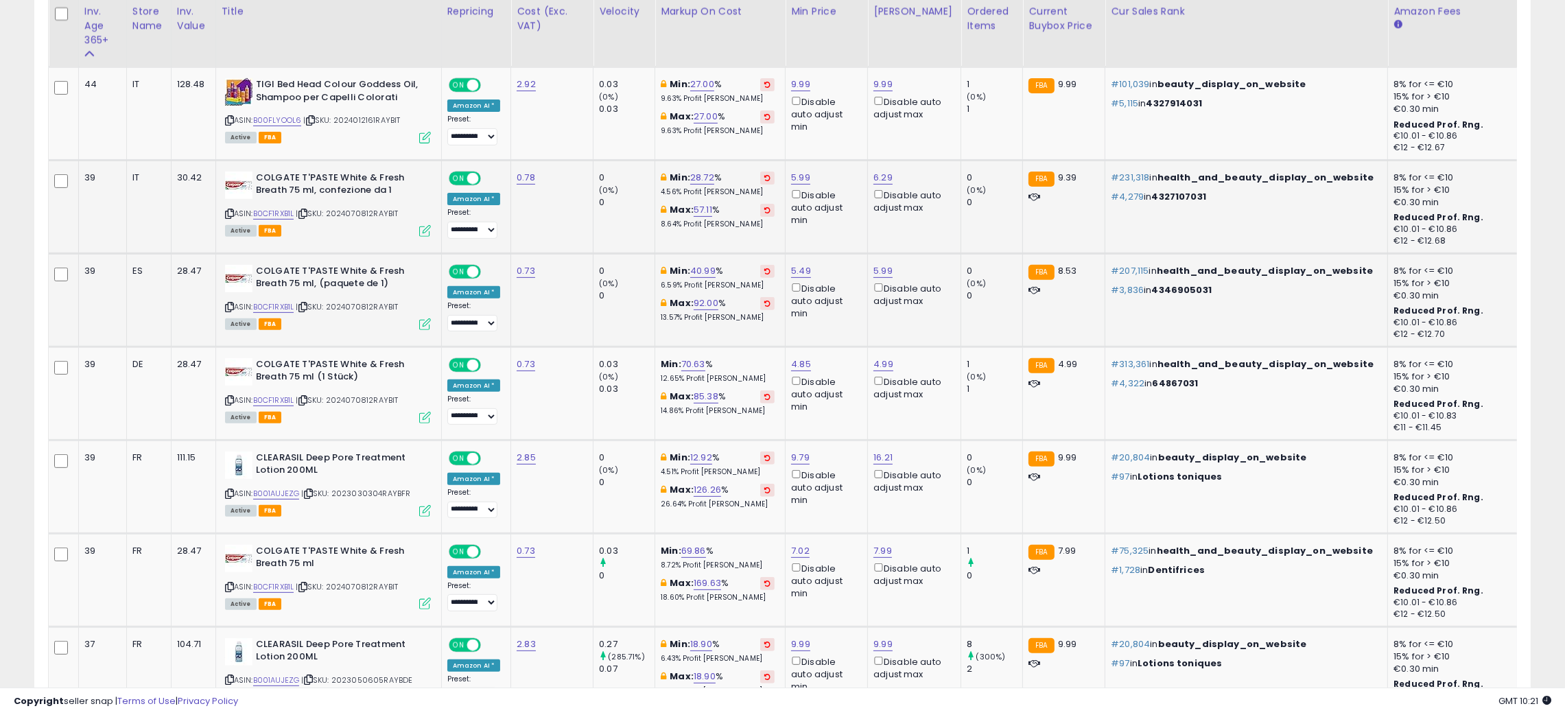
scroll to position [801, 0]
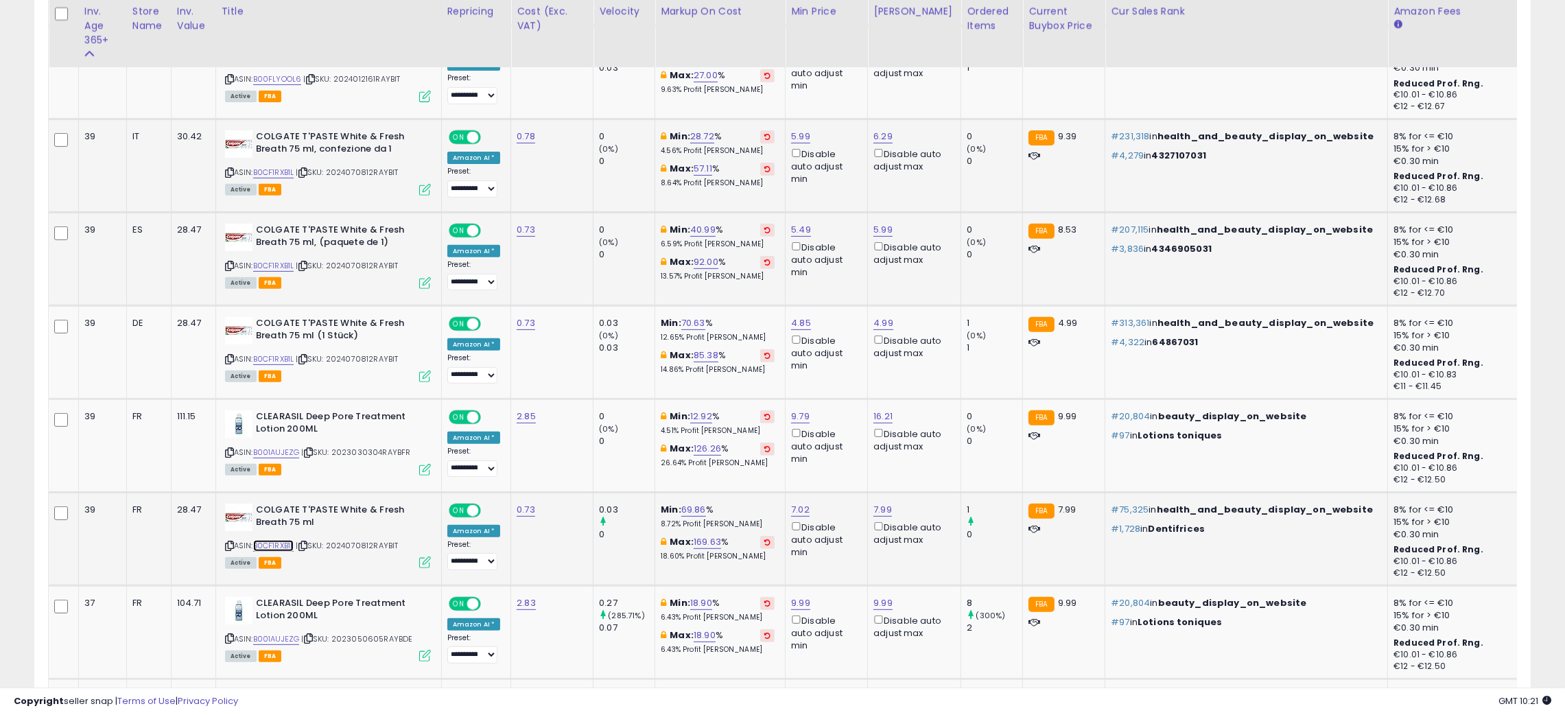
click at [272, 541] on link "B0CF1RXB1L" at bounding box center [273, 546] width 41 height 12
click at [882, 508] on link "7.99" at bounding box center [882, 510] width 19 height 14
type input "****"
click at [921, 462] on icon "submit" at bounding box center [917, 458] width 8 height 8
click at [792, 509] on link "7.02" at bounding box center [800, 510] width 19 height 14
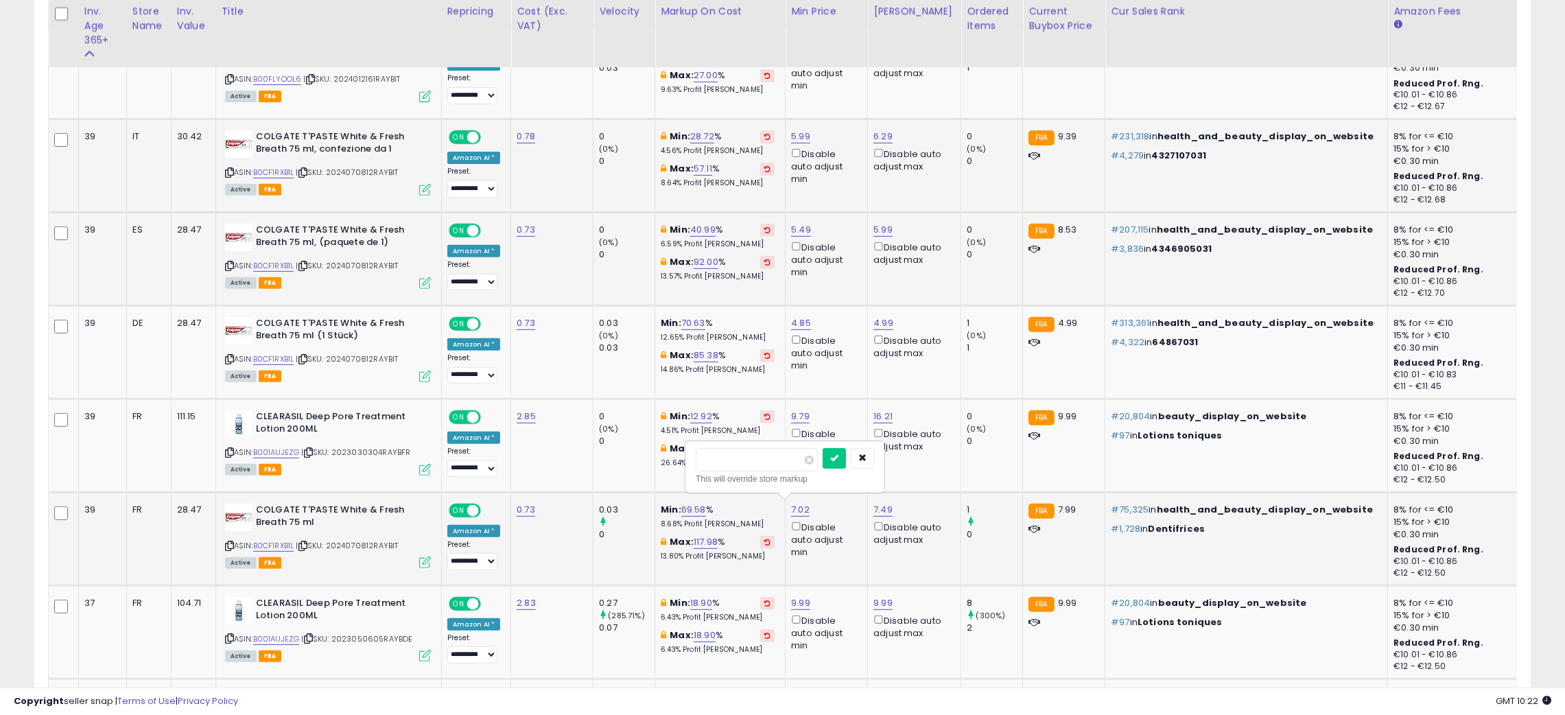
type input "*"
type input "****"
click at [838, 460] on icon "submit" at bounding box center [834, 458] width 8 height 8
click at [227, 449] on icon at bounding box center [229, 453] width 9 height 8
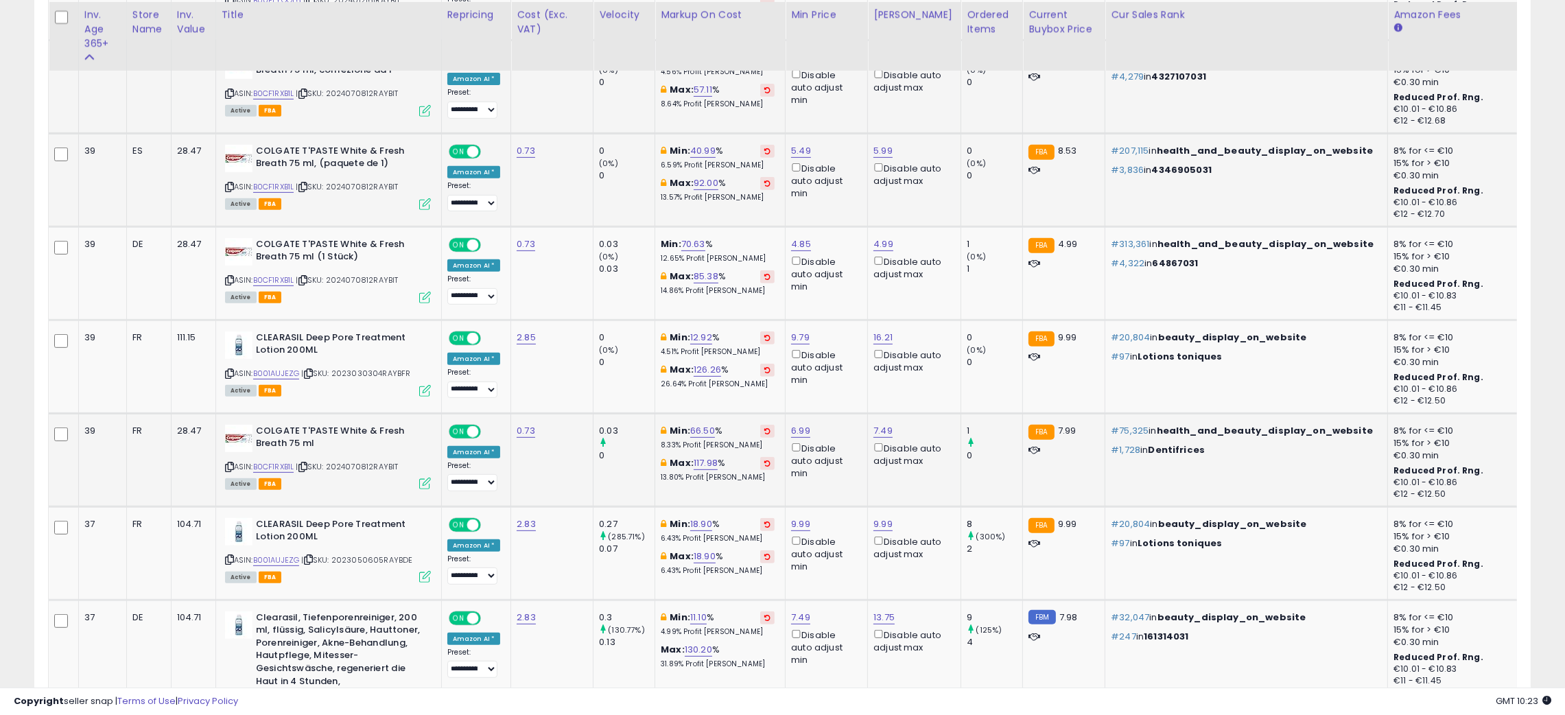
scroll to position [884, 0]
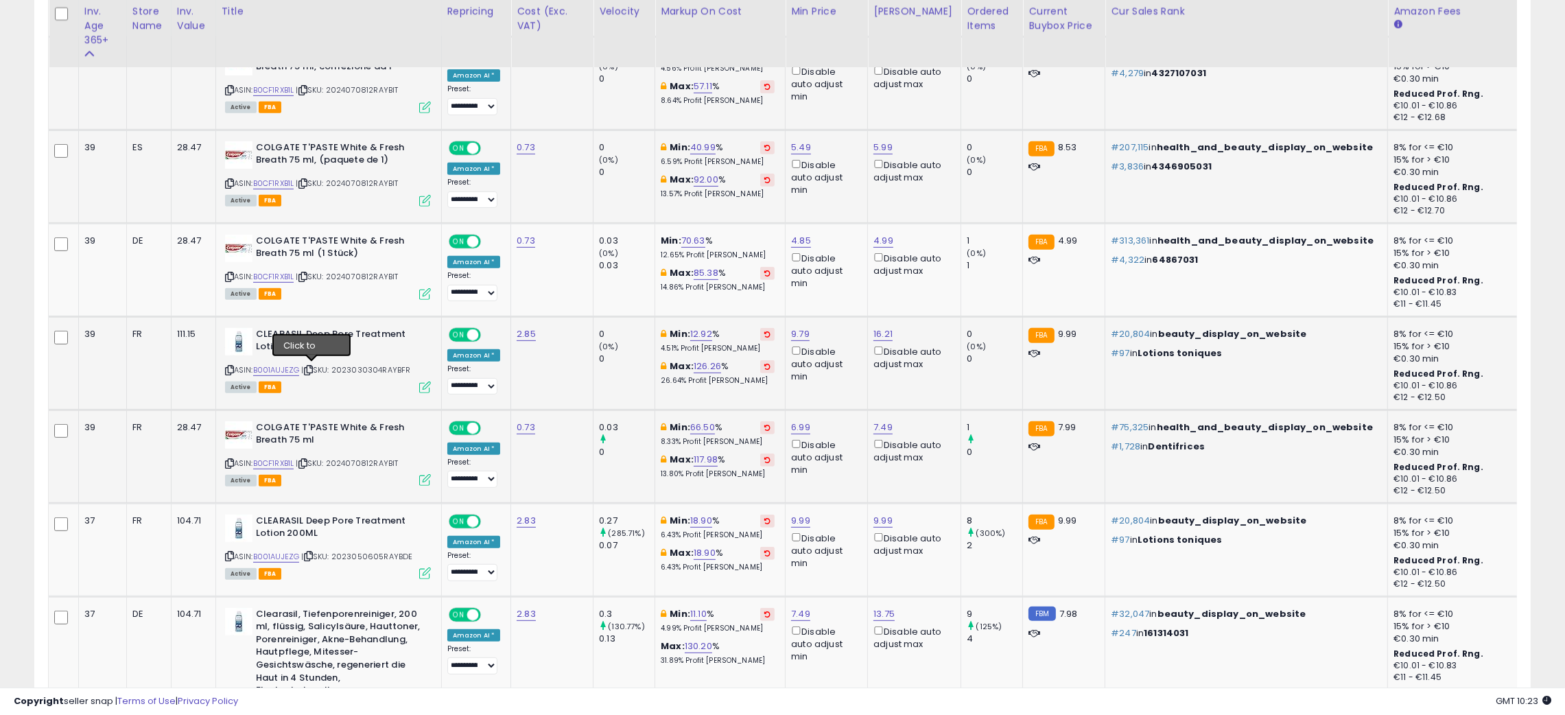
click at [309, 368] on icon at bounding box center [308, 370] width 9 height 8
click at [228, 366] on icon at bounding box center [229, 370] width 9 height 8
click at [277, 370] on link "B001AUJEZG" at bounding box center [276, 370] width 47 height 12
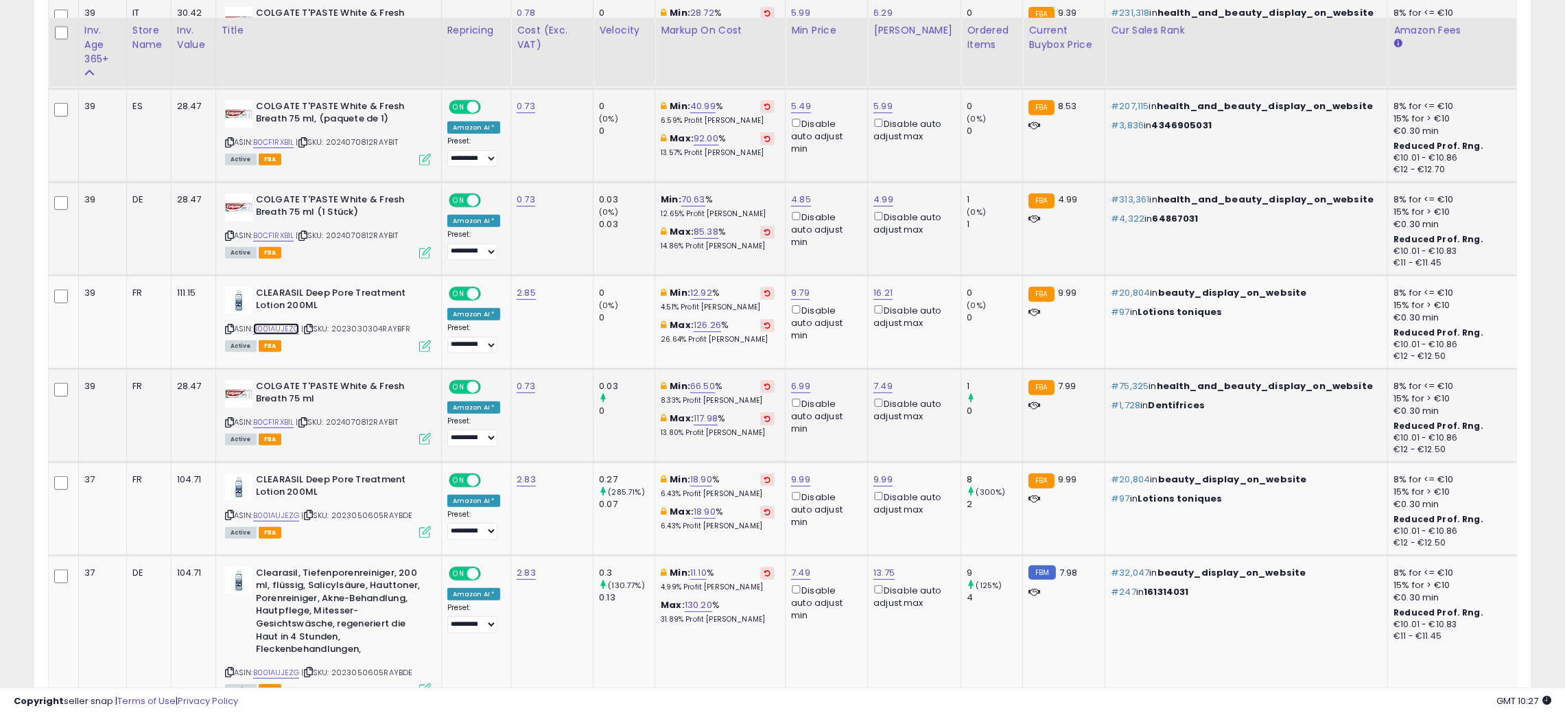
scroll to position [966, 0]
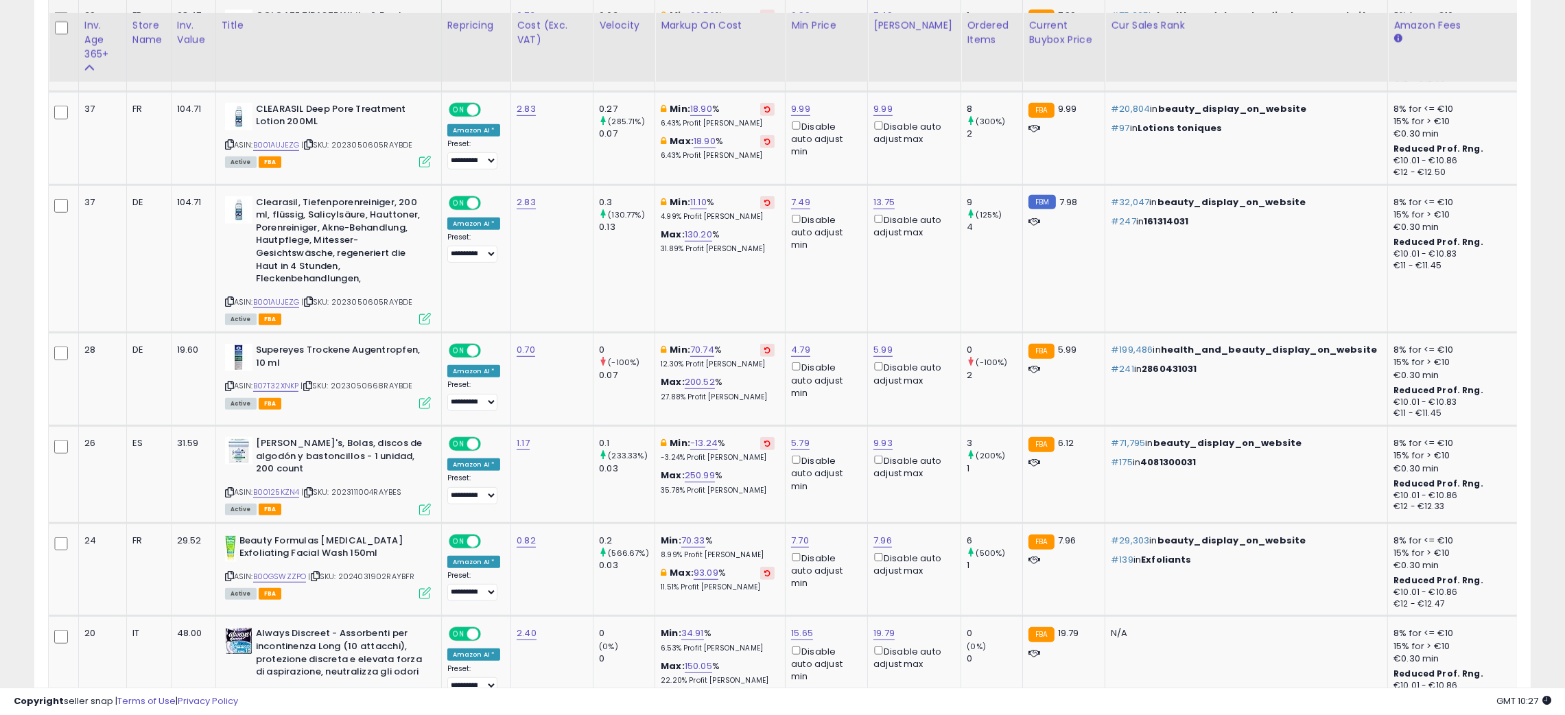
scroll to position [1337, 0]
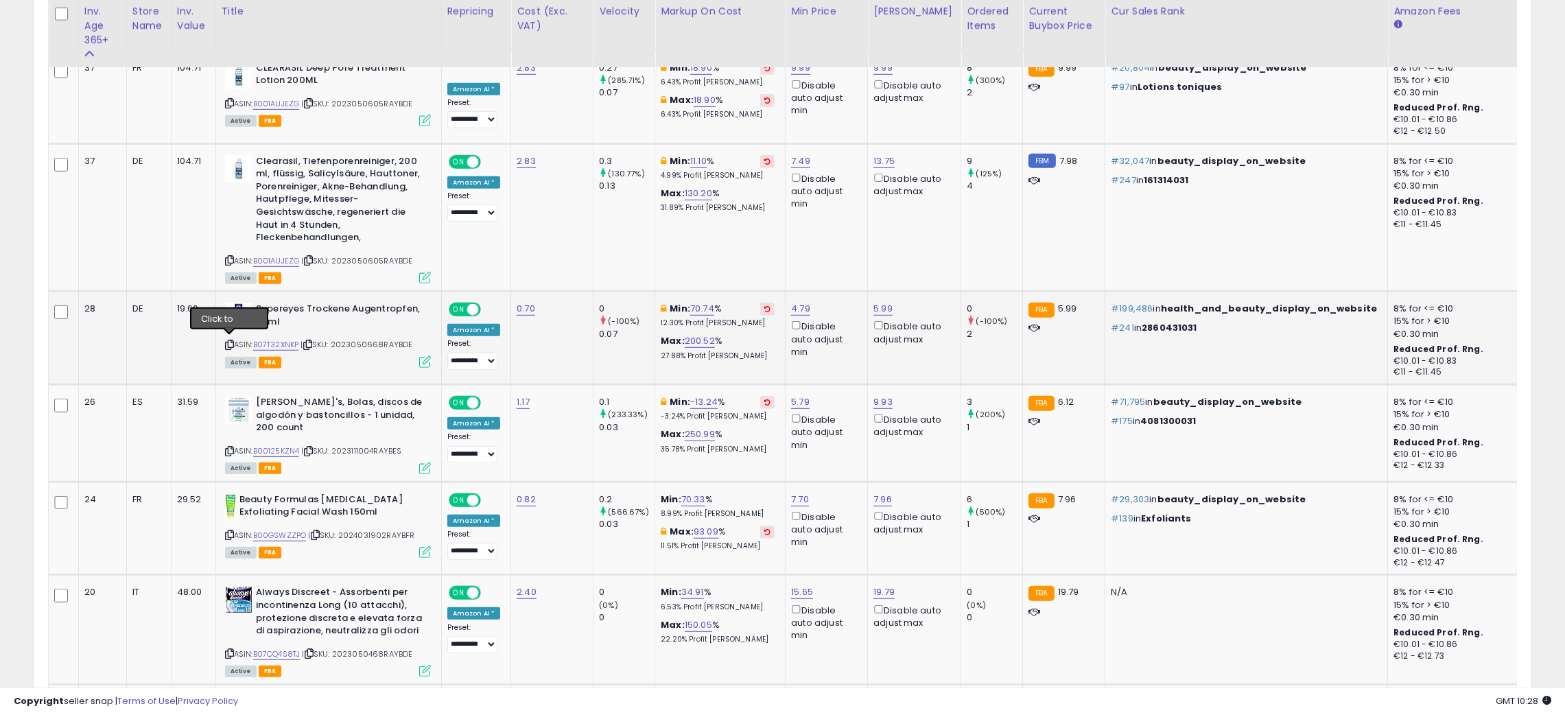
click at [226, 341] on icon at bounding box center [229, 345] width 9 height 8
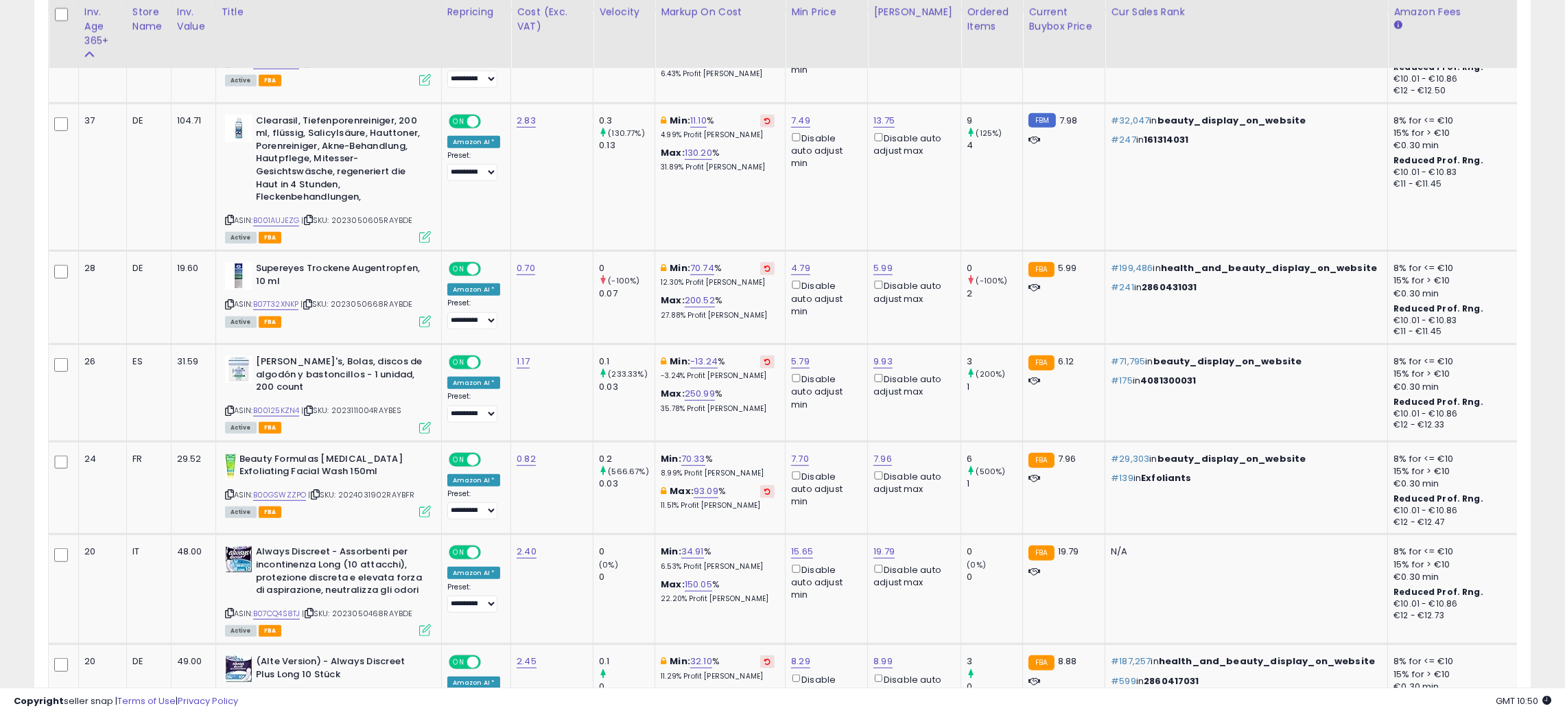
scroll to position [1378, 0]
click at [878, 261] on link "5.99" at bounding box center [882, 268] width 19 height 14
type input "*"
type input "****"
click at [921, 218] on icon "submit" at bounding box center [917, 215] width 8 height 8
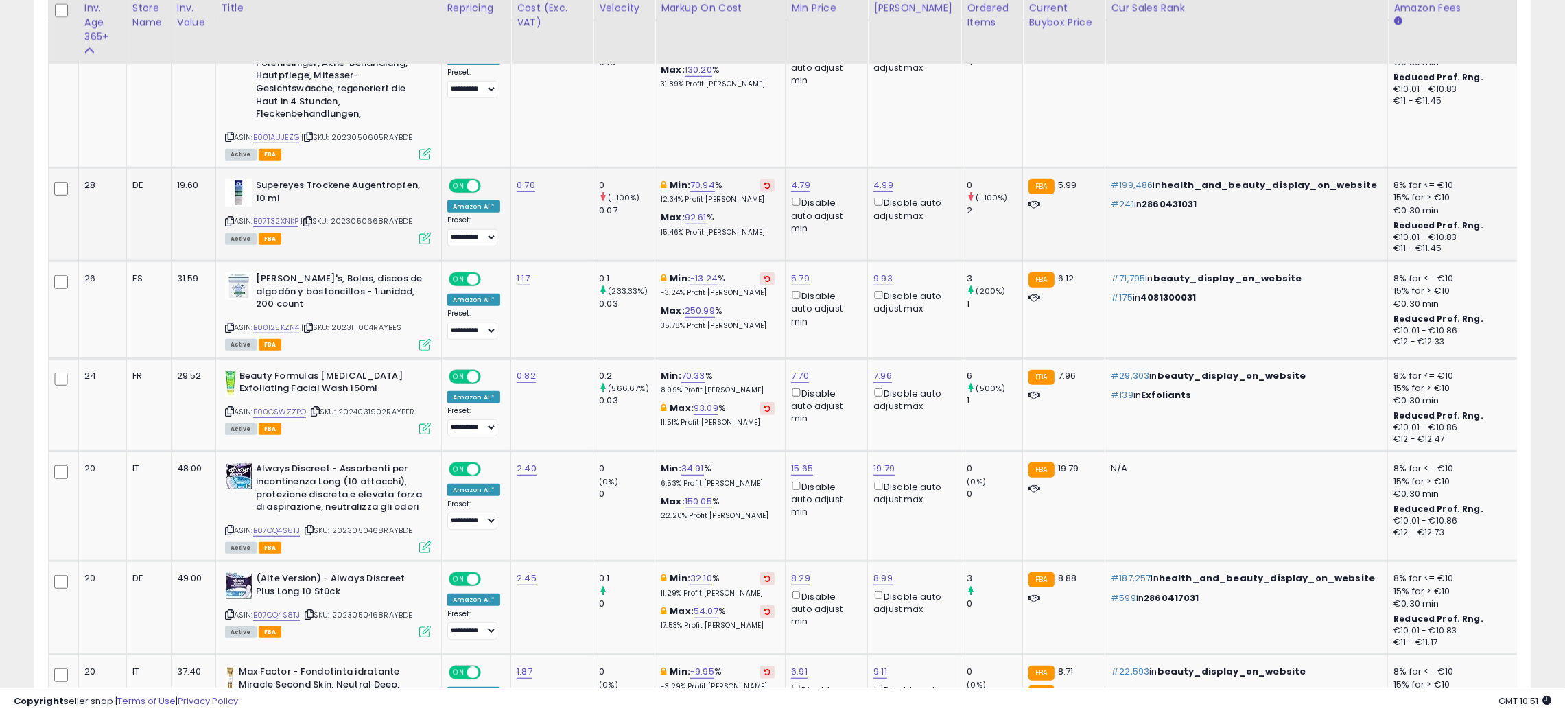
scroll to position [1501, 0]
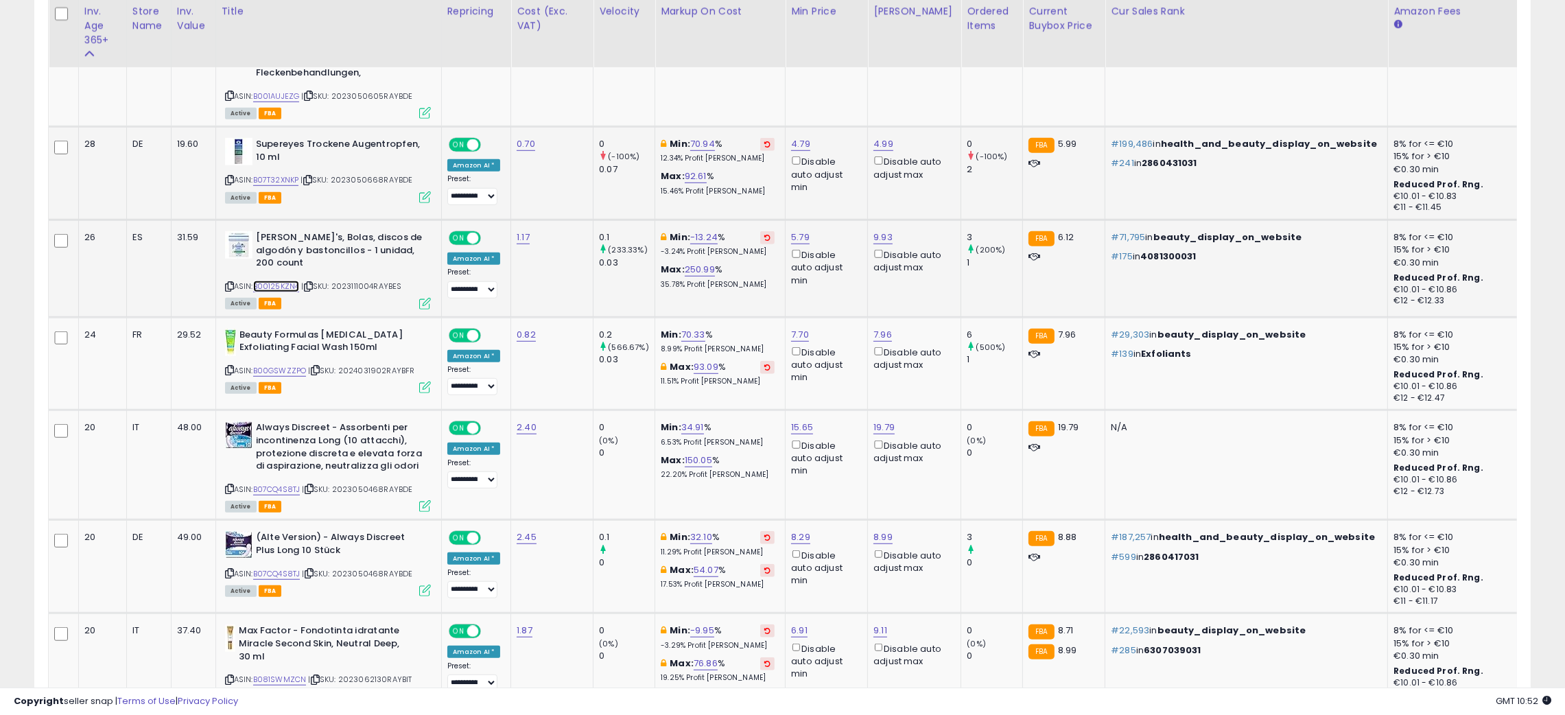
click at [268, 281] on link "B00125KZN4" at bounding box center [276, 287] width 47 height 12
click at [226, 283] on icon at bounding box center [229, 287] width 9 height 8
click at [311, 283] on icon at bounding box center [308, 287] width 9 height 8
click at [309, 283] on icon at bounding box center [308, 287] width 9 height 8
click at [796, 233] on link "5.79" at bounding box center [800, 238] width 19 height 14
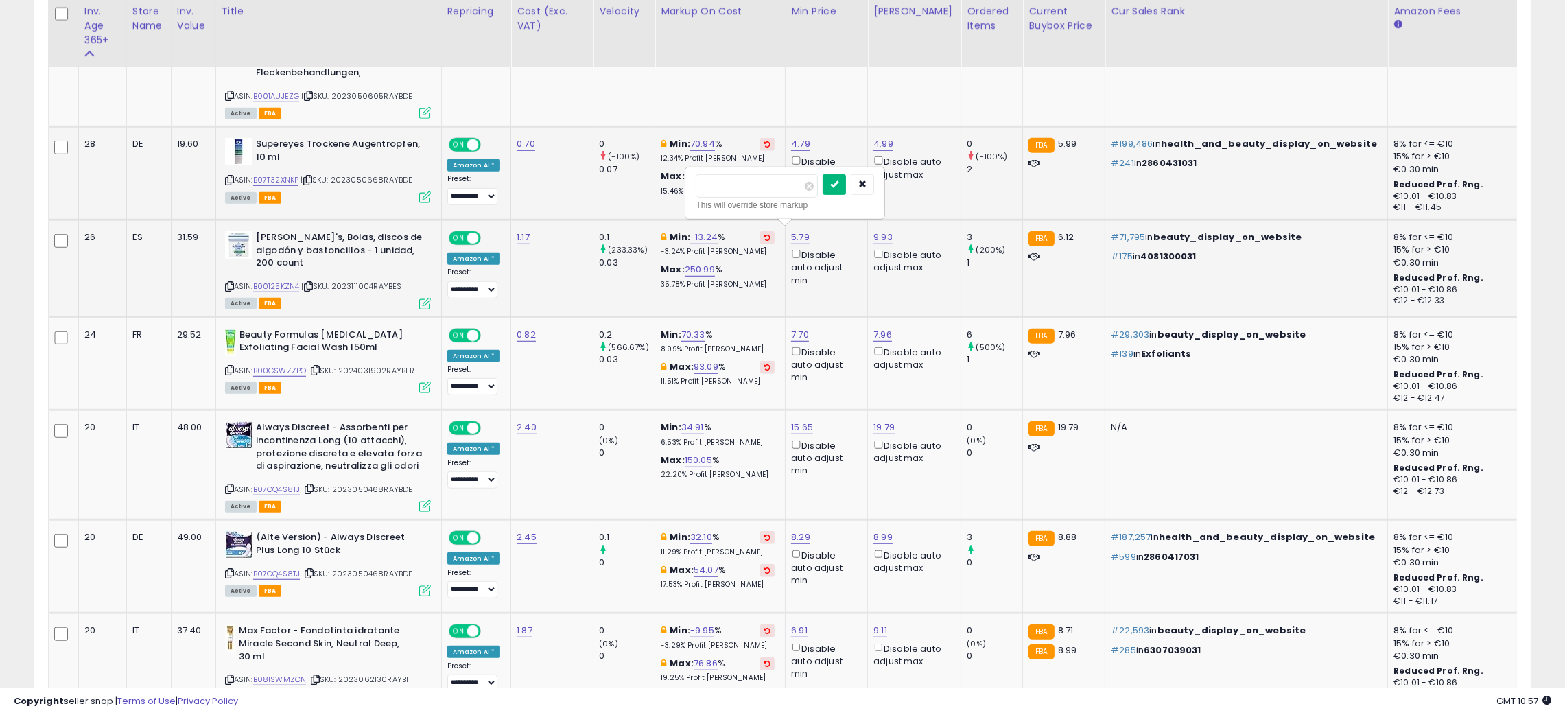
type input "****"
click at [846, 193] on button "submit" at bounding box center [834, 184] width 23 height 21
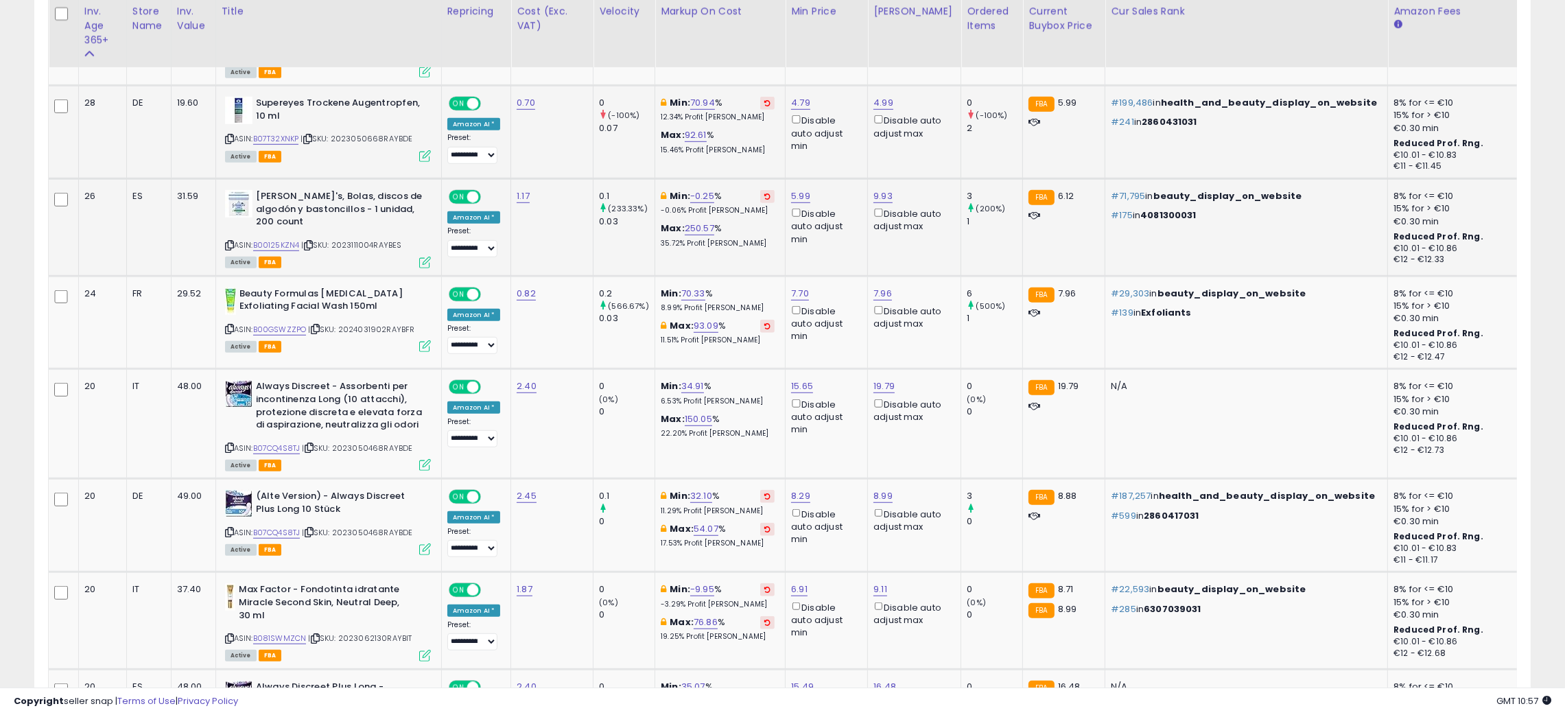
scroll to position [1584, 0]
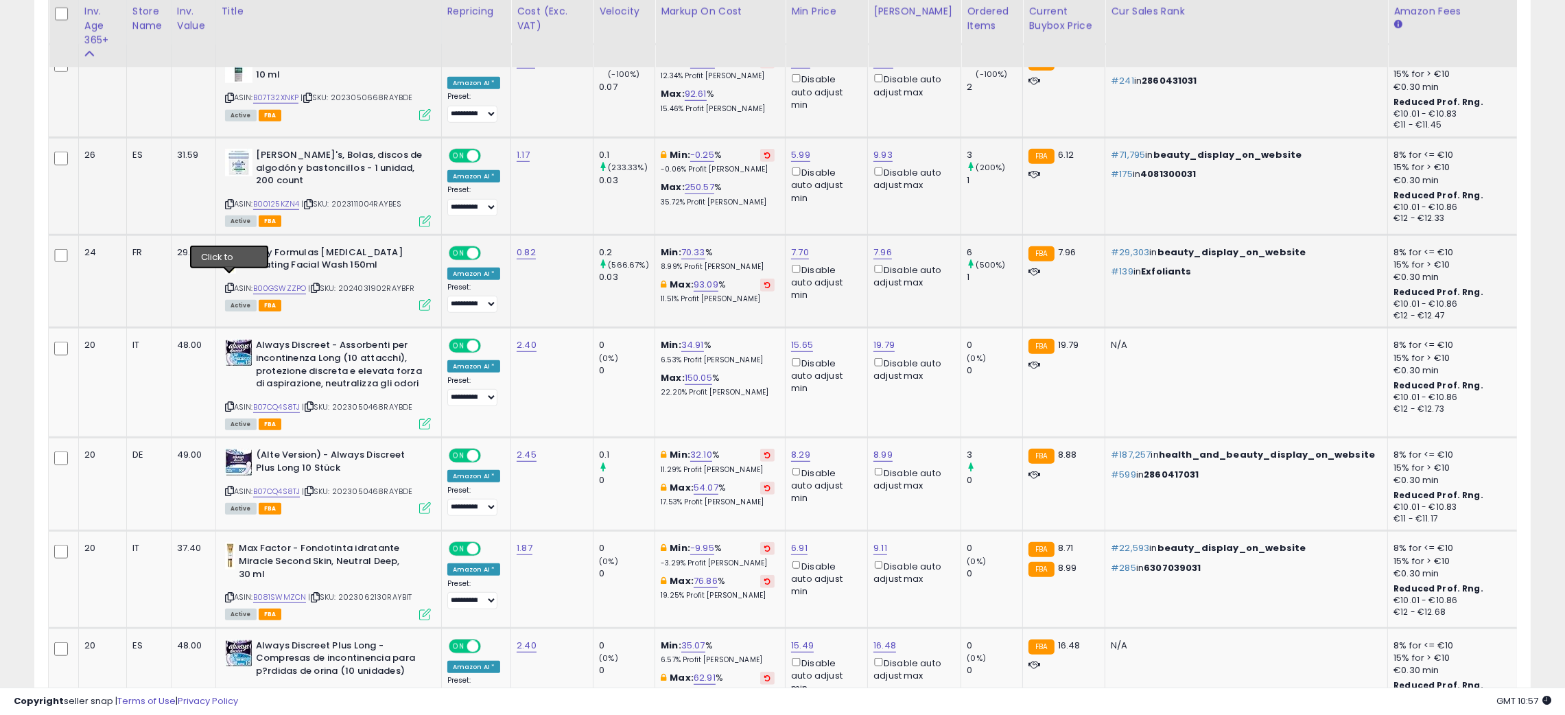
click at [228, 284] on icon at bounding box center [229, 288] width 9 height 8
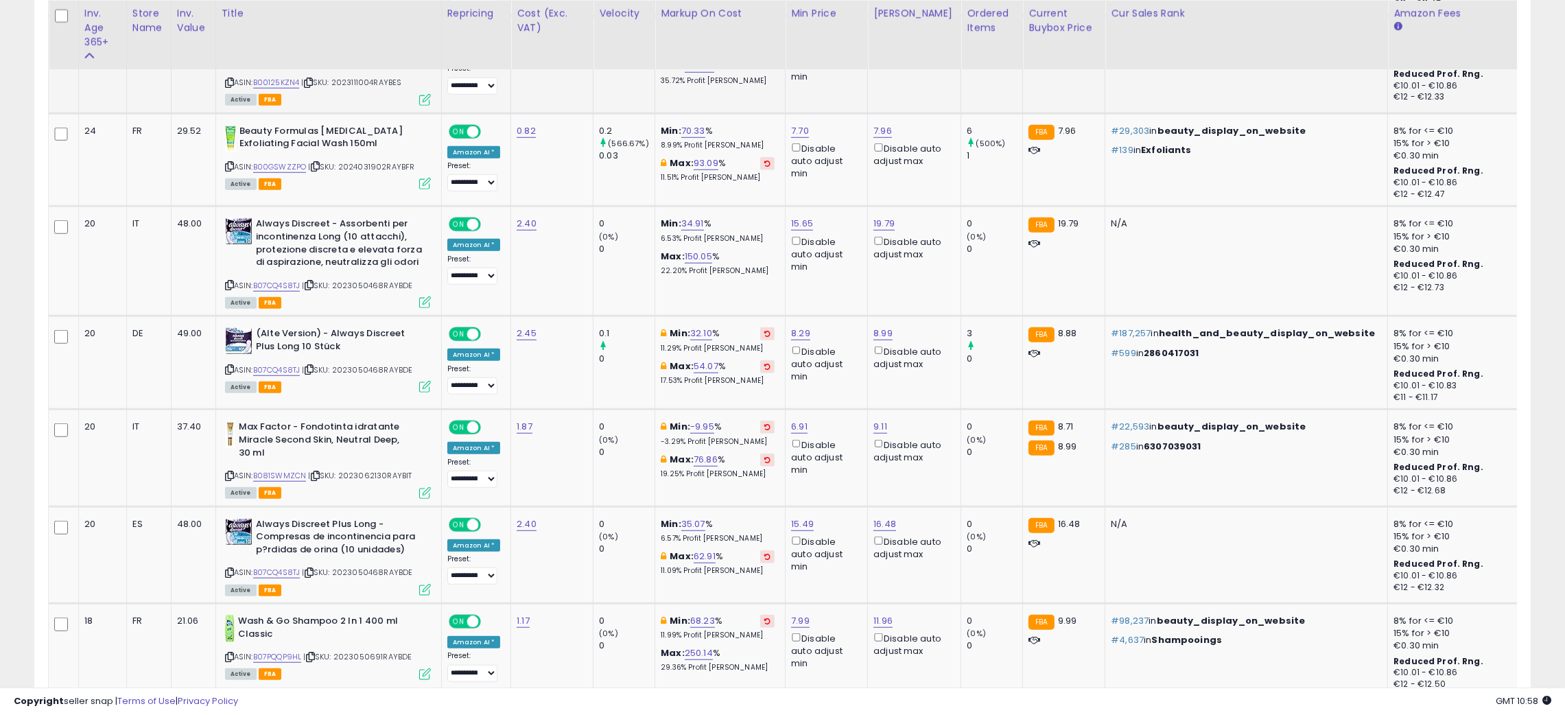
scroll to position [1707, 0]
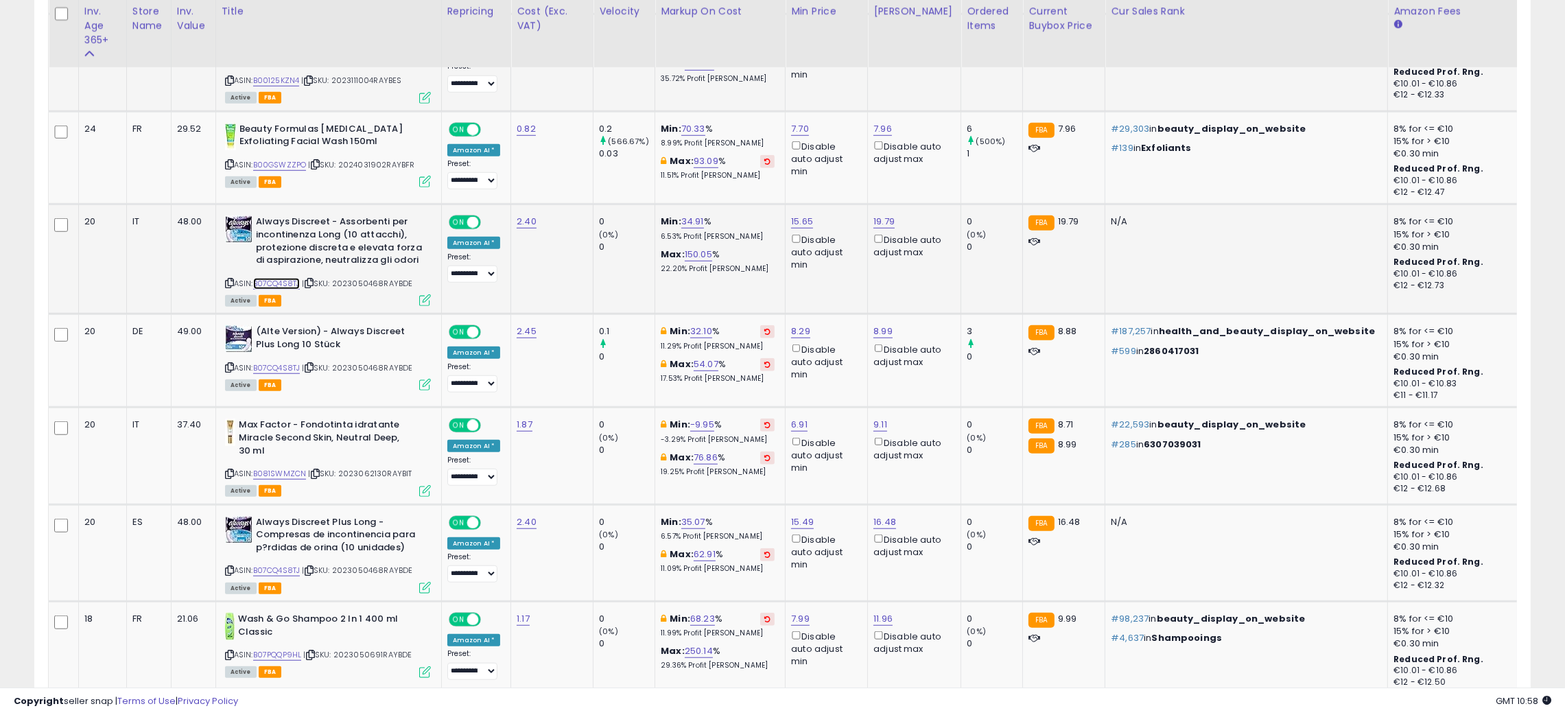
click at [276, 278] on link "B07CQ4S8TJ" at bounding box center [276, 284] width 47 height 12
click at [228, 279] on icon at bounding box center [229, 283] width 9 height 8
click at [227, 279] on icon at bounding box center [229, 283] width 9 height 8
click at [795, 215] on link "15.65" at bounding box center [802, 222] width 22 height 14
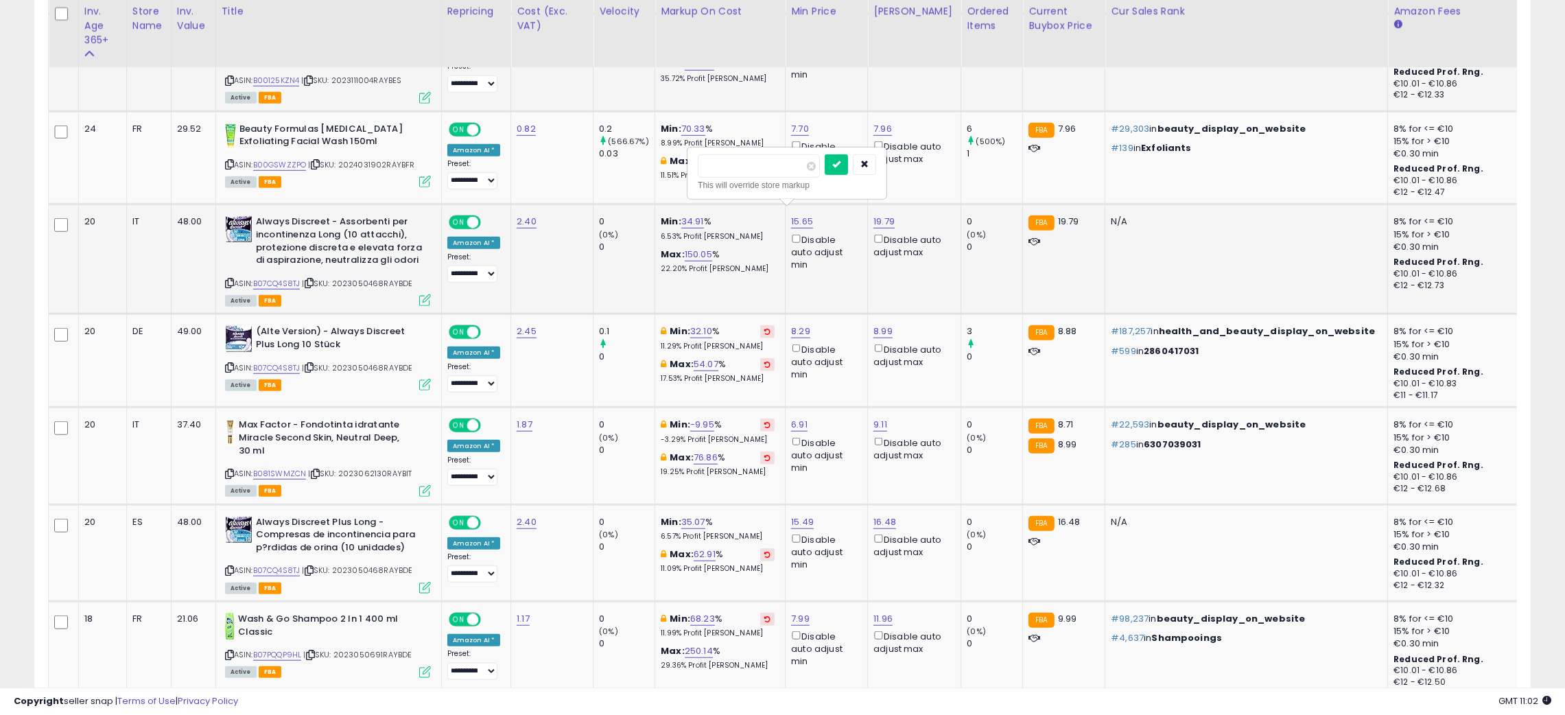
type input "*"
type input "****"
click at [840, 164] on icon "submit" at bounding box center [836, 164] width 8 height 8
click at [878, 215] on link "19.79" at bounding box center [883, 222] width 21 height 14
type input "*"
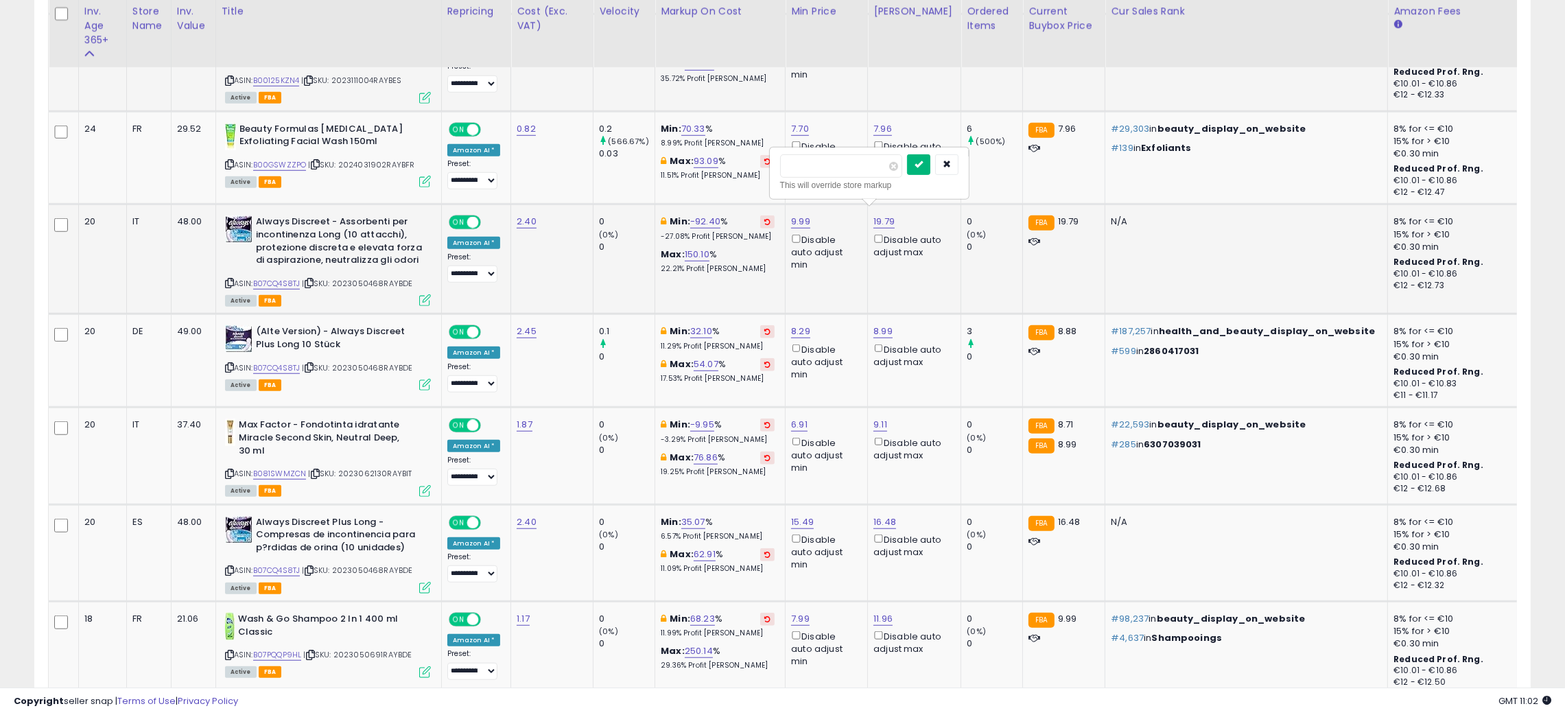
type input "****"
click at [923, 168] on icon "submit" at bounding box center [919, 164] width 8 height 8
click at [797, 515] on link "15.49" at bounding box center [802, 522] width 23 height 14
type input "*"
type input "****"
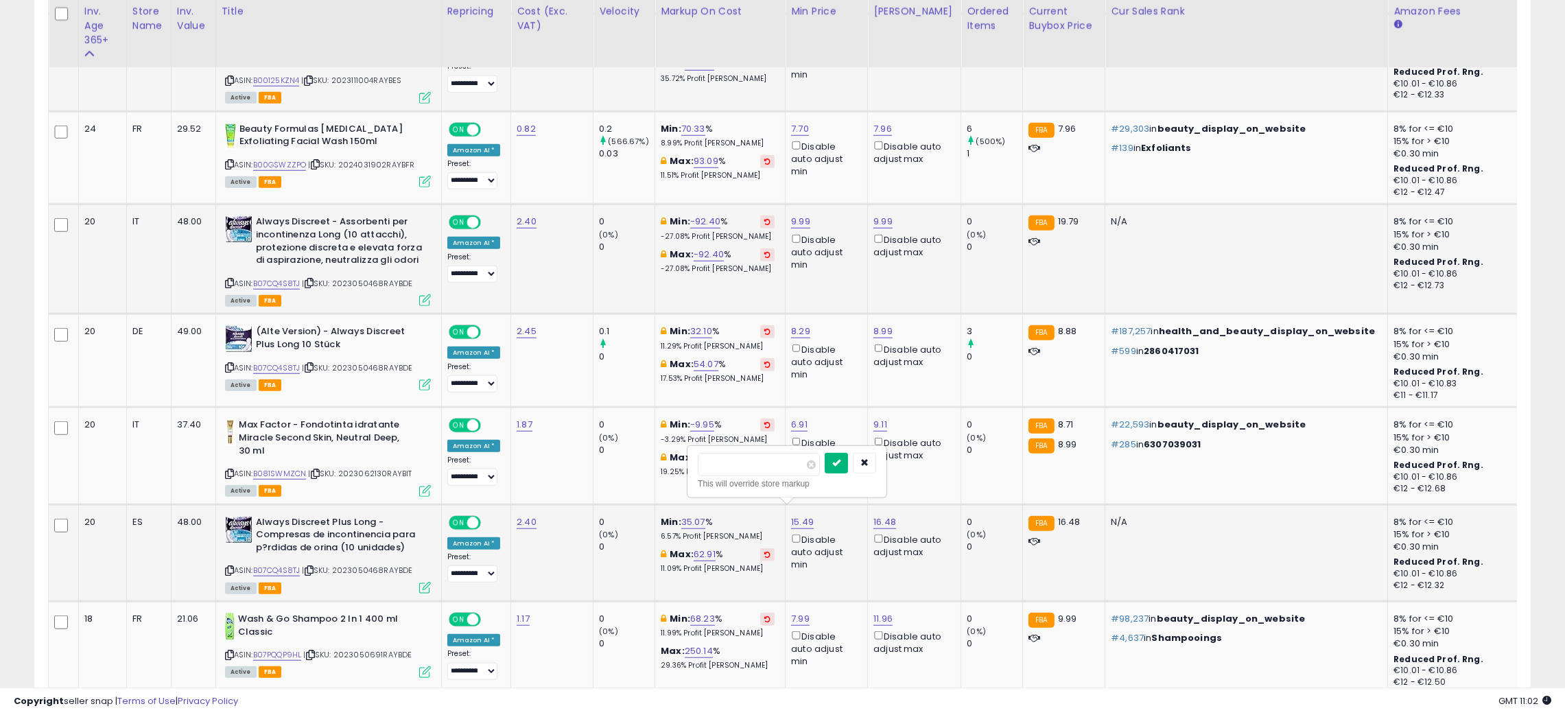
click at [840, 463] on icon "submit" at bounding box center [836, 462] width 8 height 8
click at [882, 515] on link "16.48" at bounding box center [884, 522] width 23 height 14
type input "*"
type input "****"
click at [923, 462] on icon "submit" at bounding box center [919, 462] width 8 height 8
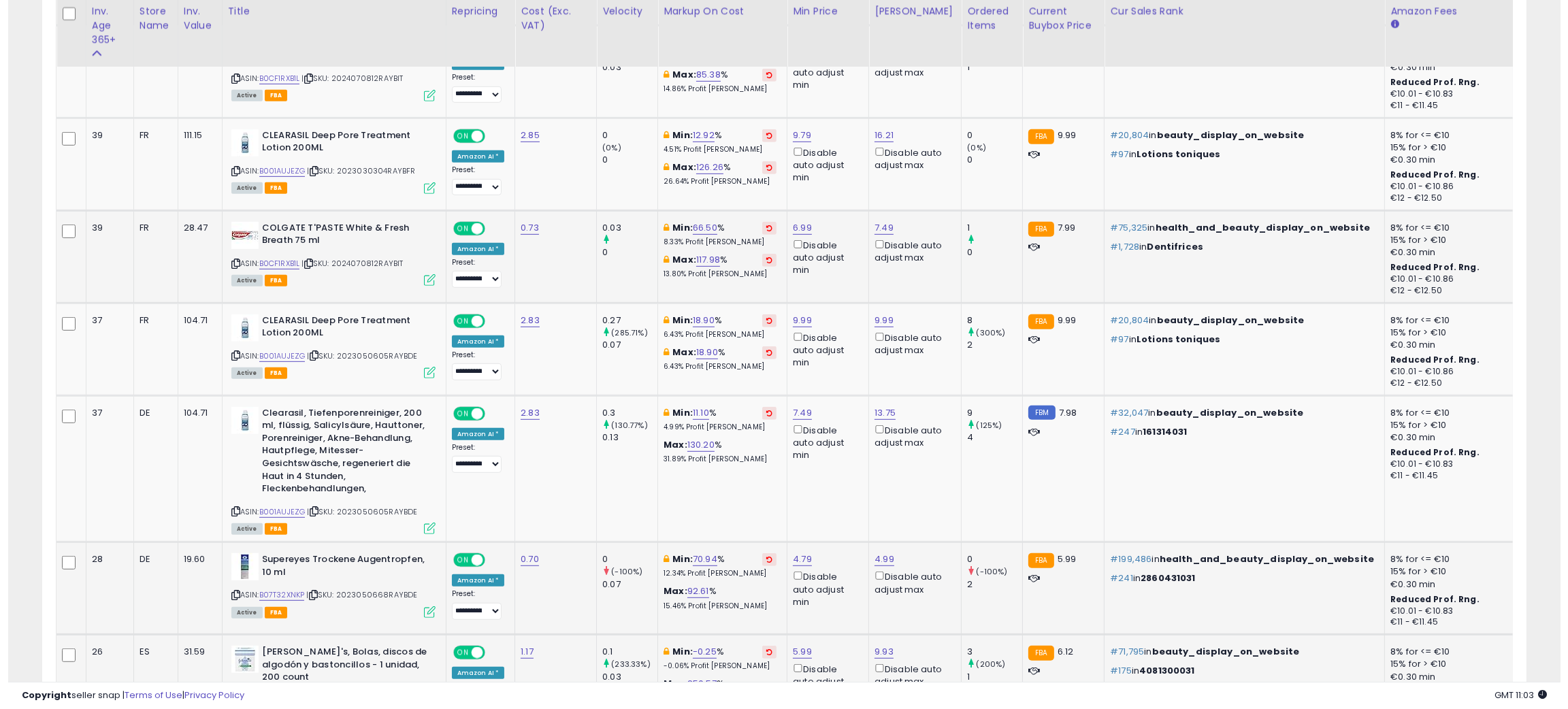
scroll to position [38, 0]
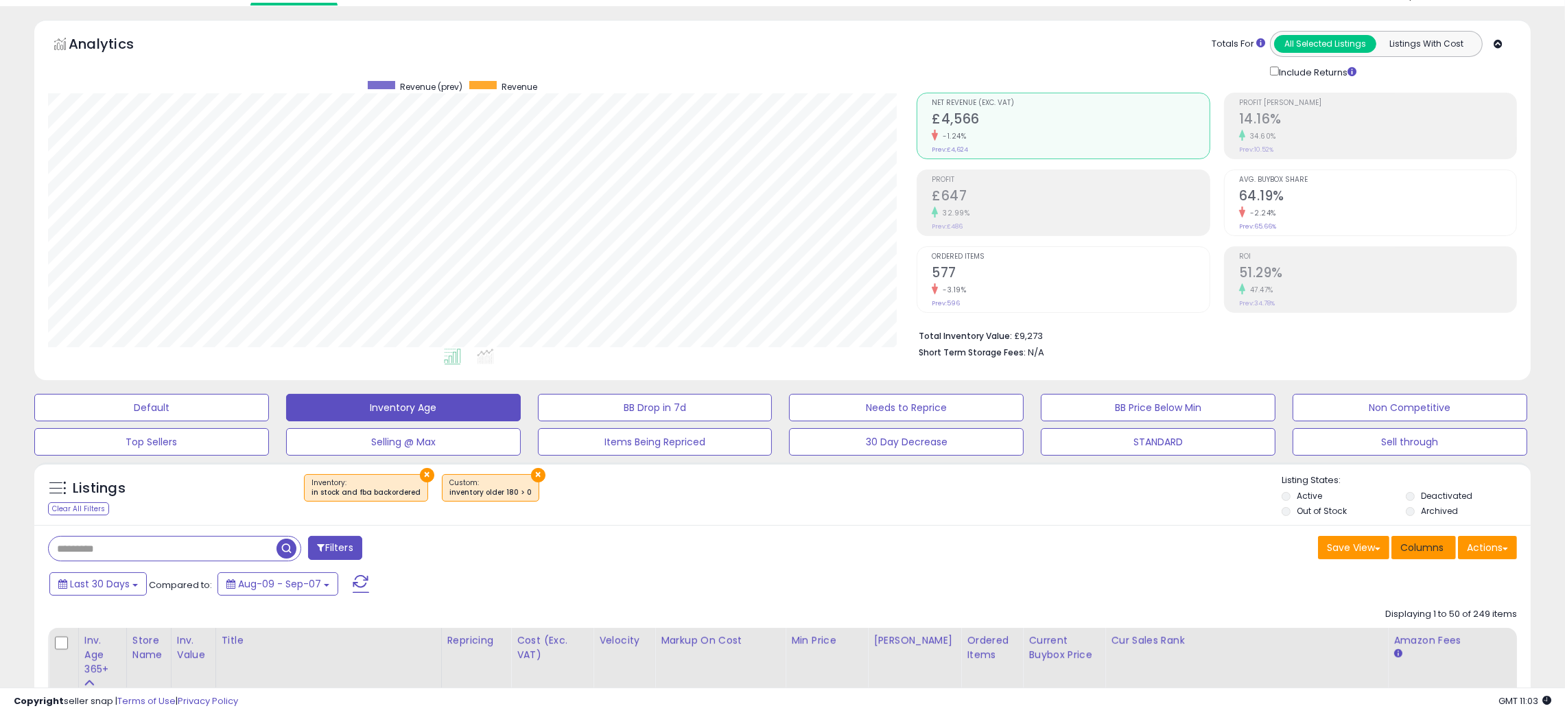
click at [1422, 545] on span "Columns" at bounding box center [1421, 548] width 43 height 14
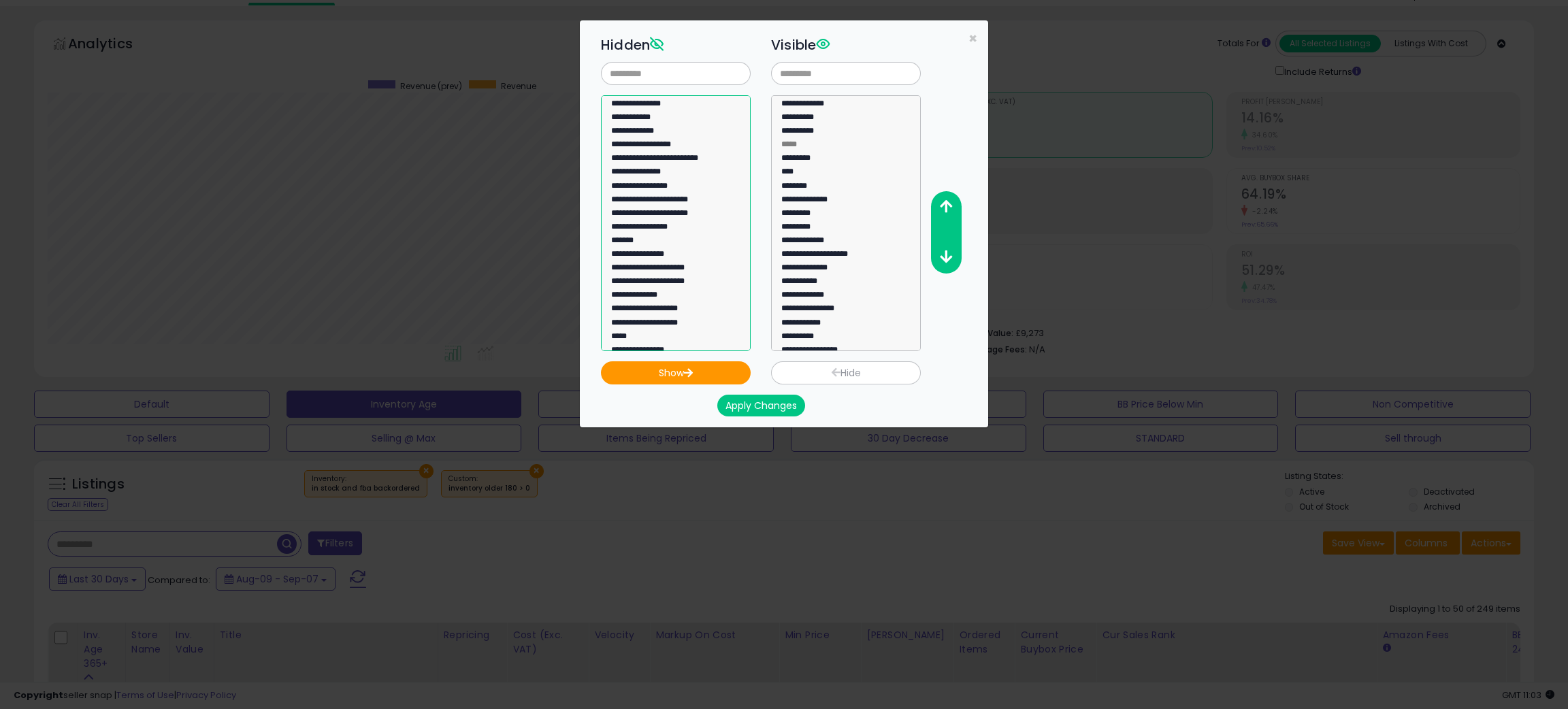
scroll to position [222, 0]
select select "***"
click at [672, 224] on option "***" at bounding box center [667, 226] width 116 height 14
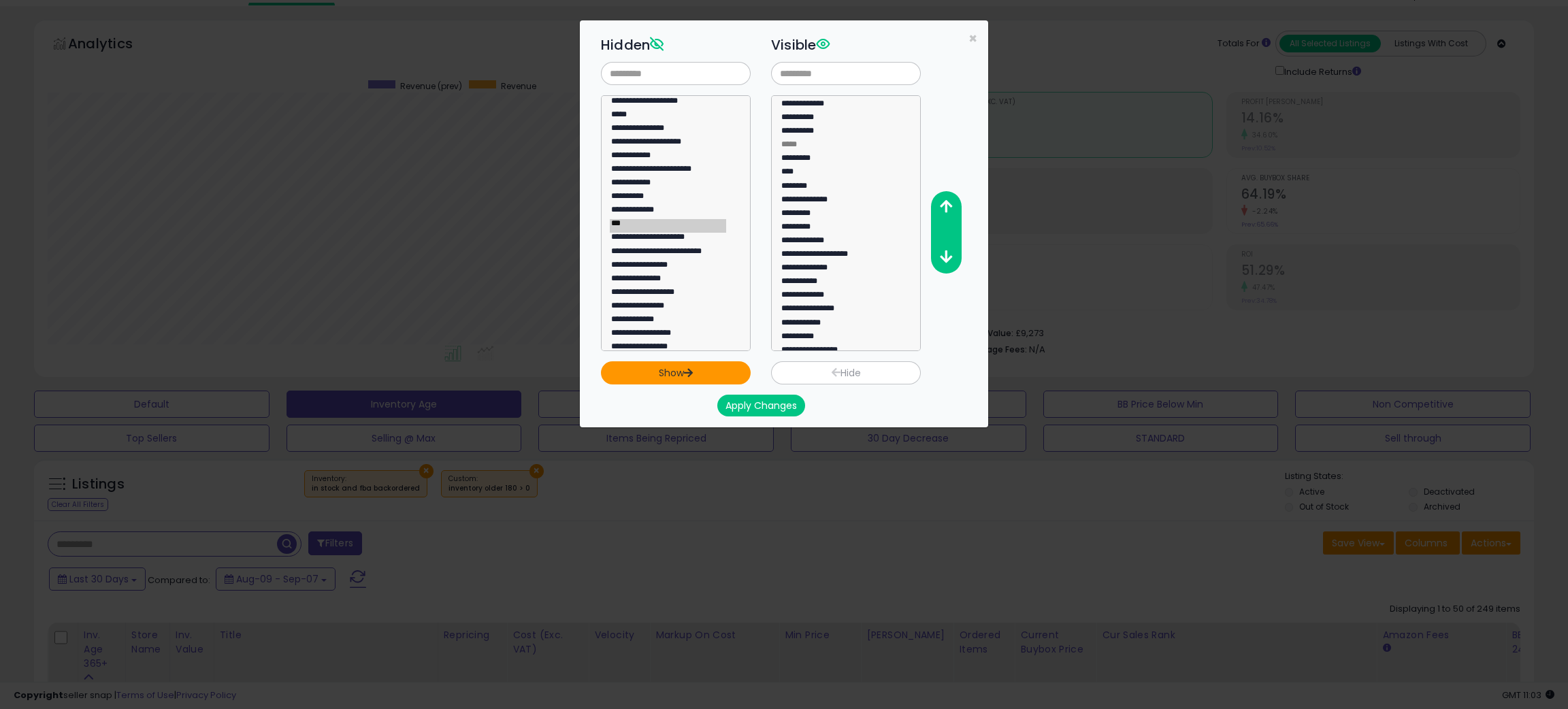
click at [673, 371] on button "Show" at bounding box center [675, 372] width 150 height 23
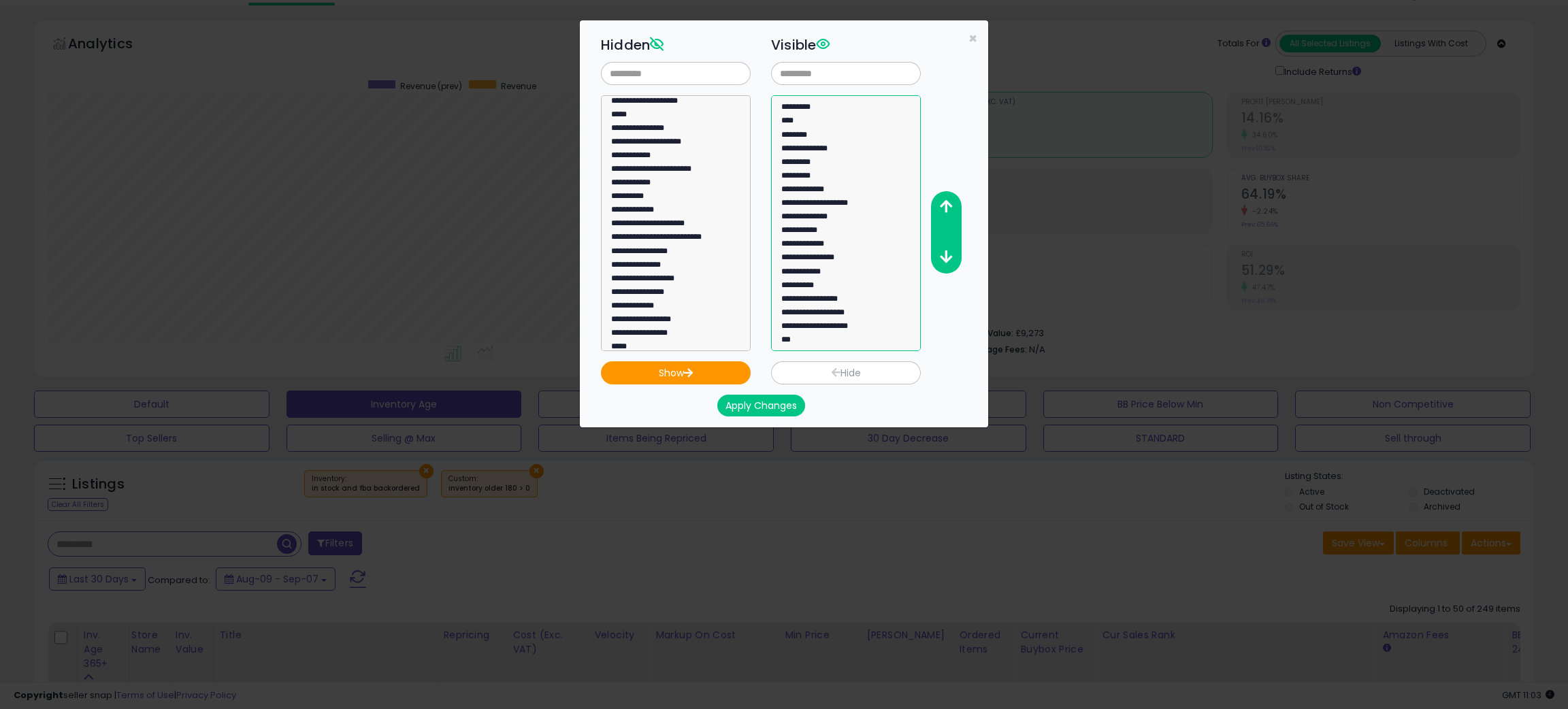
select select "***"
click at [842, 339] on option "***" at bounding box center [837, 342] width 116 height 14
click at [940, 195] on button "button" at bounding box center [945, 206] width 31 height 25
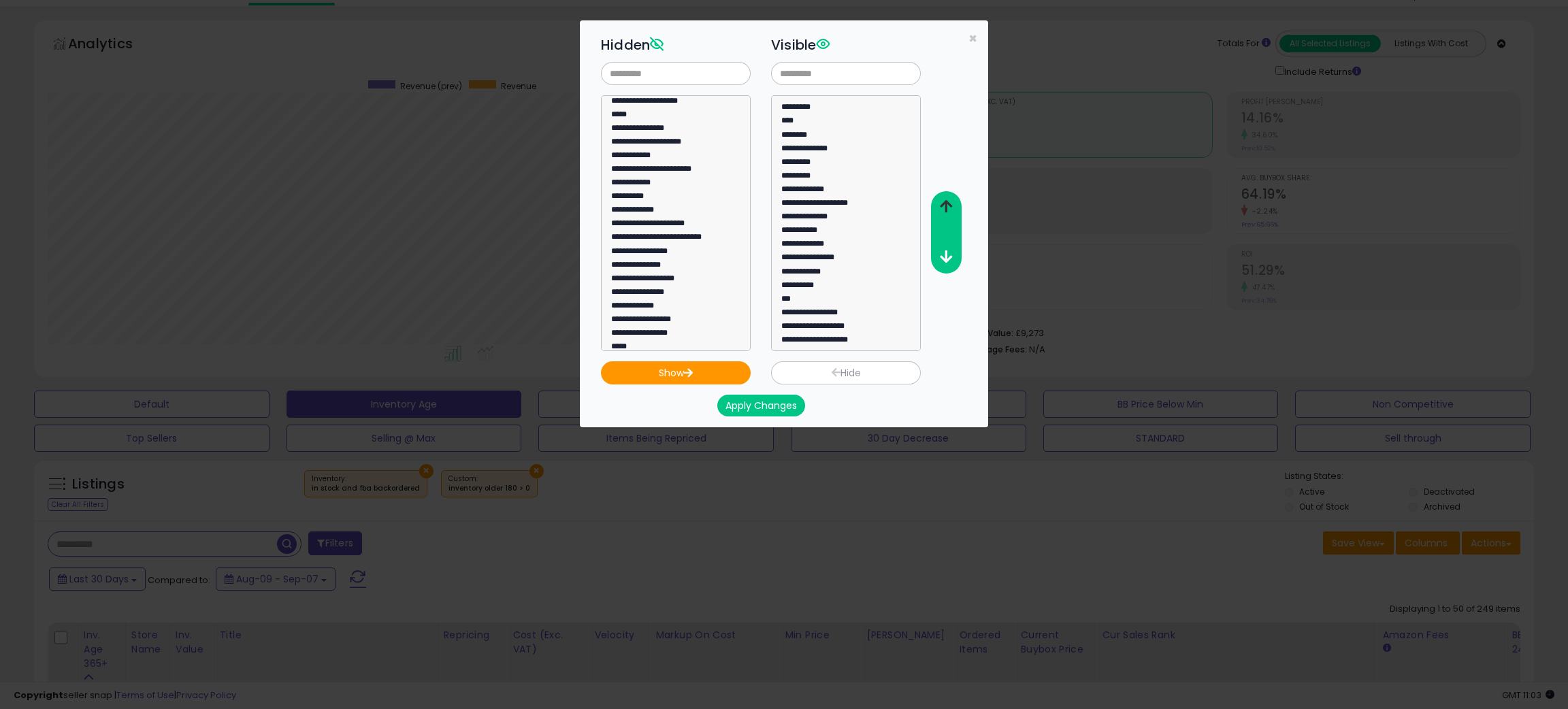
click at [940, 195] on button "button" at bounding box center [945, 206] width 31 height 25
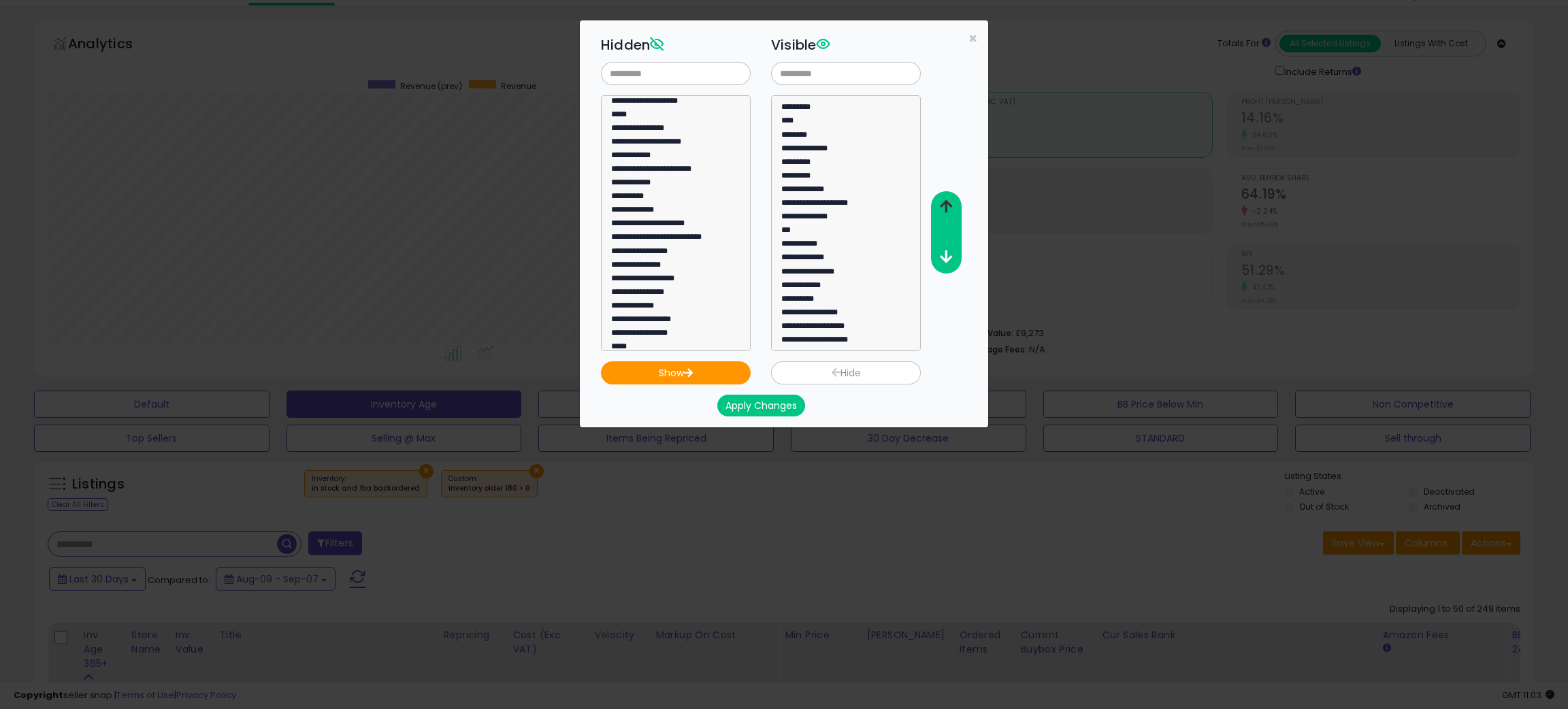
click at [940, 195] on button "button" at bounding box center [945, 206] width 31 height 25
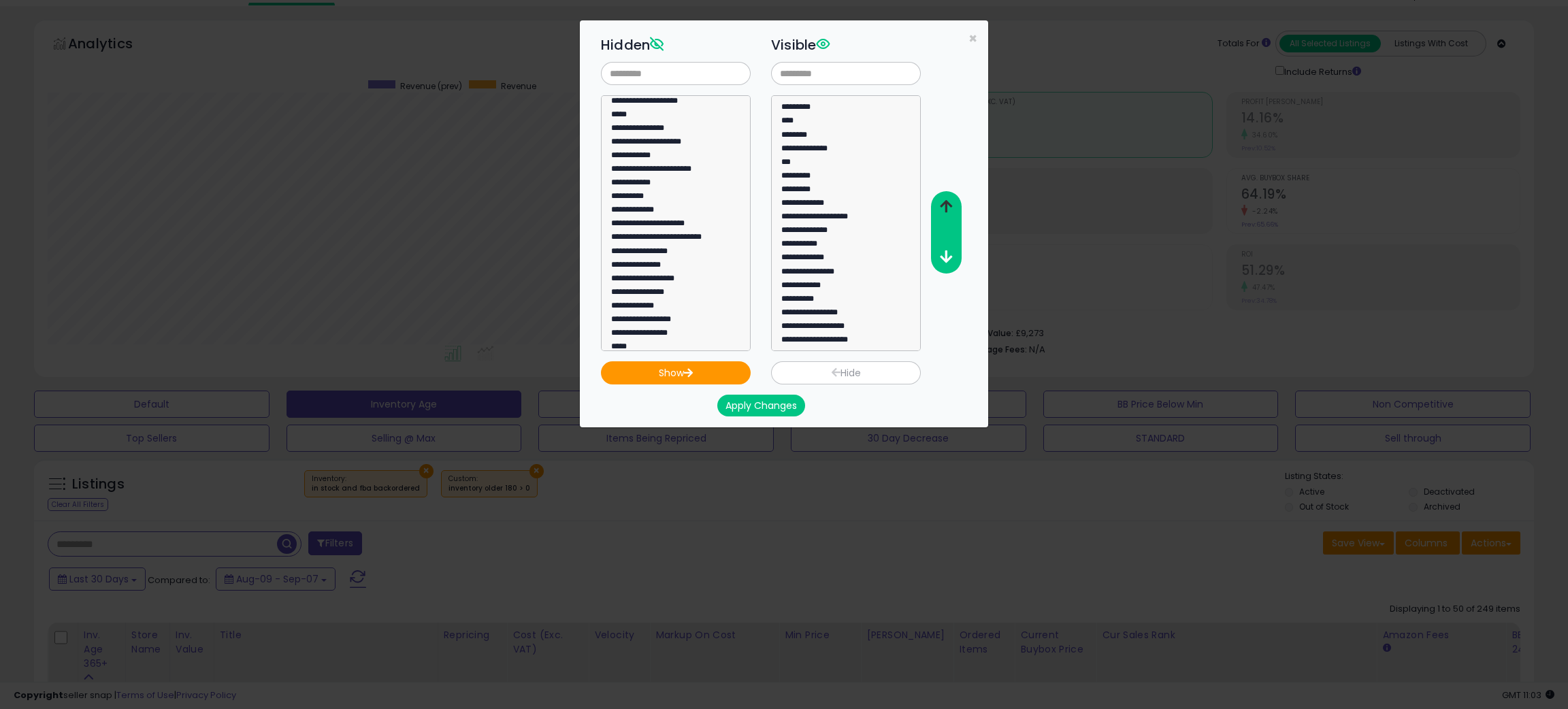
click at [940, 195] on button "button" at bounding box center [945, 206] width 31 height 25
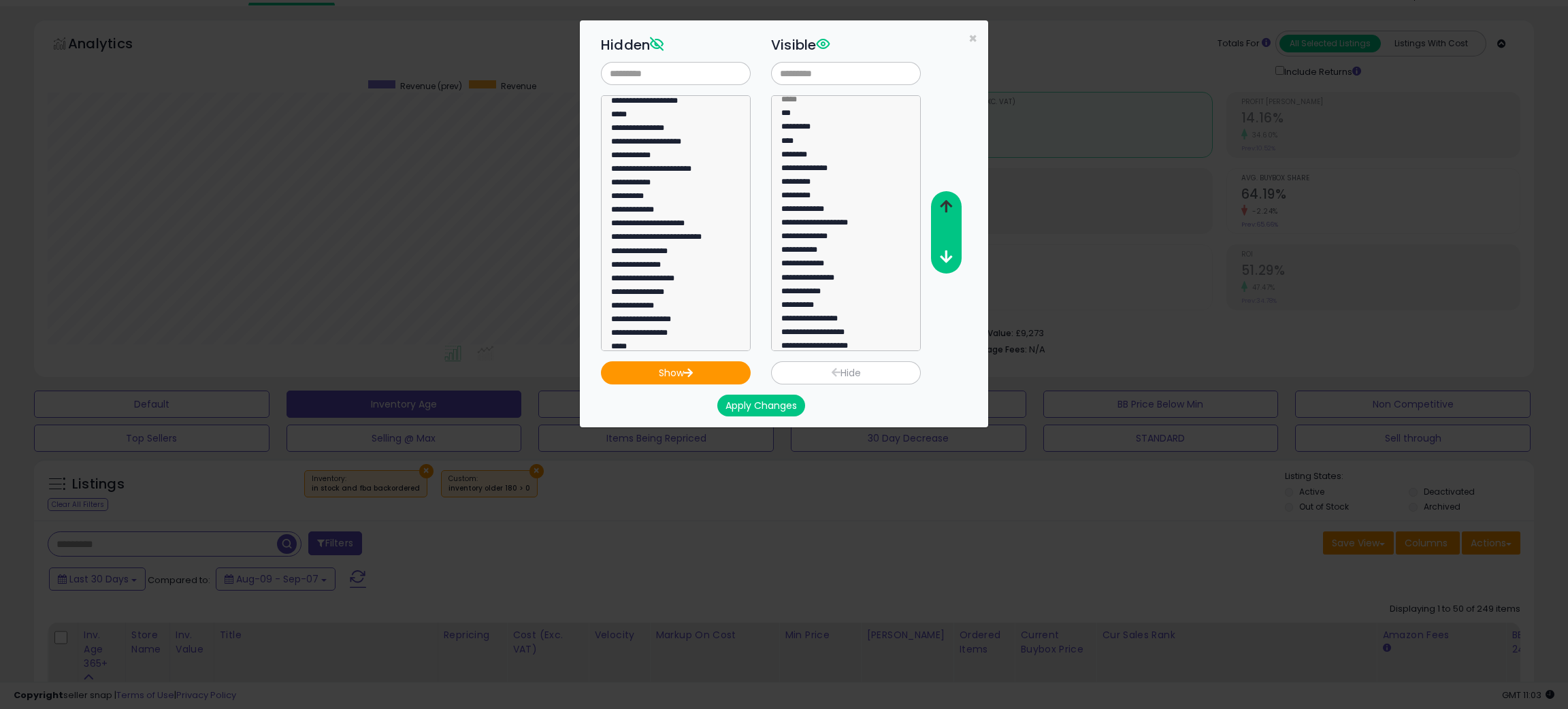
click at [940, 195] on button "button" at bounding box center [945, 206] width 31 height 25
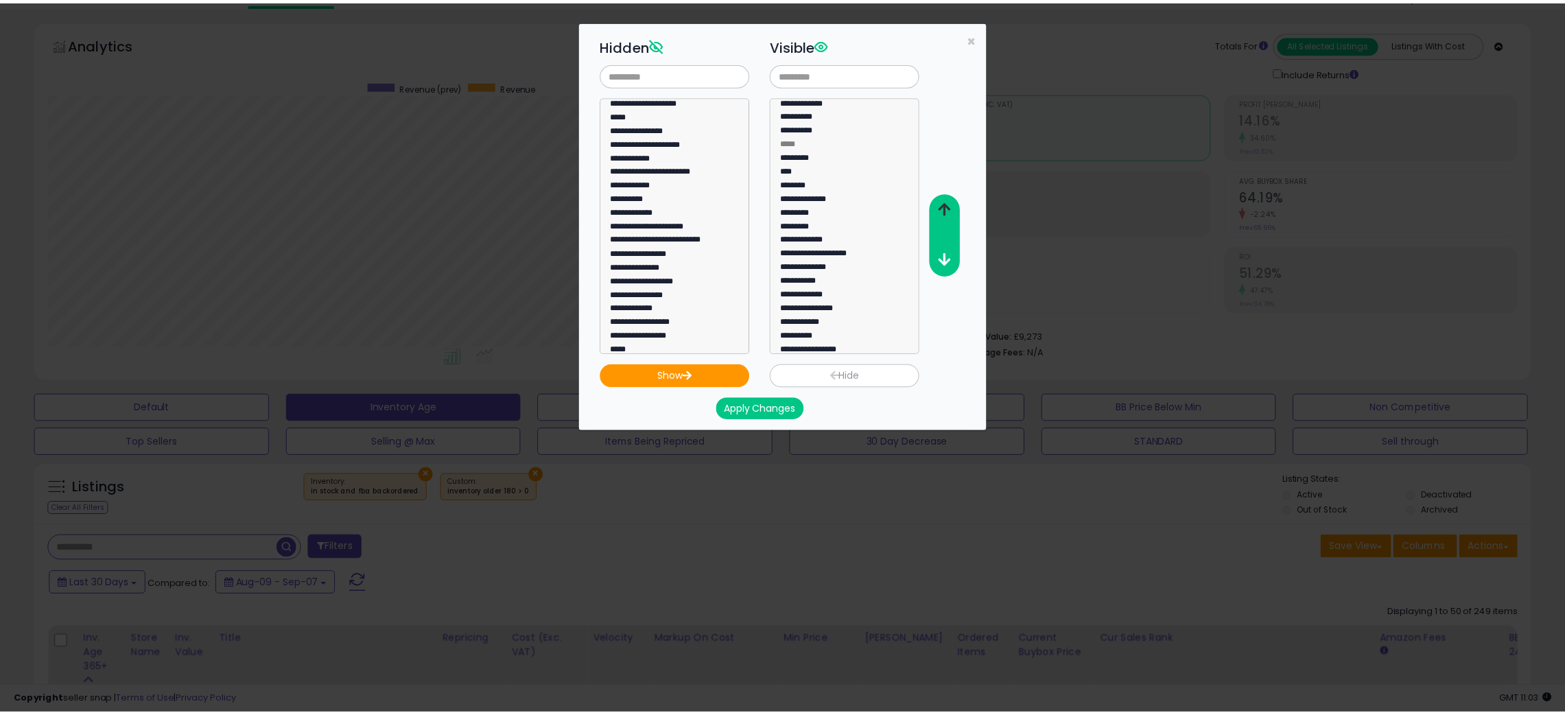
scroll to position [3, 0]
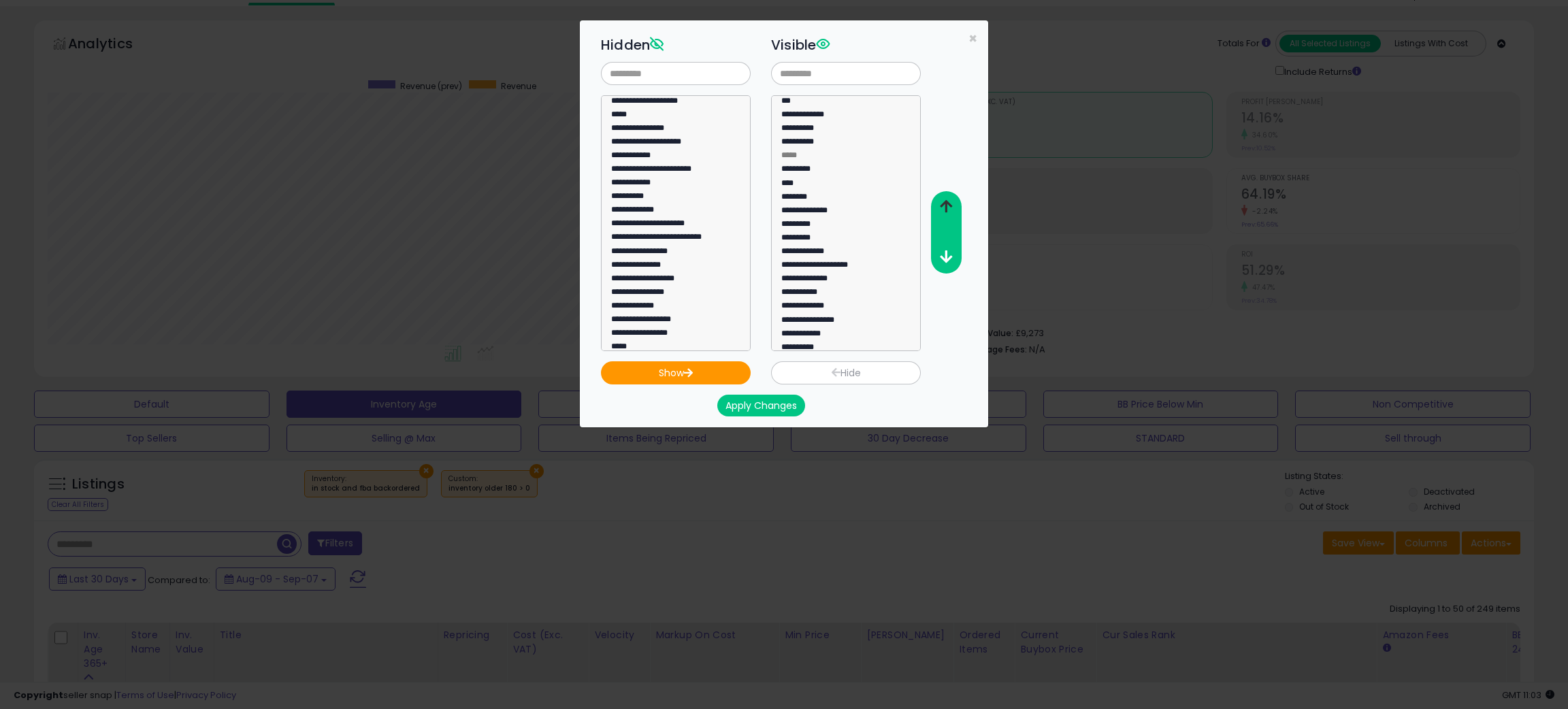
click at [940, 195] on button "button" at bounding box center [945, 206] width 31 height 25
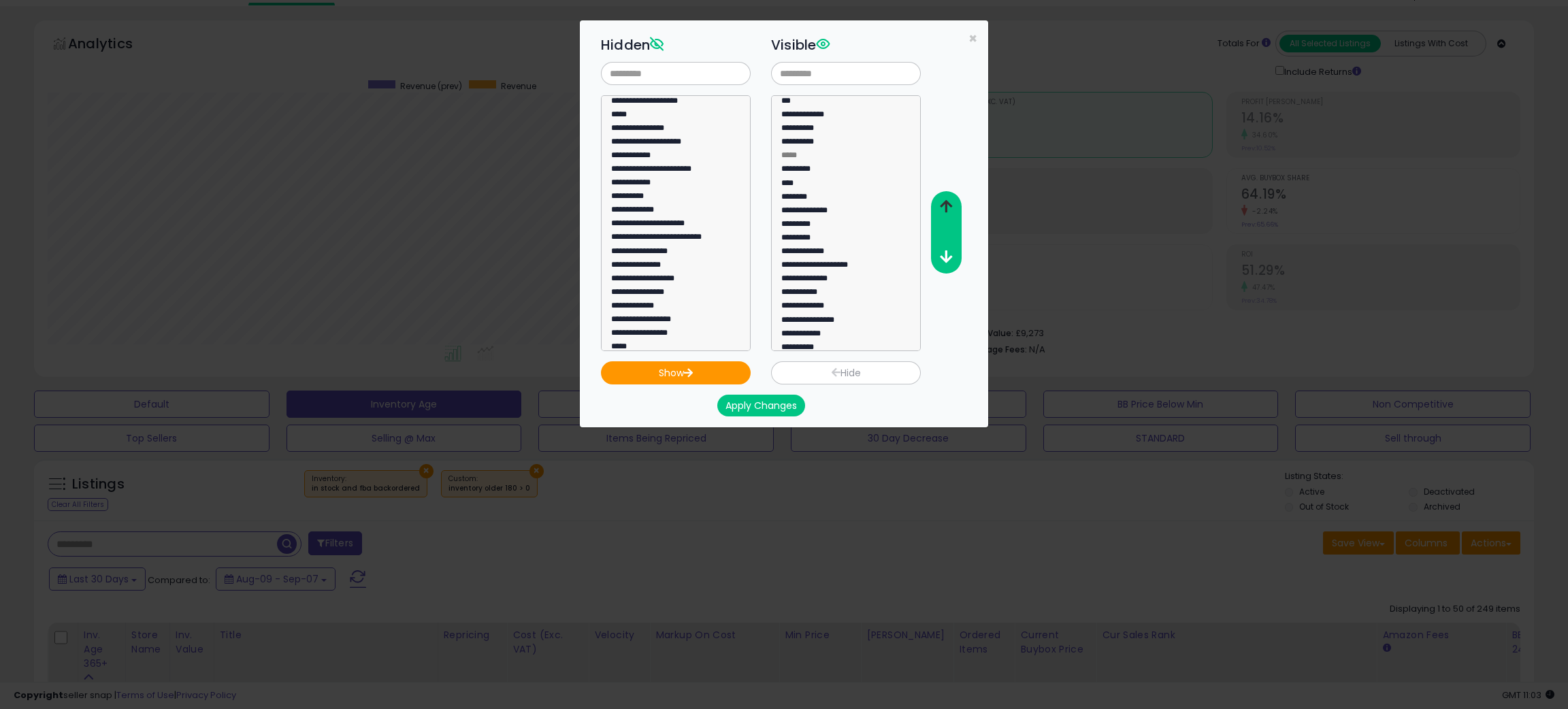
click at [940, 195] on button "button" at bounding box center [945, 206] width 31 height 25
click at [760, 405] on button "Apply Changes" at bounding box center [761, 406] width 88 height 22
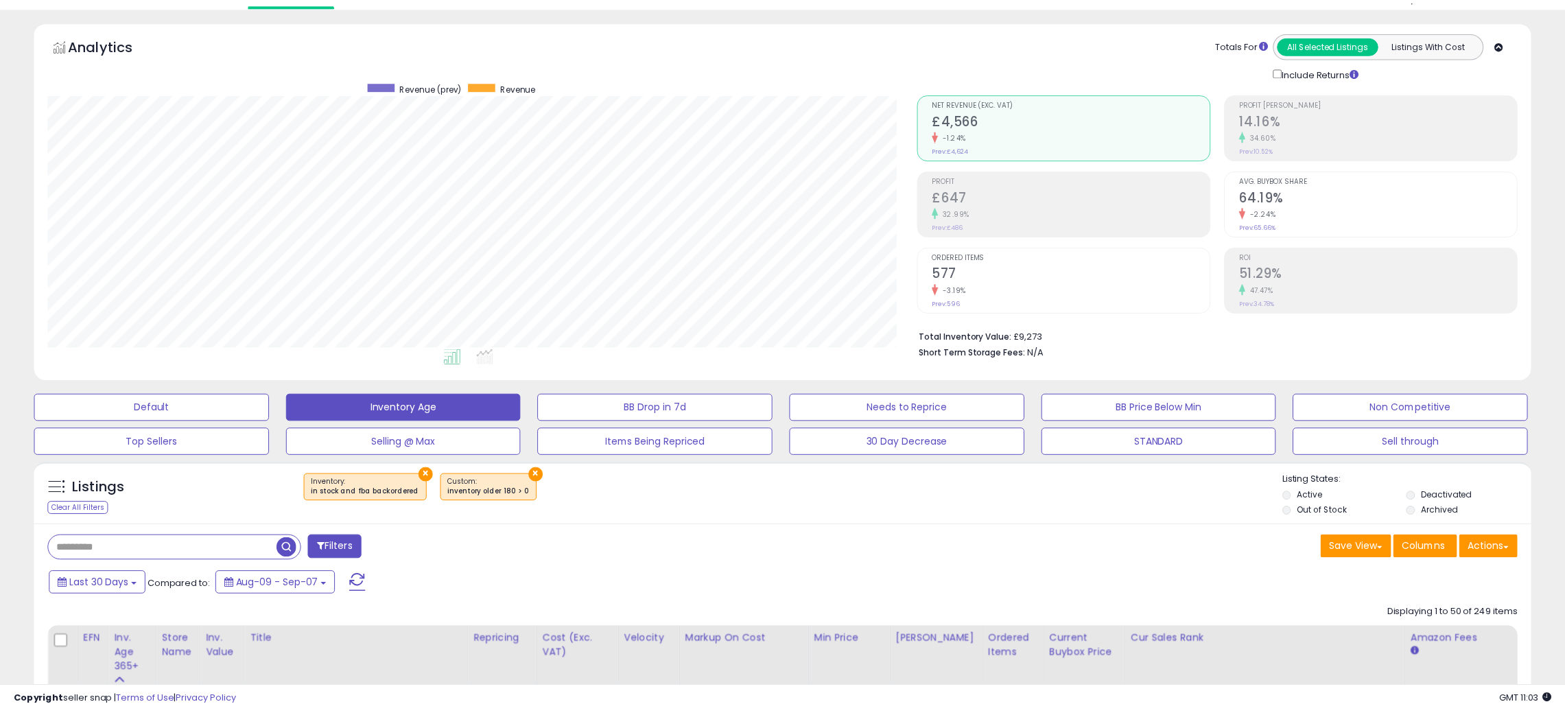
scroll to position [685819, 685232]
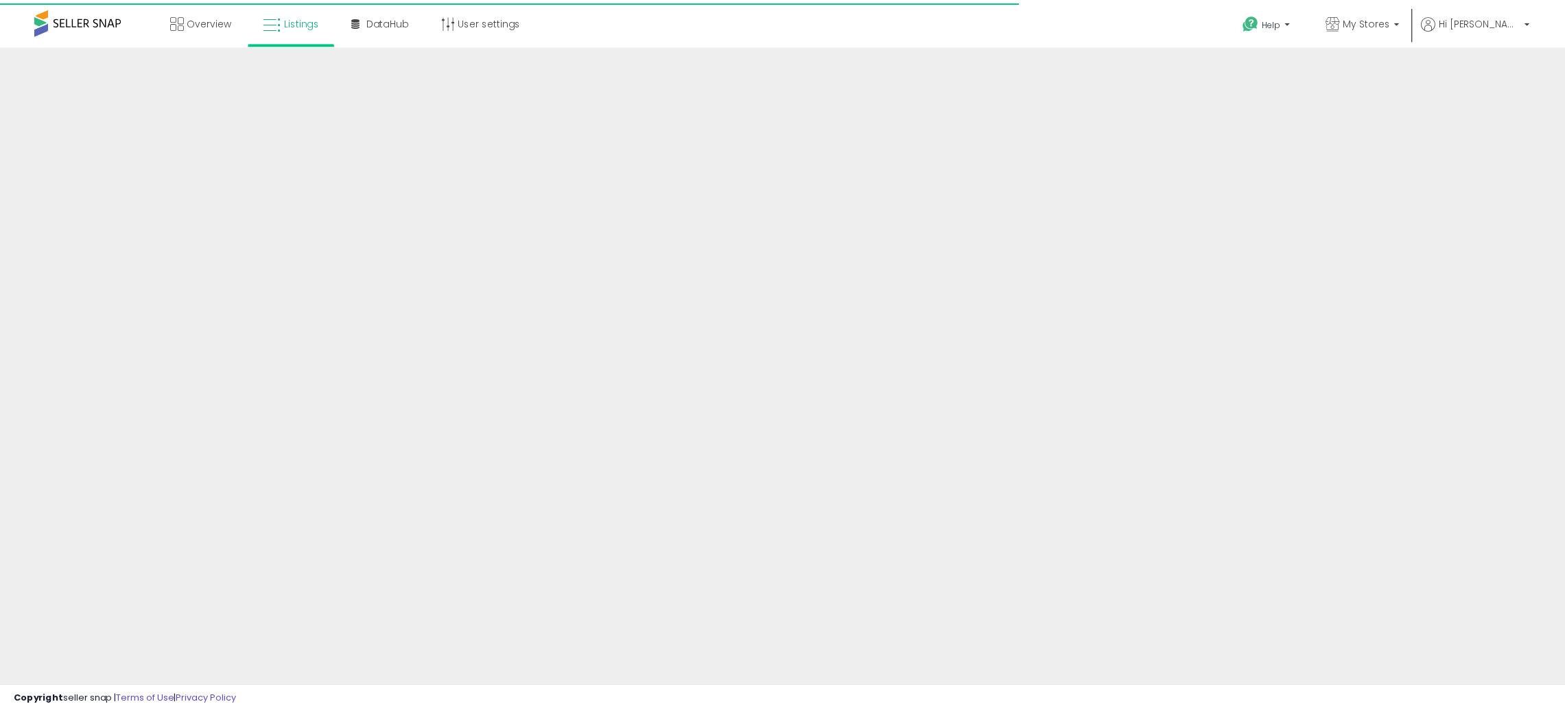
scroll to position [38, 0]
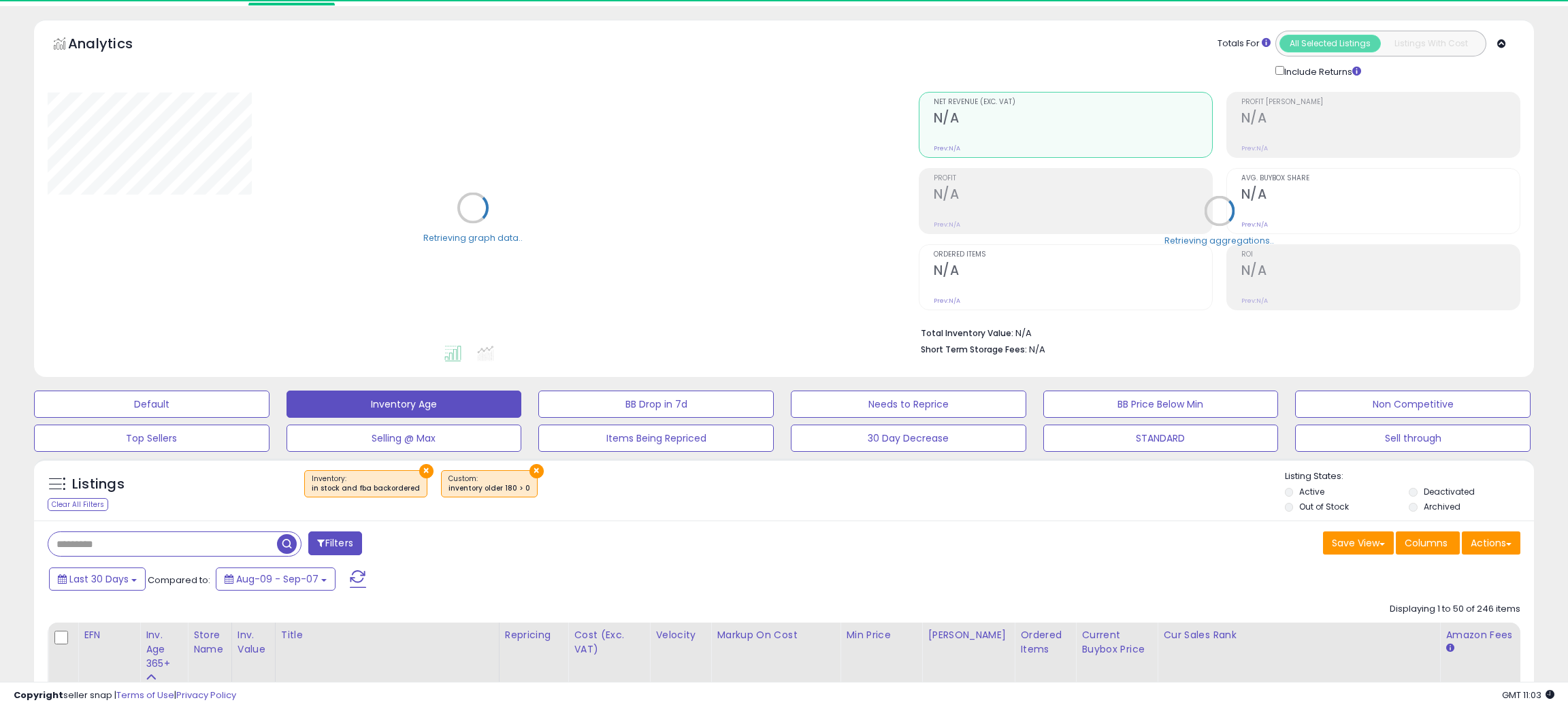
select select "**"
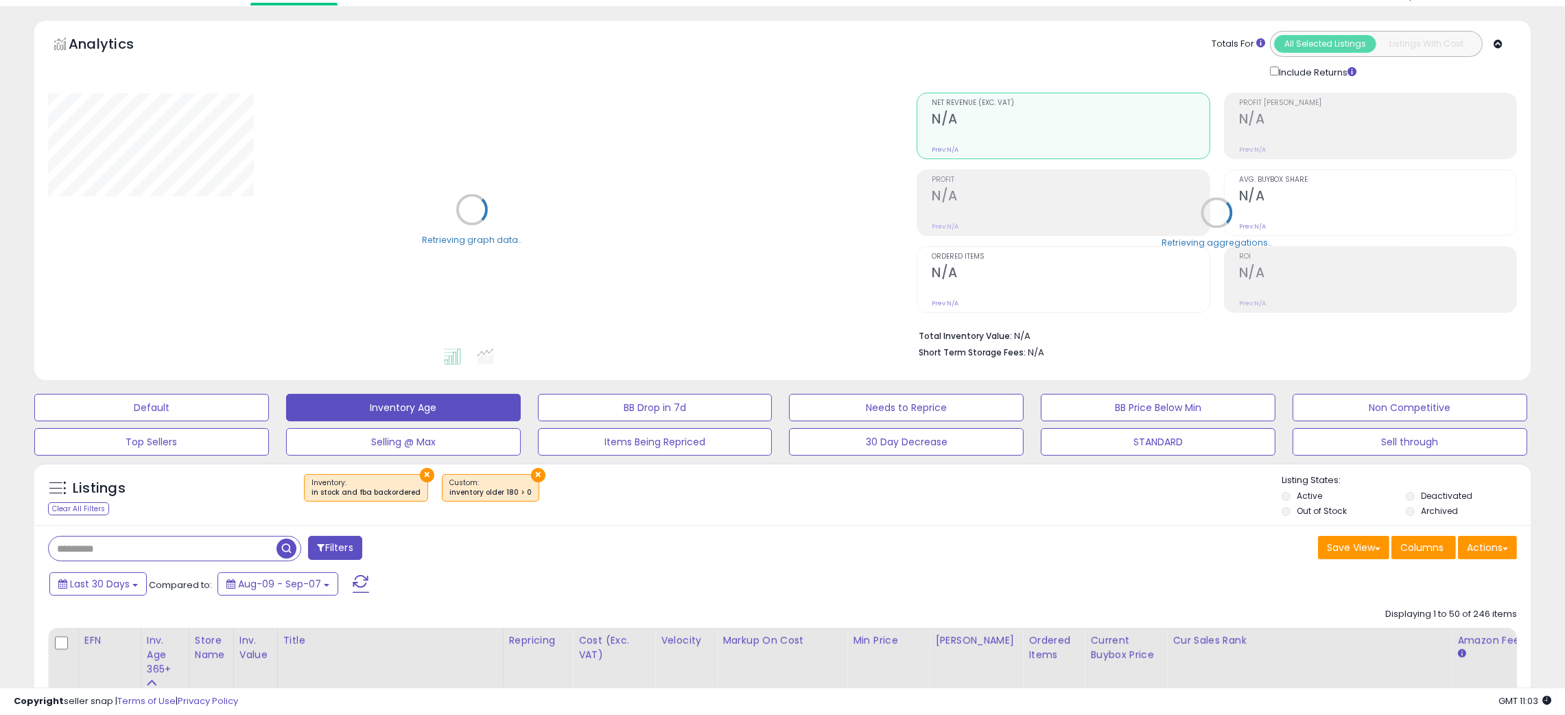
click at [829, 505] on div "× Inventory : in stock and fba backordered ×" at bounding box center [785, 493] width 996 height 38
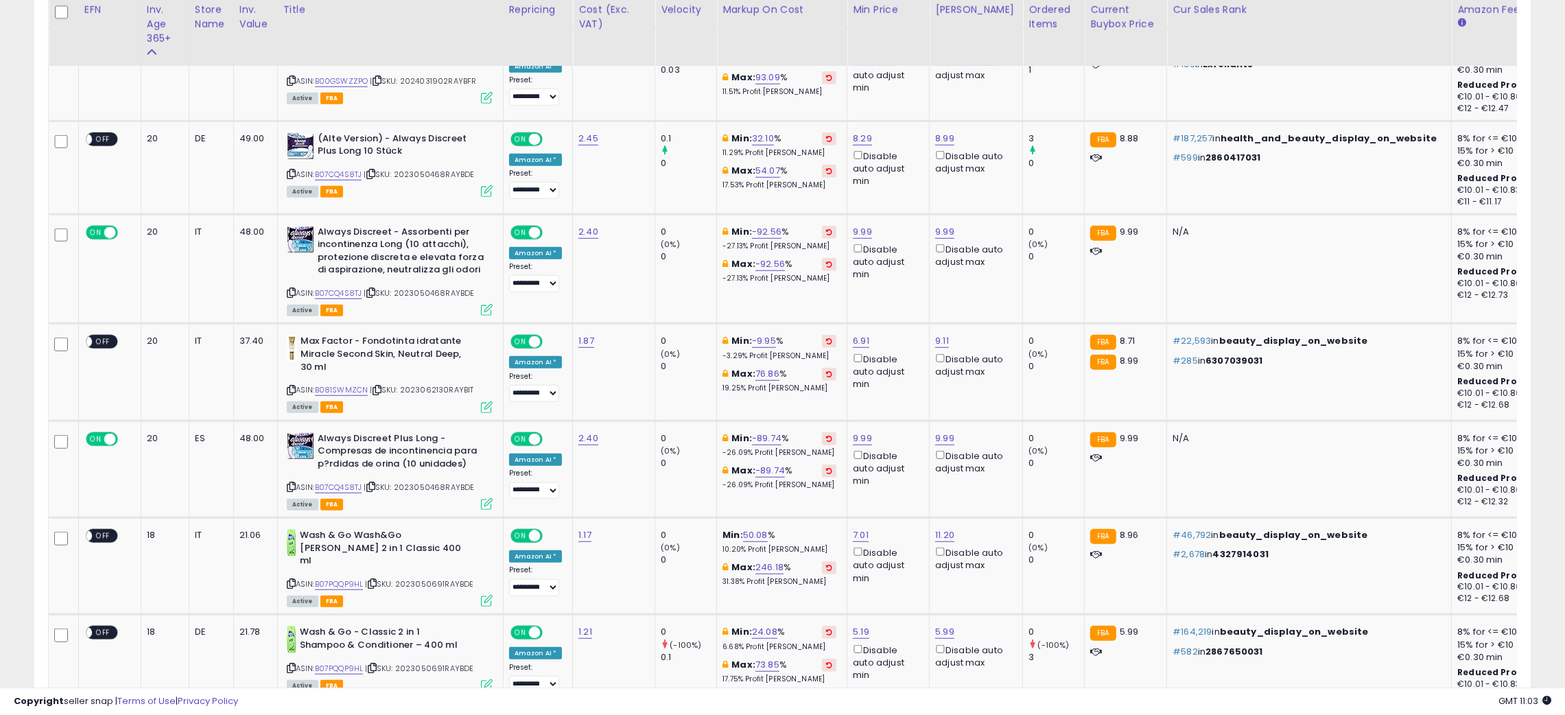
scroll to position [1603, 0]
click at [93, 228] on span "ON" at bounding box center [95, 234] width 17 height 12
click at [93, 434] on span "ON" at bounding box center [95, 440] width 17 height 12
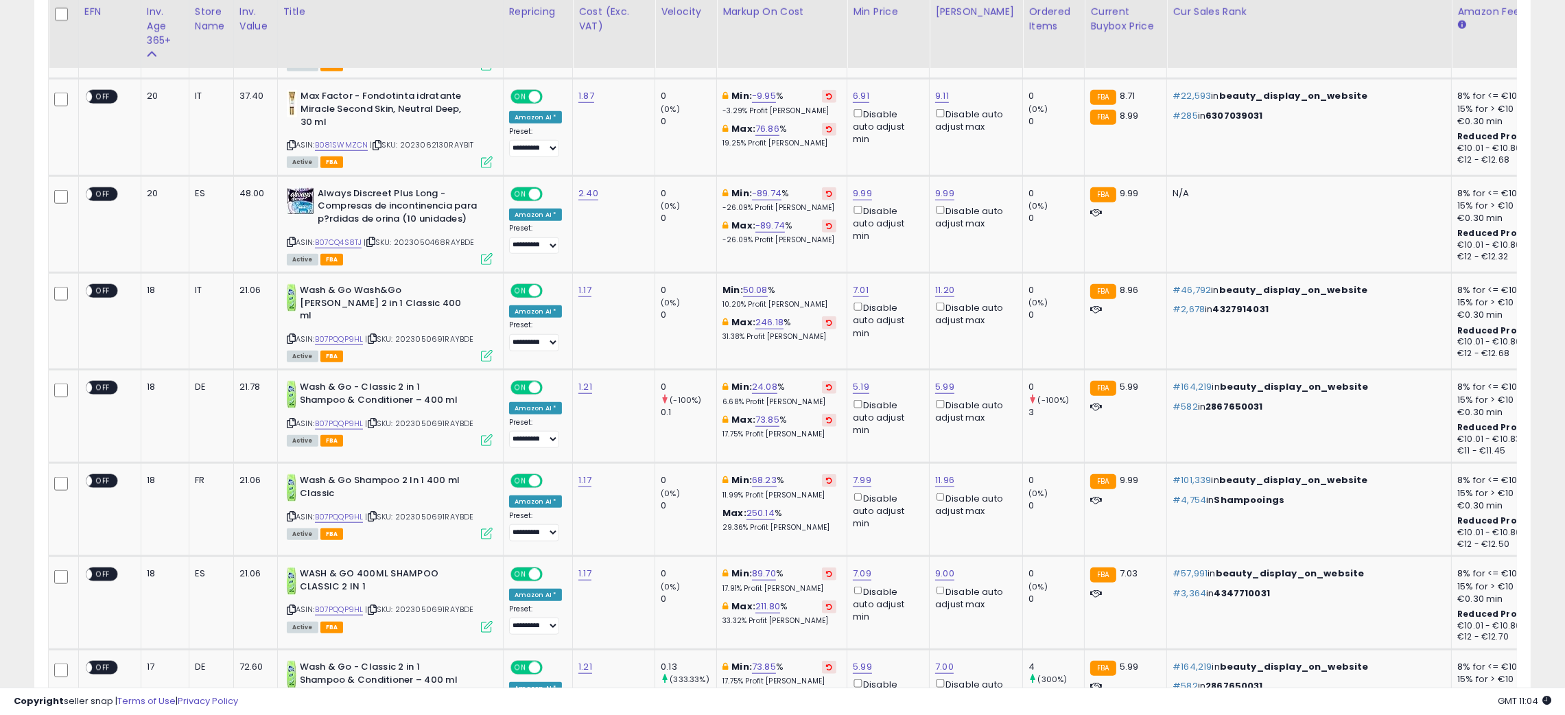
scroll to position [1850, 0]
click at [289, 334] on icon at bounding box center [291, 338] width 9 height 8
click at [375, 334] on icon at bounding box center [372, 338] width 9 height 8
click at [290, 334] on icon at bounding box center [291, 338] width 9 height 8
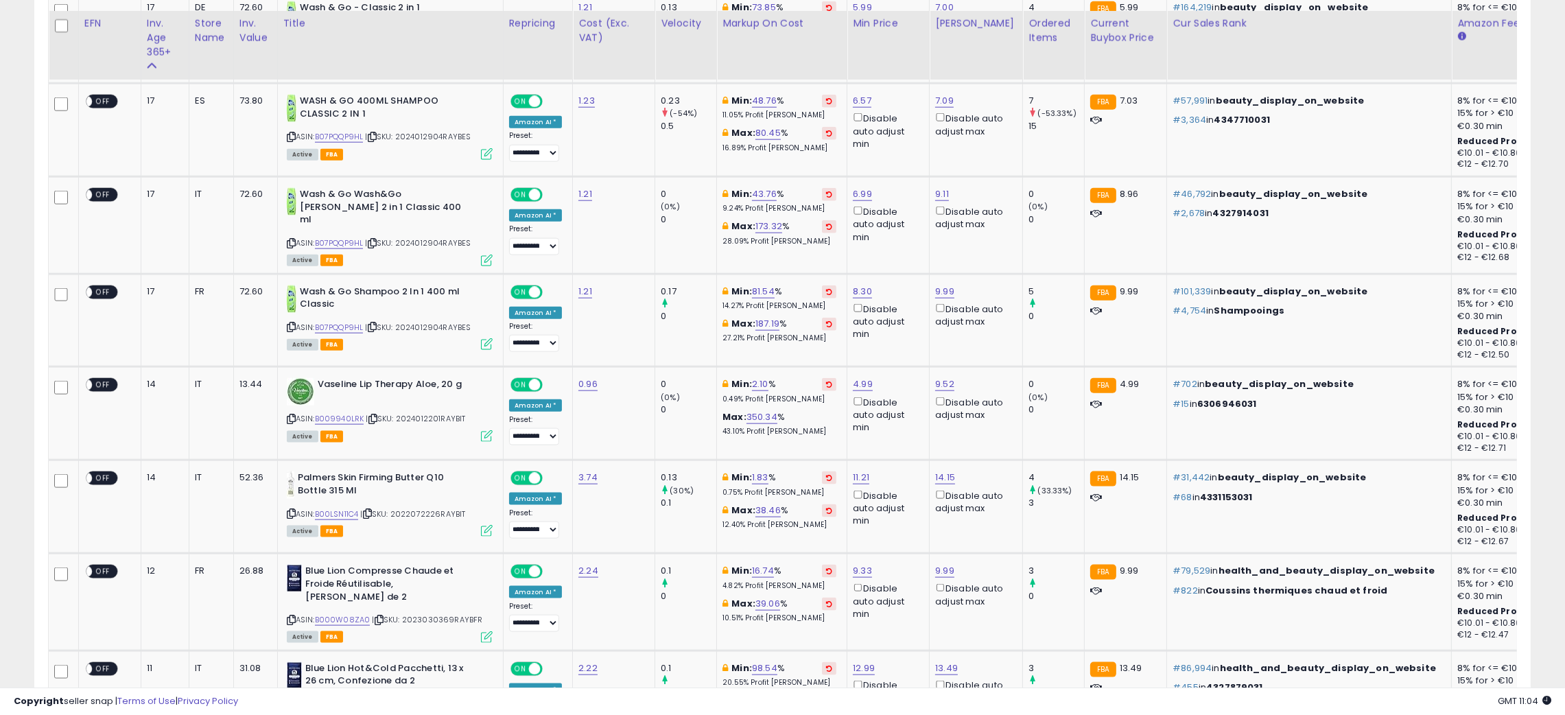
scroll to position [2550, 0]
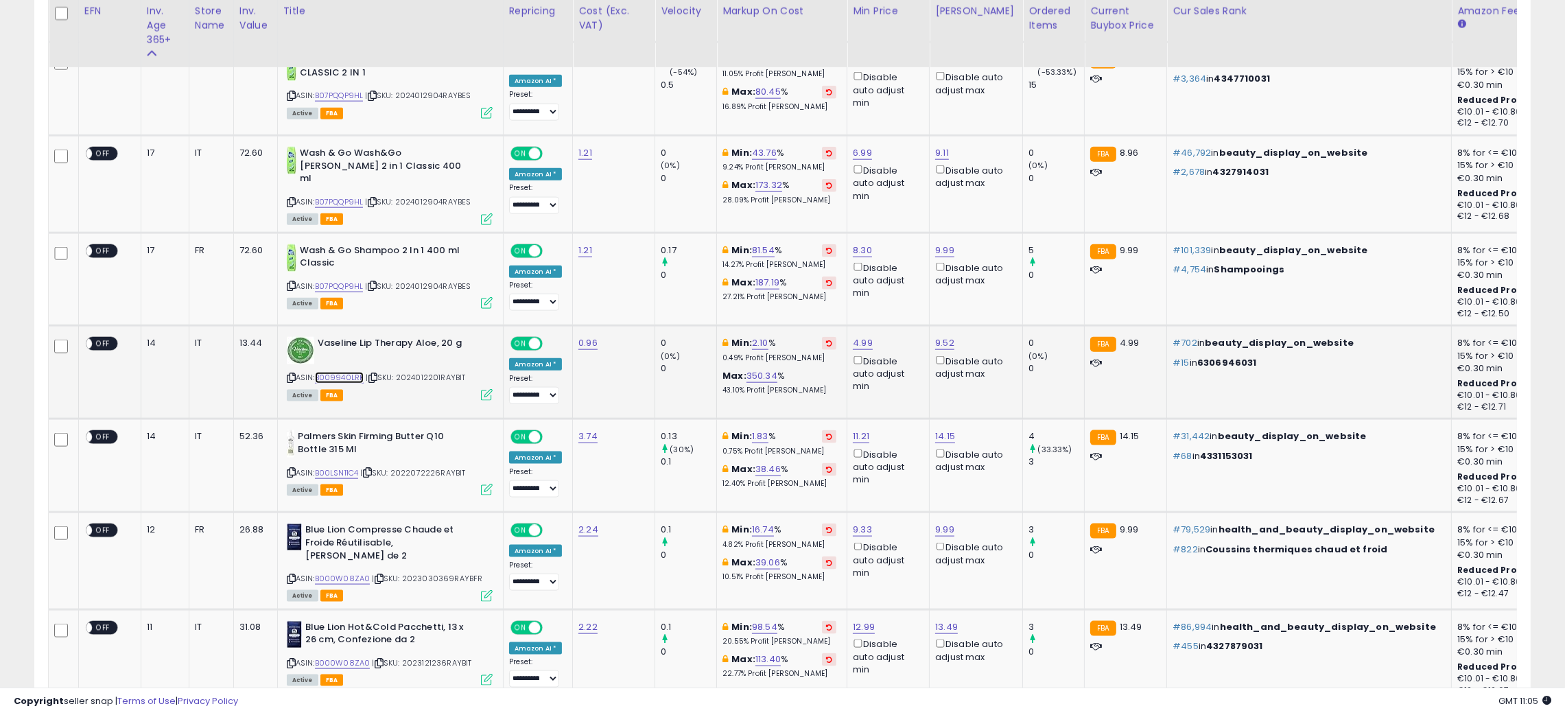
click at [342, 372] on link "B009940LRK" at bounding box center [339, 378] width 49 height 12
click at [862, 336] on link "4.99" at bounding box center [863, 343] width 20 height 14
type input "****"
click at [902, 270] on icon "submit" at bounding box center [897, 273] width 8 height 8
click at [28, 339] on div "Listings Clear All Filters × Inventory × Active" at bounding box center [782, 588] width 1517 height 5289
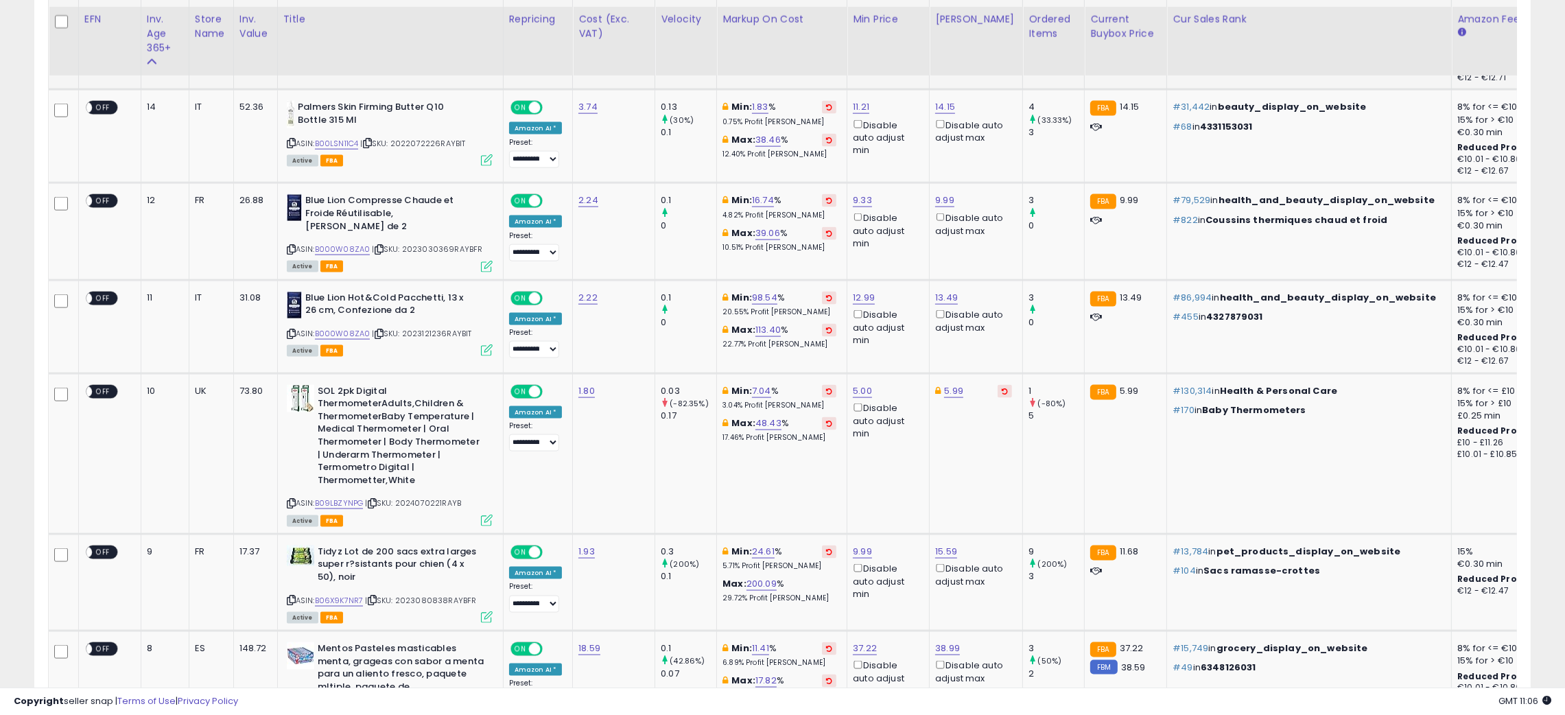
scroll to position [2920, 0]
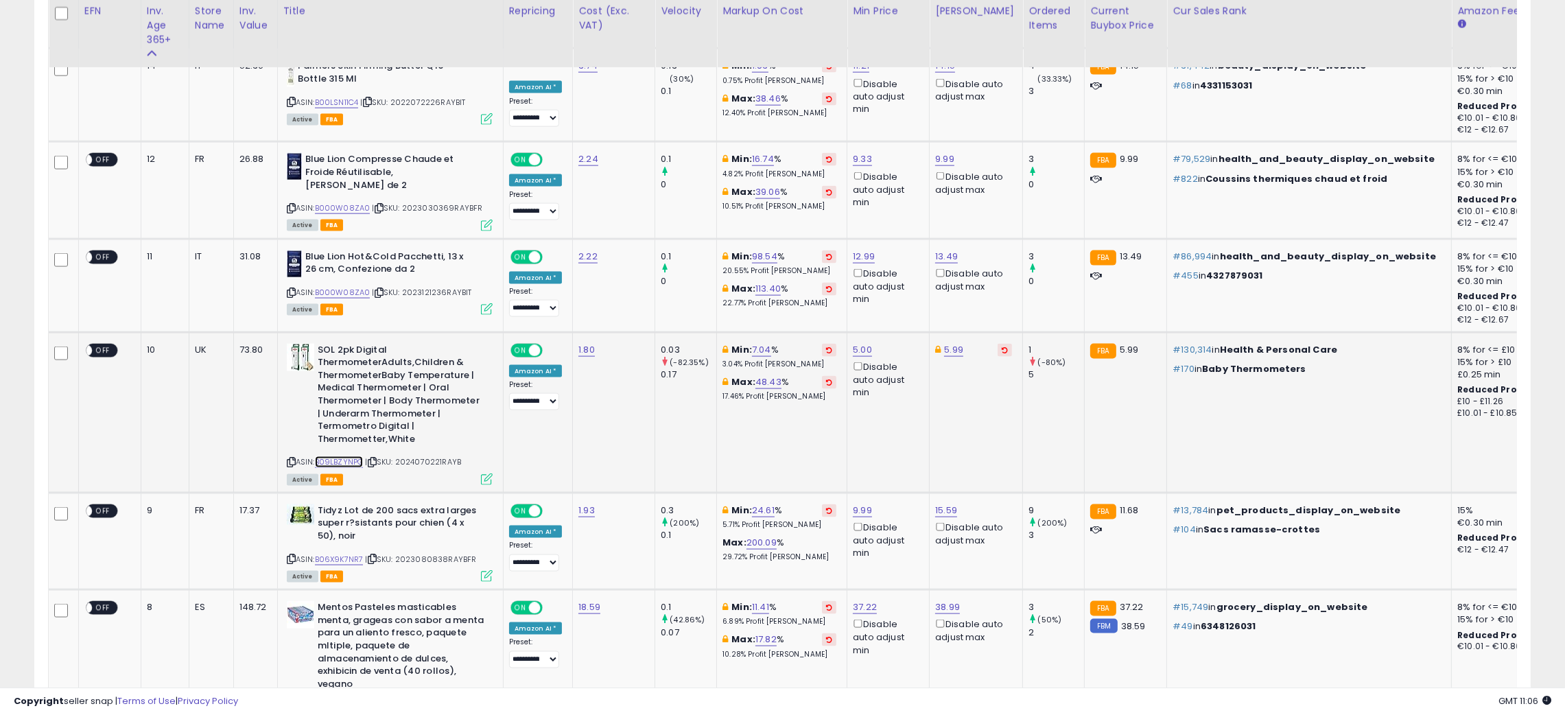
click at [342, 456] on link "B09LBZYNPG" at bounding box center [339, 462] width 49 height 12
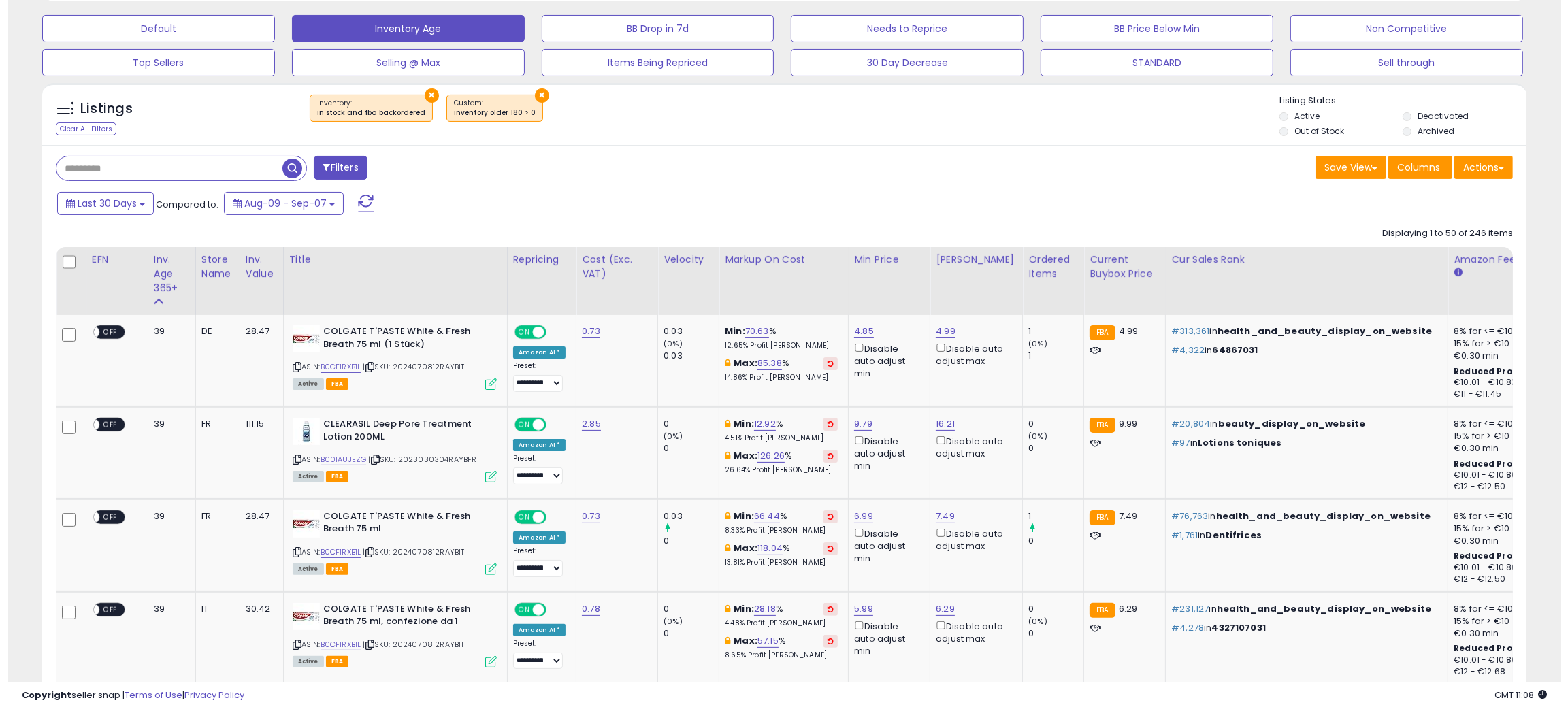
scroll to position [0, 0]
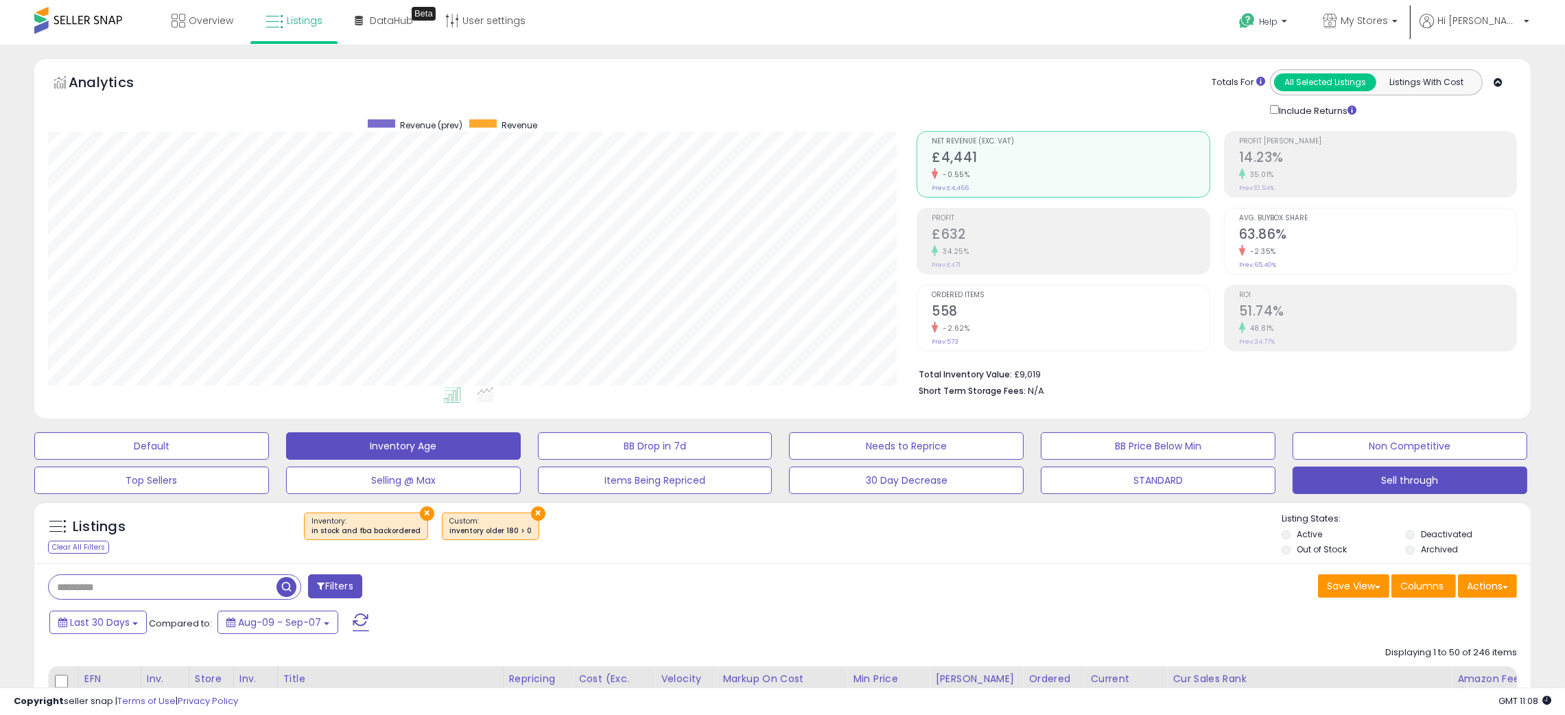
click at [1407, 480] on button "Sell through" at bounding box center [1410, 480] width 235 height 27
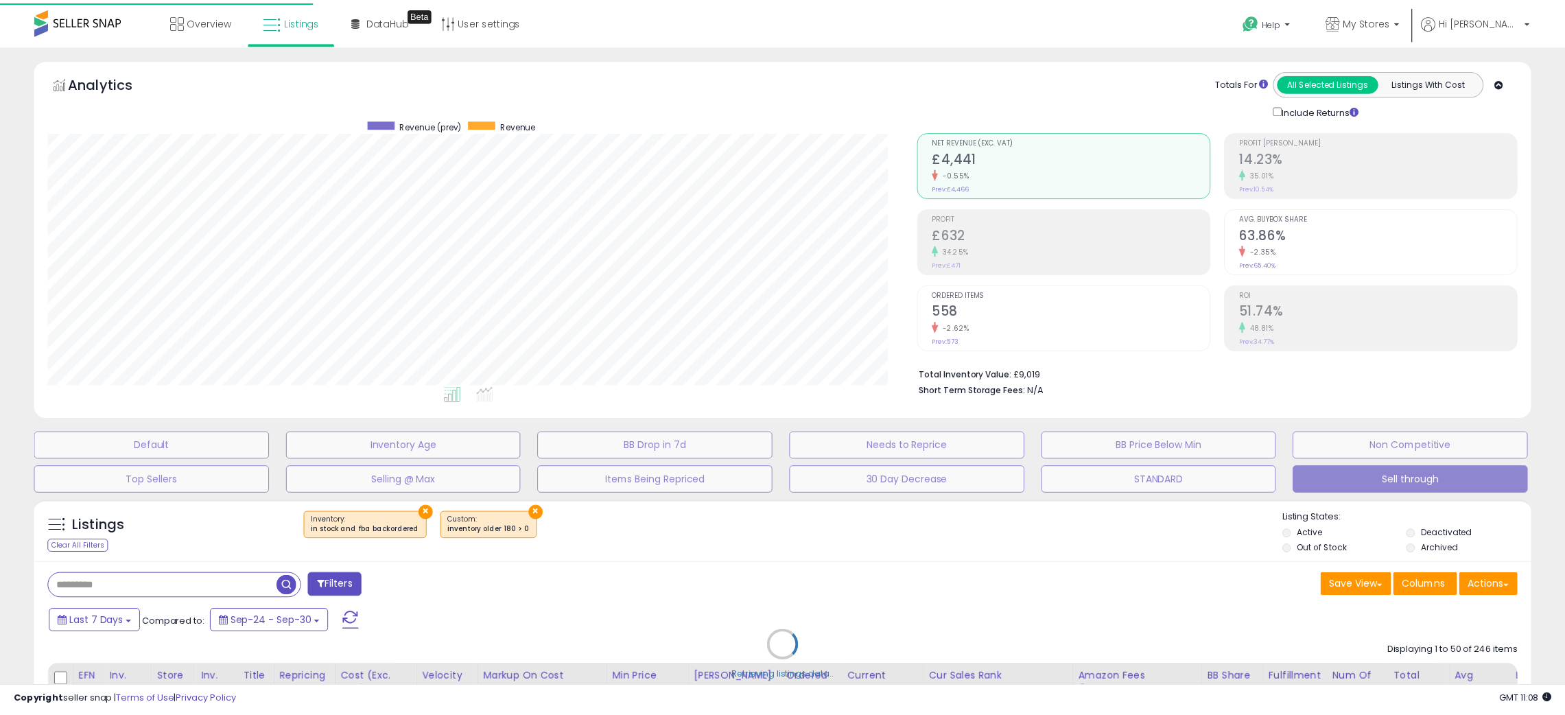
scroll to position [281, 878]
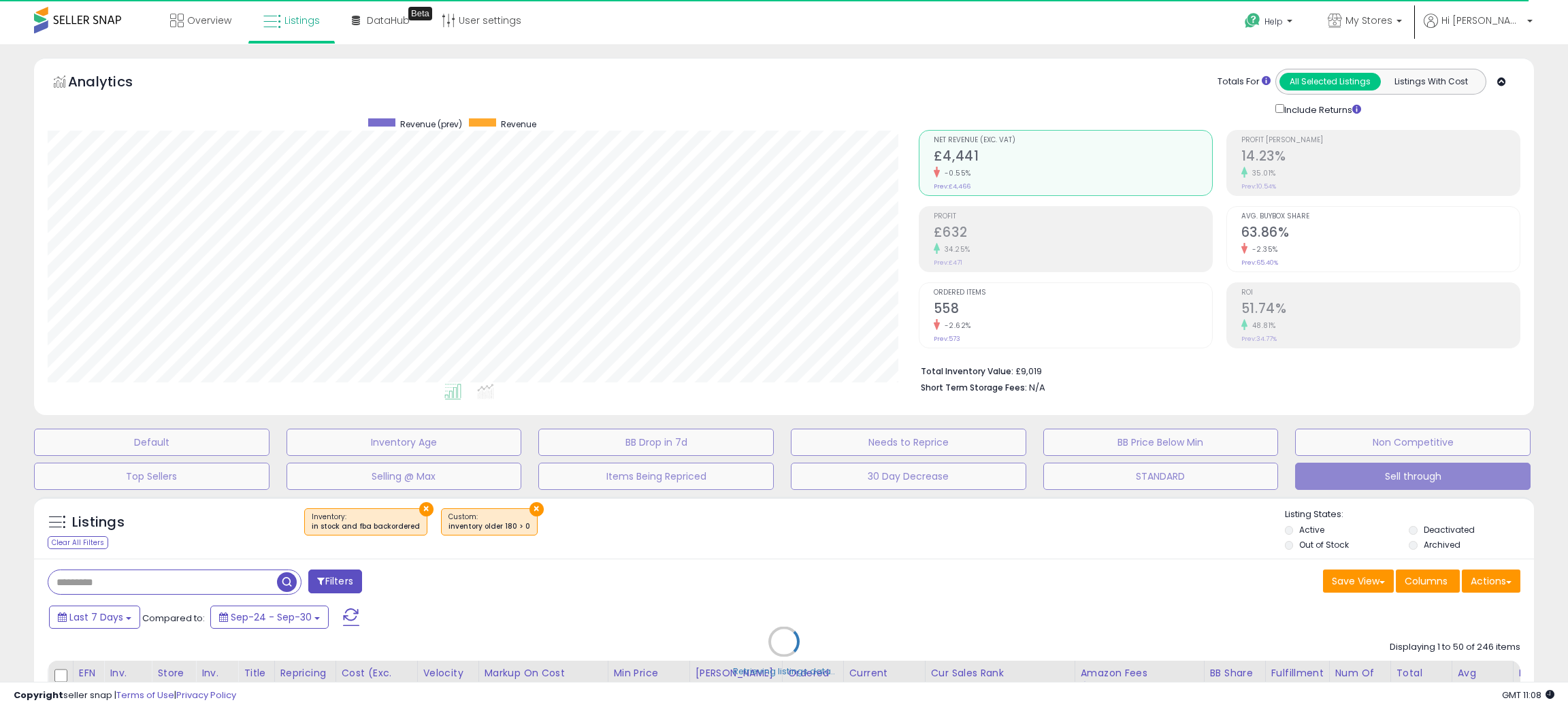
click at [787, 598] on div "Retrieving listings data.." at bounding box center [784, 651] width 1520 height 324
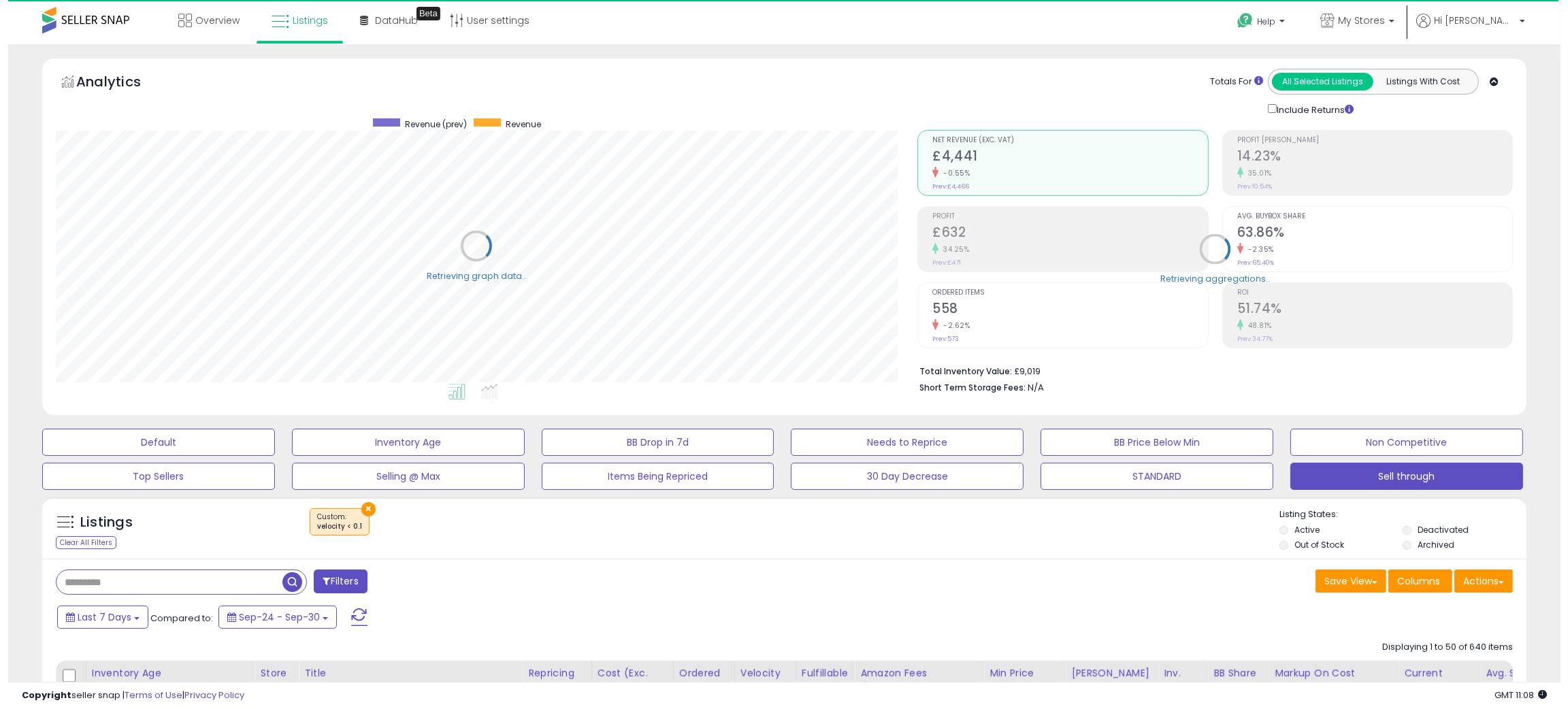
scroll to position [680064, 679598]
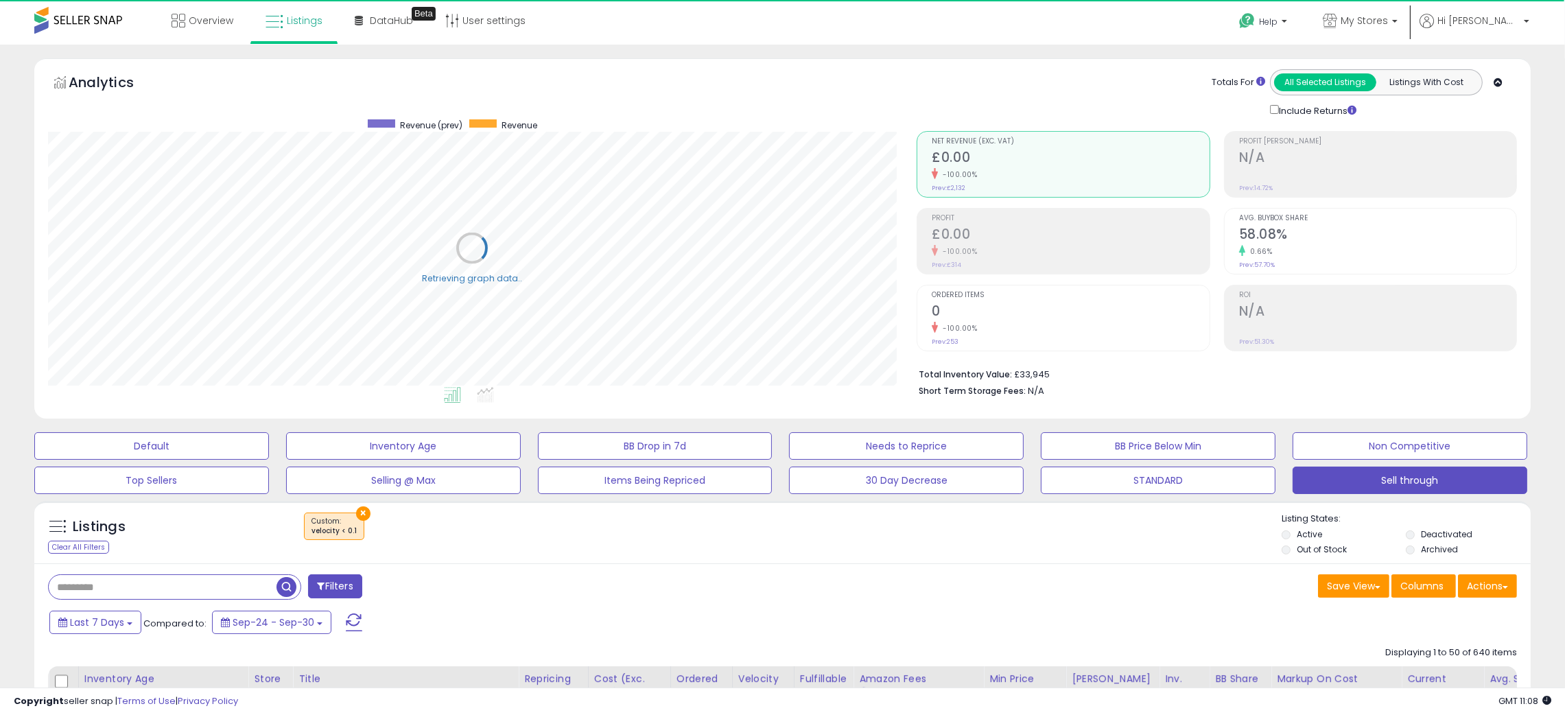
click at [73, 583] on input "text" at bounding box center [163, 587] width 228 height 24
paste input "**********"
click at [430, 588] on span "button" at bounding box center [432, 587] width 20 height 20
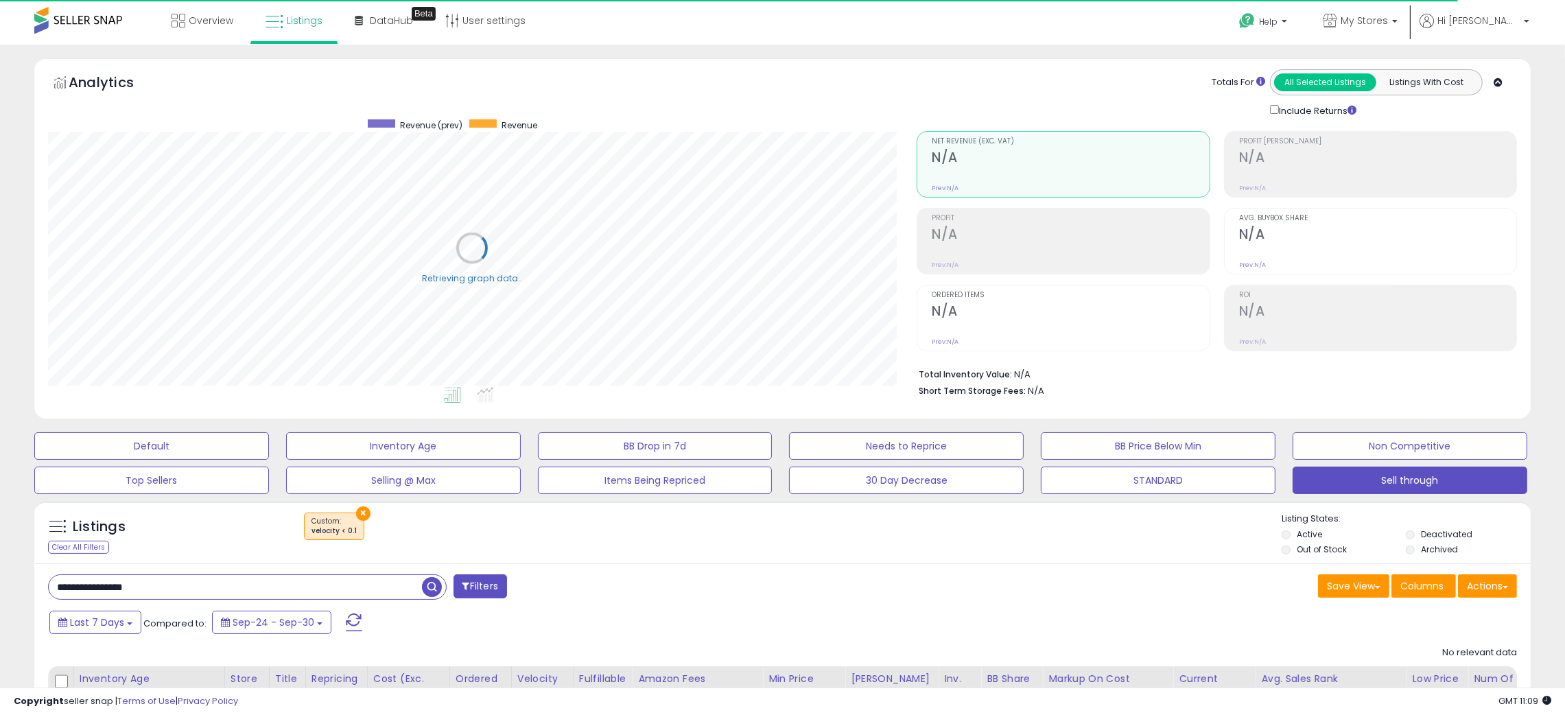
click at [850, 550] on div "Listings Clear All Filters × velocity < 0.1" at bounding box center [782, 536] width 1496 height 47
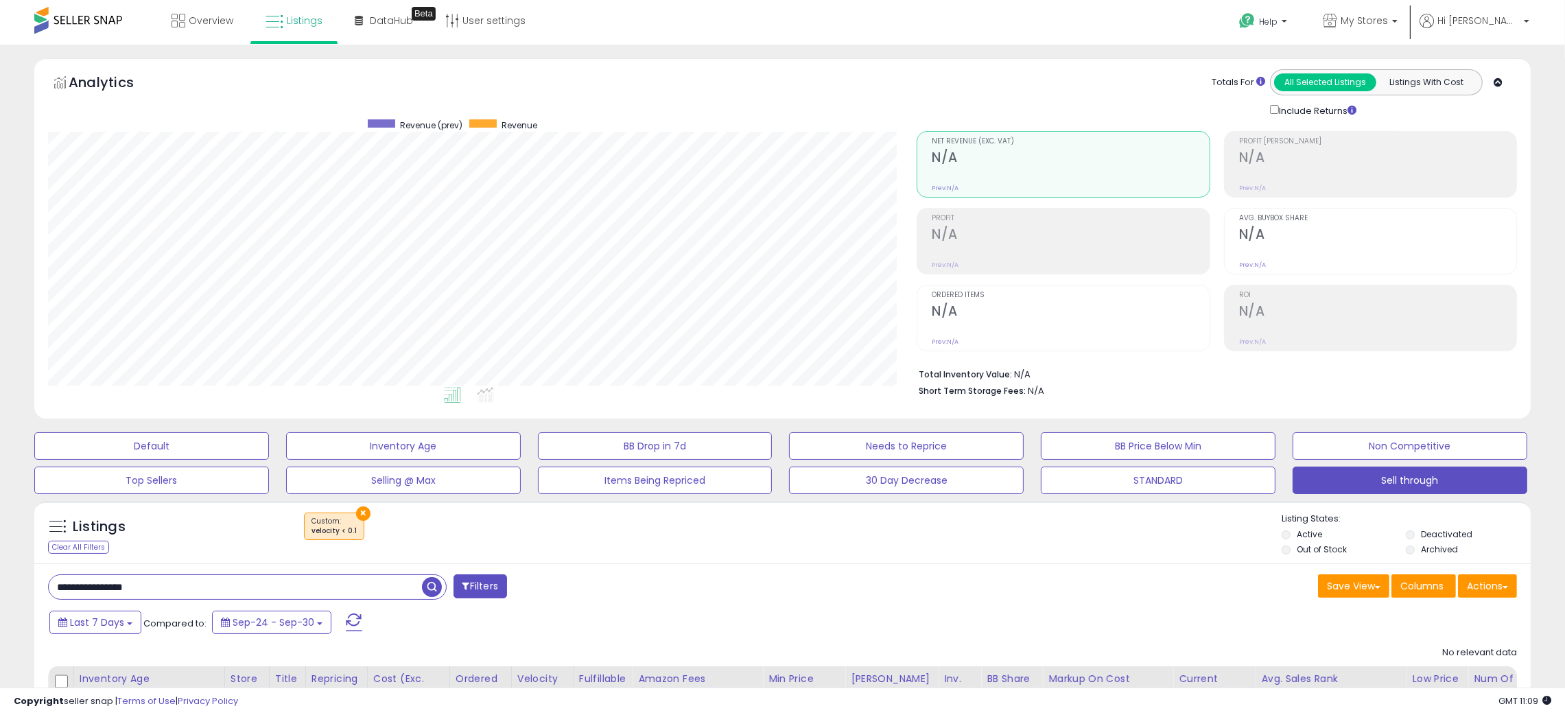
scroll to position [281, 869]
click at [850, 550] on div "Listings Clear All Filters × velocity < 0.1" at bounding box center [782, 536] width 1496 height 47
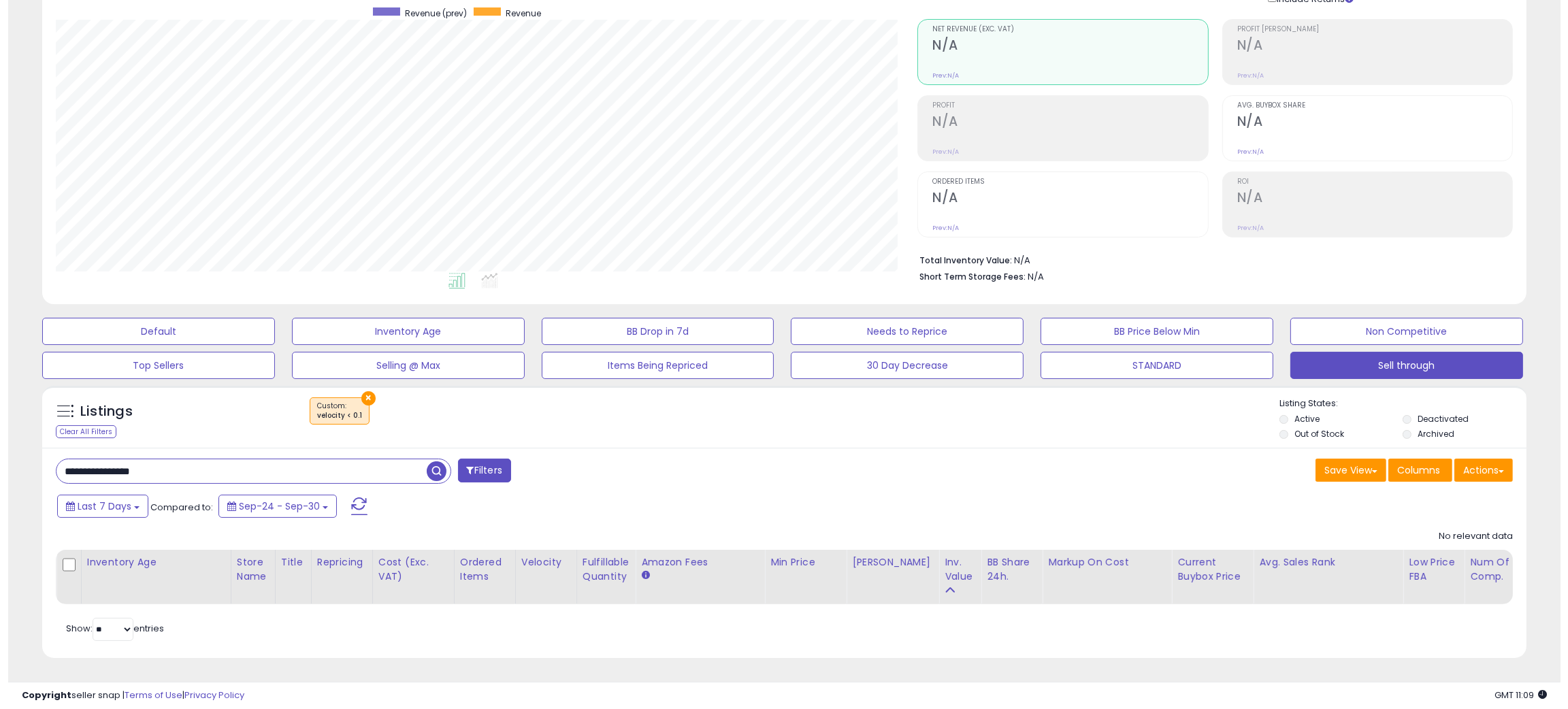
scroll to position [122, 0]
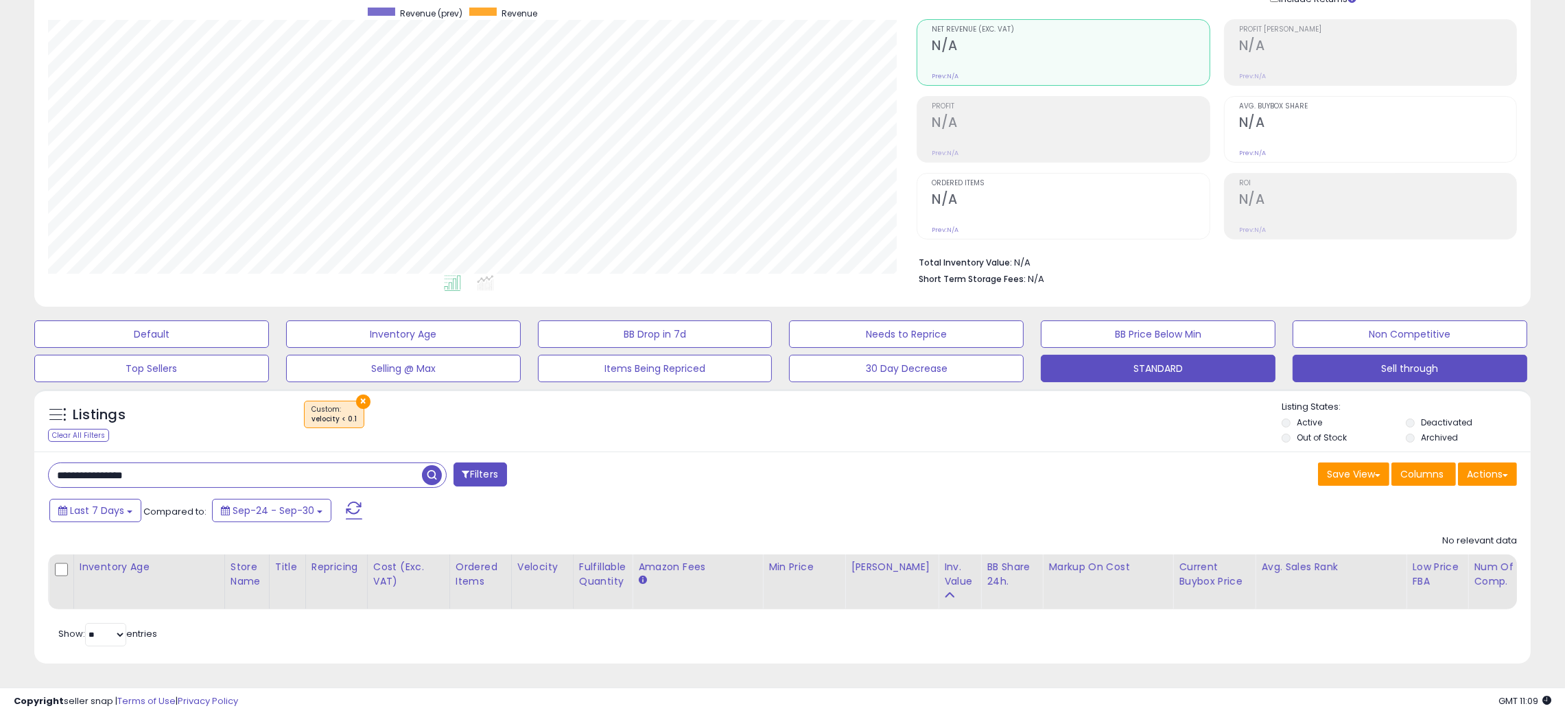
click at [1157, 355] on button "STANDARD" at bounding box center [1158, 368] width 235 height 27
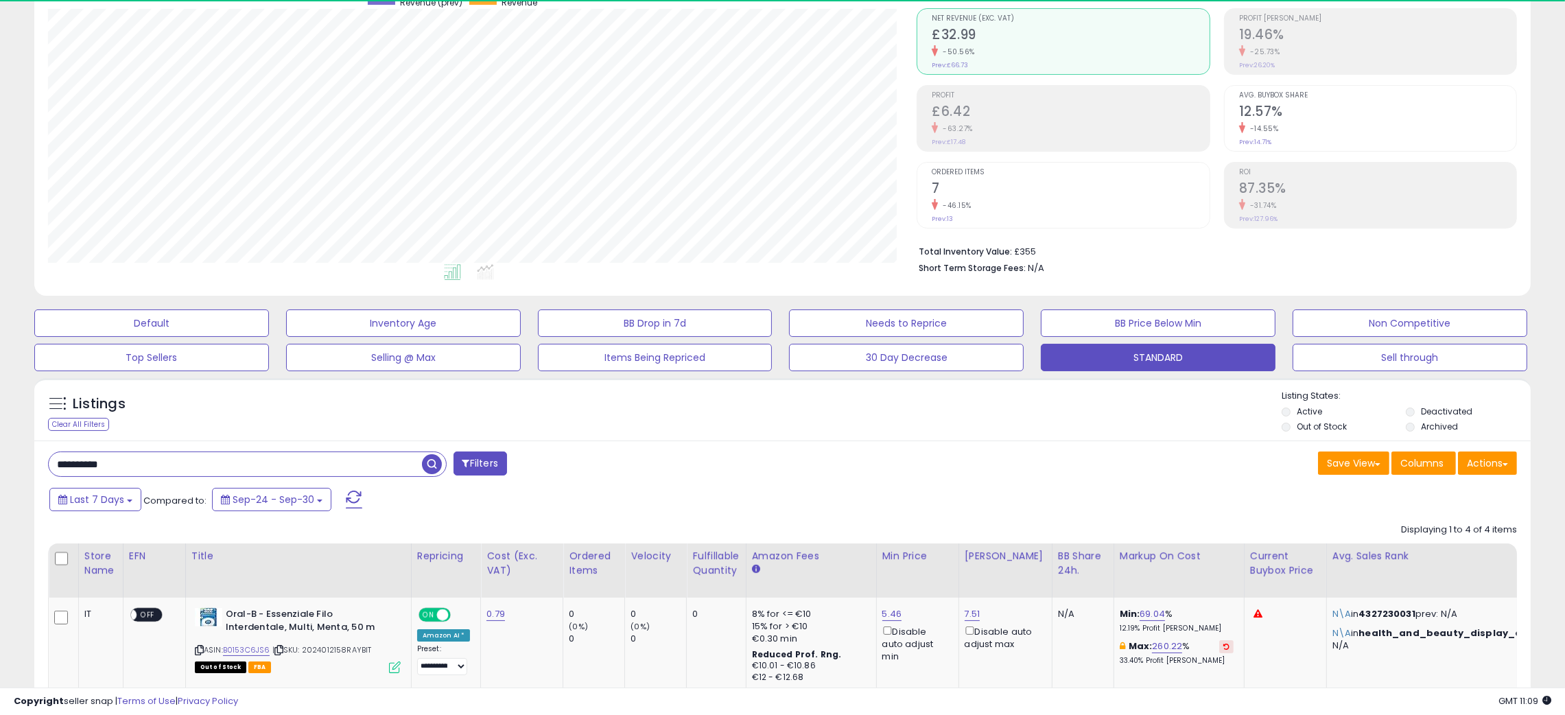
scroll to position [281, 869]
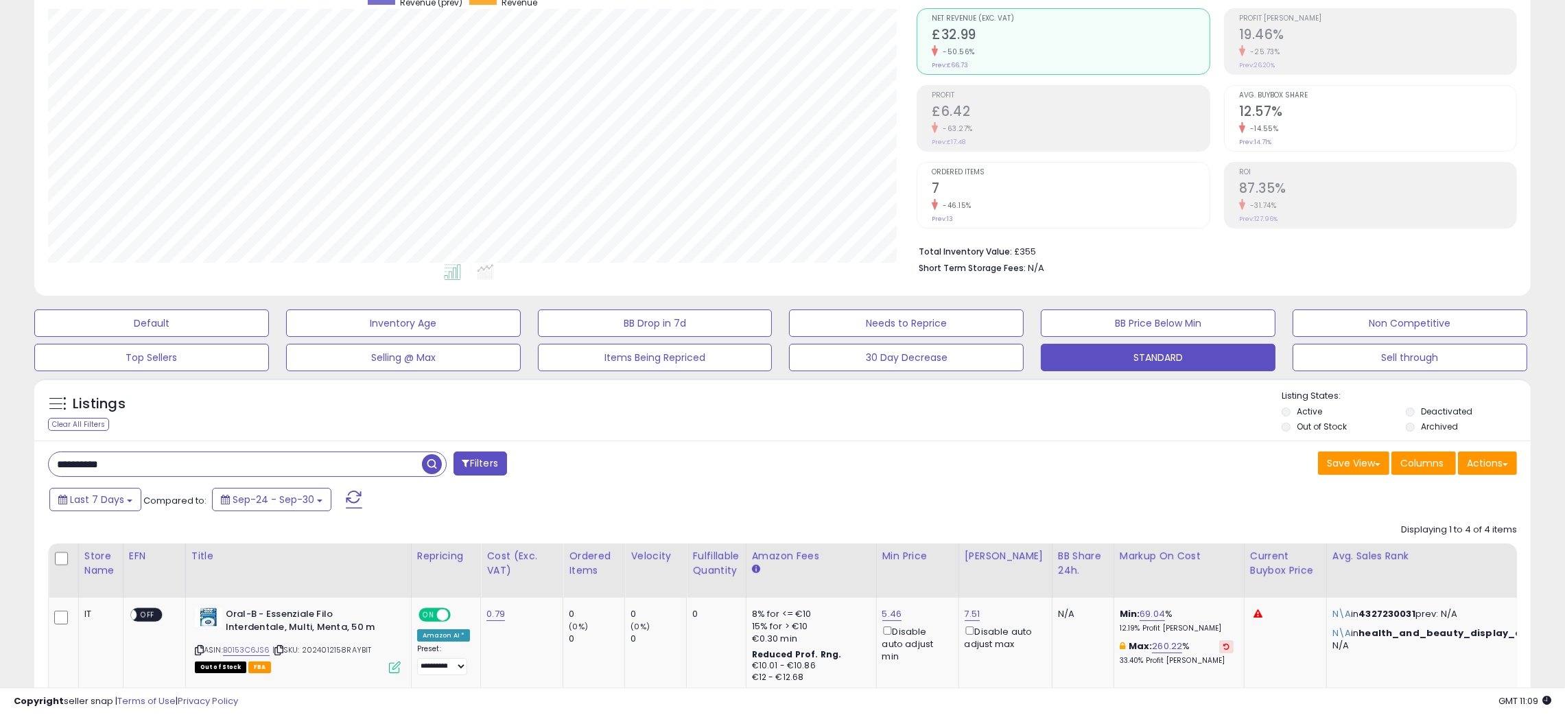
click at [80, 456] on input "**********" at bounding box center [235, 464] width 373 height 24
paste input "******"
type input "**********"
click at [429, 467] on span "button" at bounding box center [432, 464] width 20 height 20
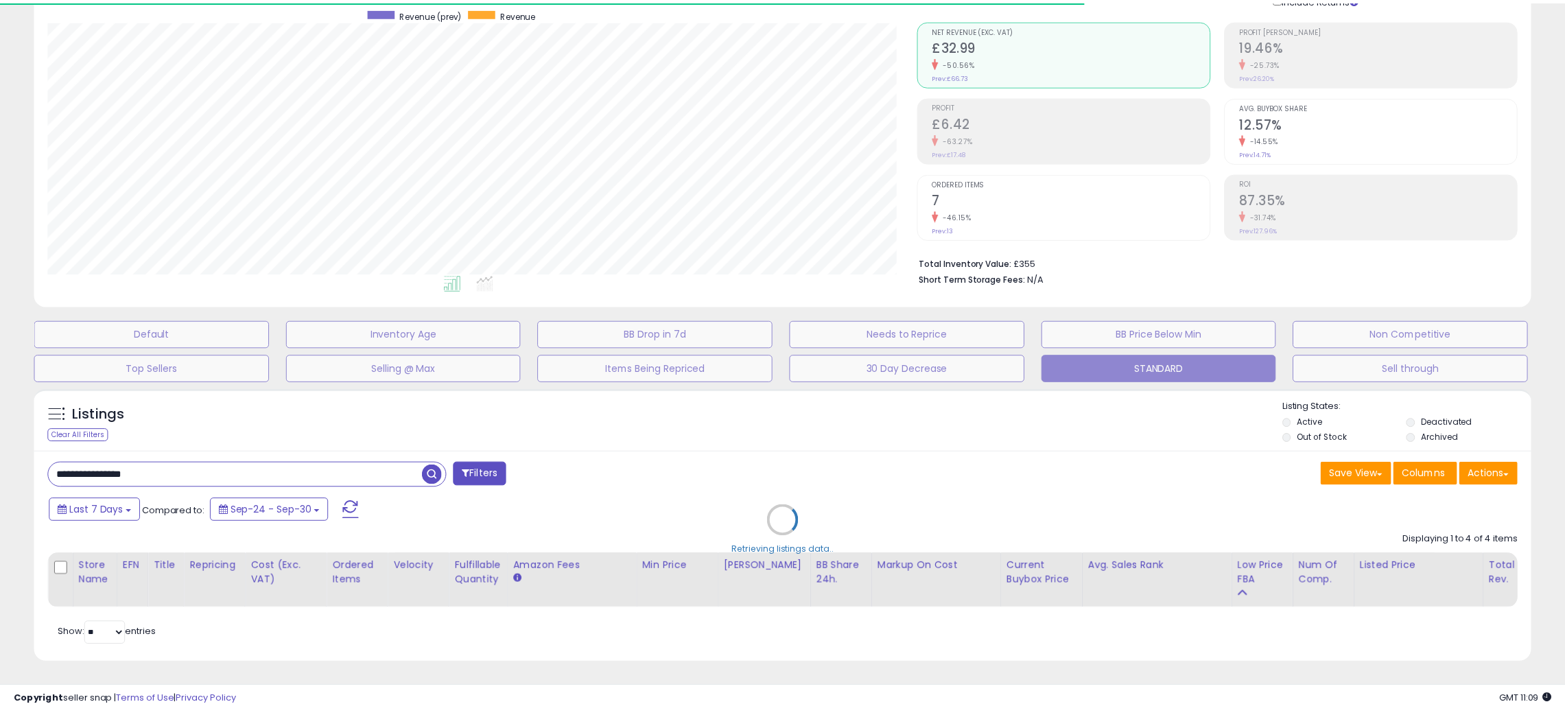
scroll to position [685819, 685232]
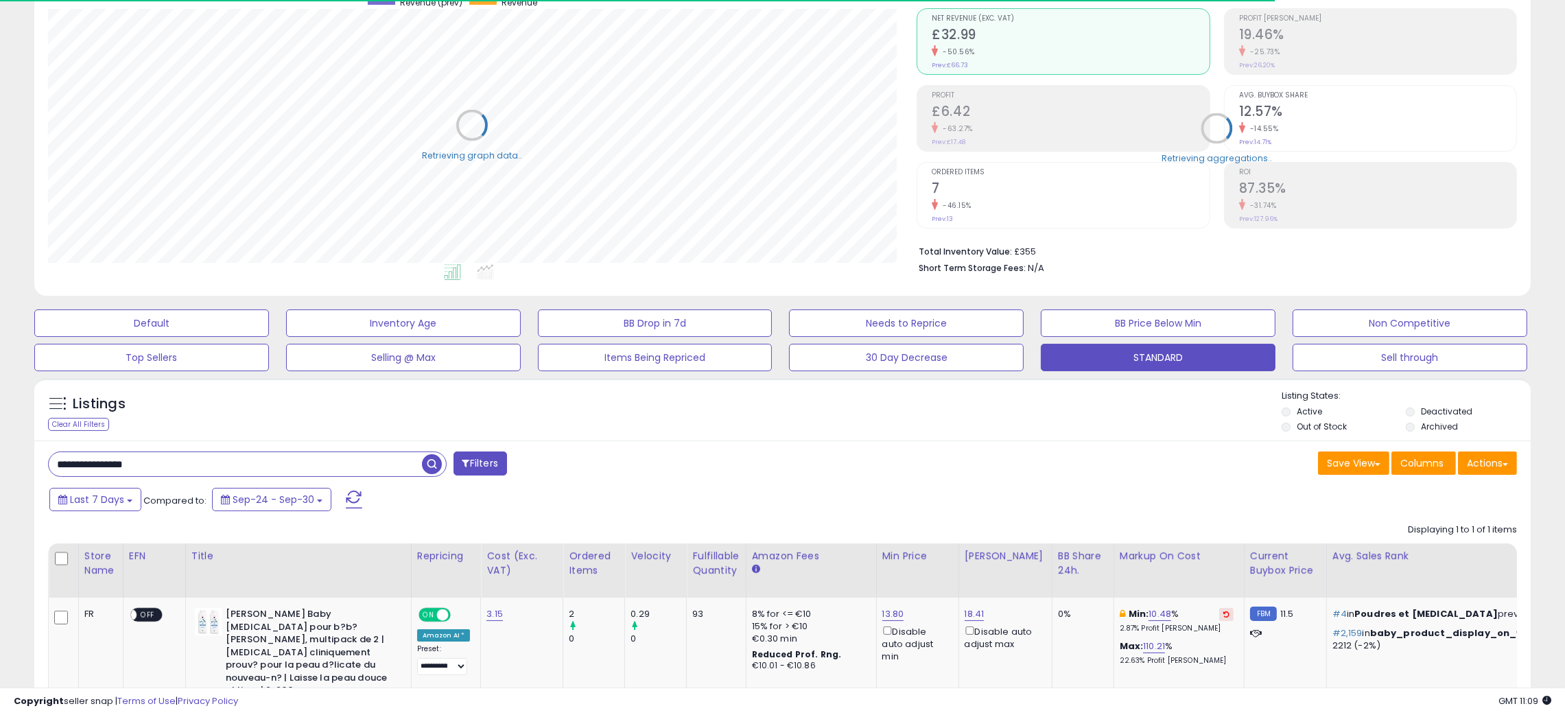
click at [731, 491] on div "Last 7 Days Compared to: Sep-24 - Sep-30" at bounding box center [597, 501] width 1102 height 31
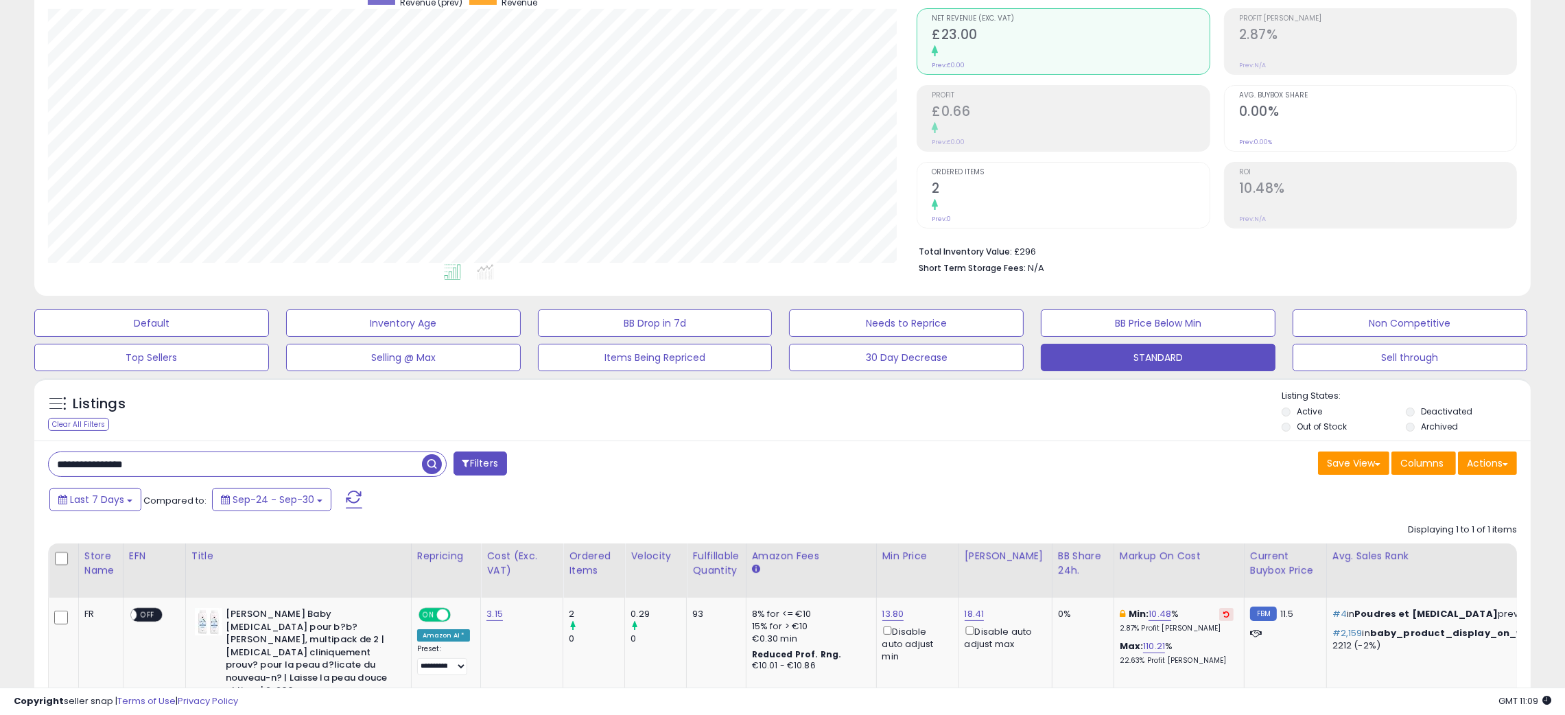
scroll to position [164, 0]
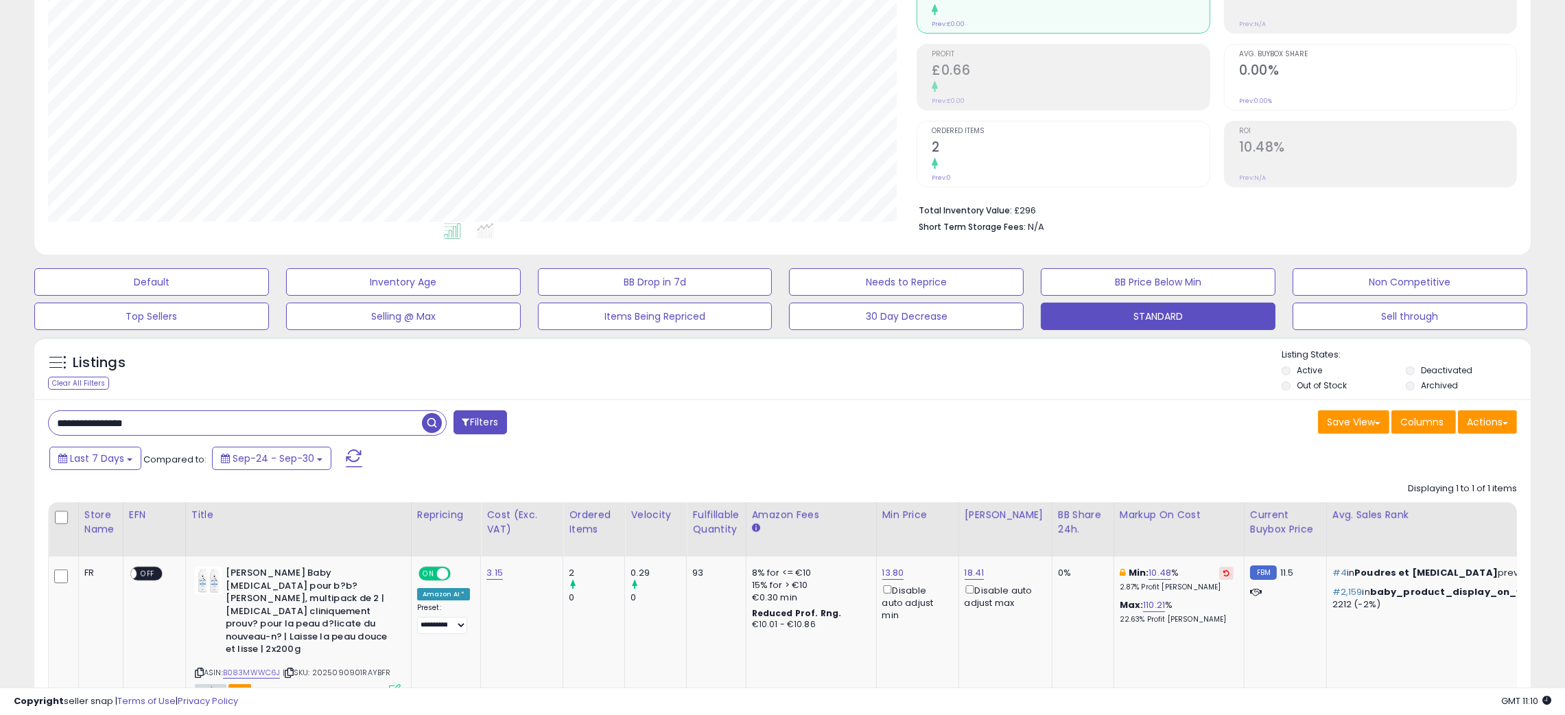
click at [761, 471] on div "Last 7 Days Compared to: Sep-24 - Sep-30" at bounding box center [597, 460] width 1102 height 31
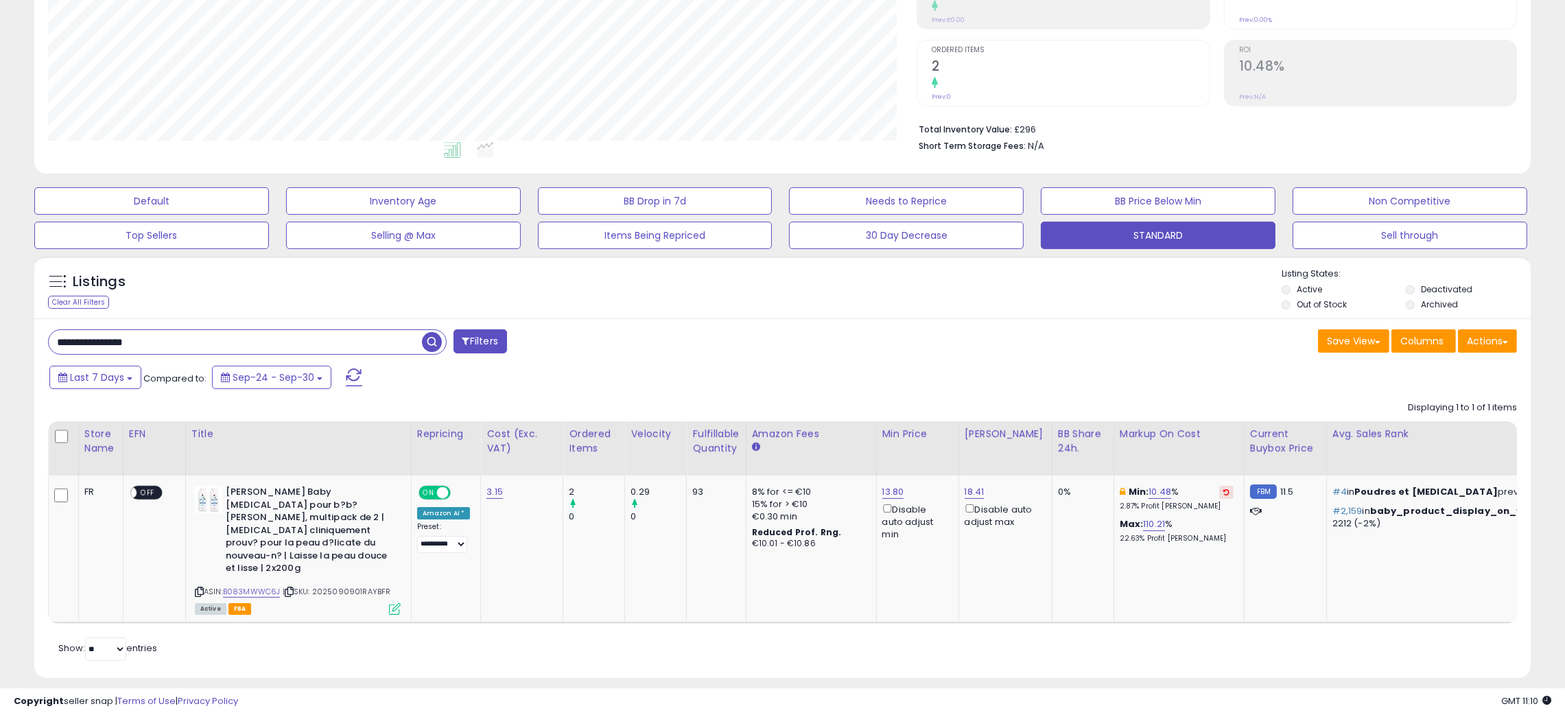
scroll to position [246, 0]
